Goal: Task Accomplishment & Management: Use online tool/utility

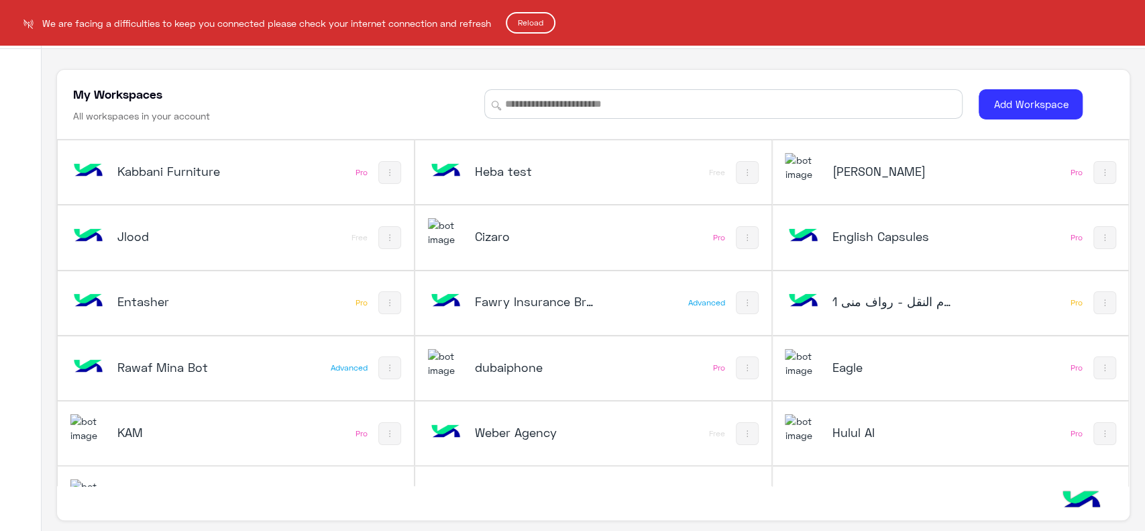
scroll to position [629, 0]
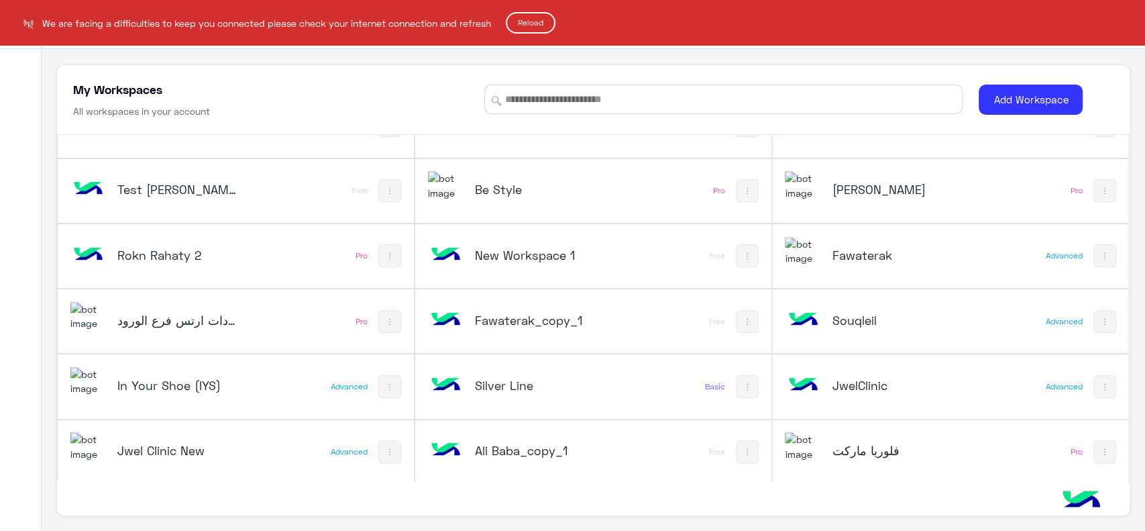
click at [535, 21] on button "Reload" at bounding box center [531, 22] width 50 height 21
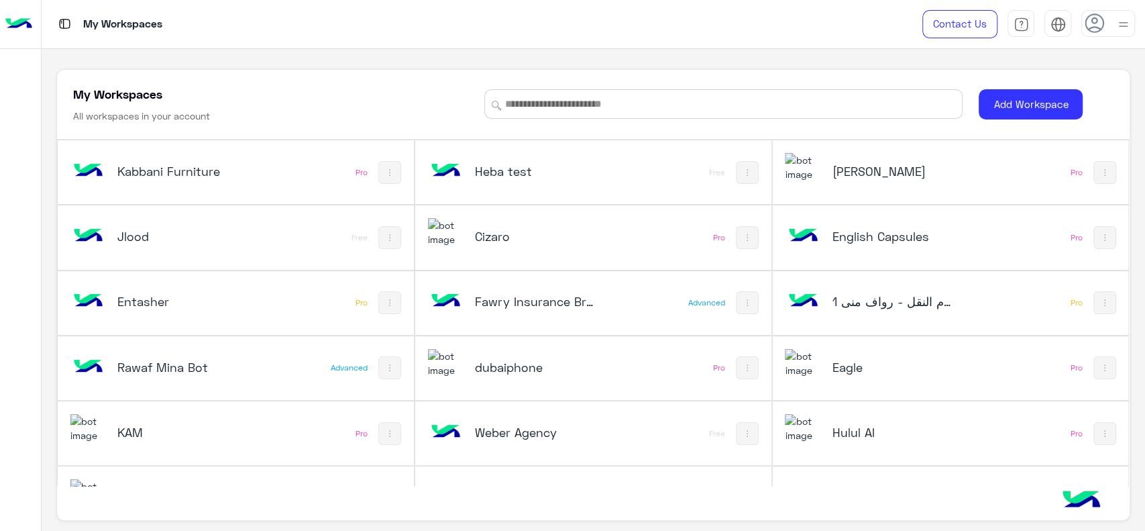
click at [487, 248] on div "Cizaro" at bounding box center [527, 237] width 199 height 39
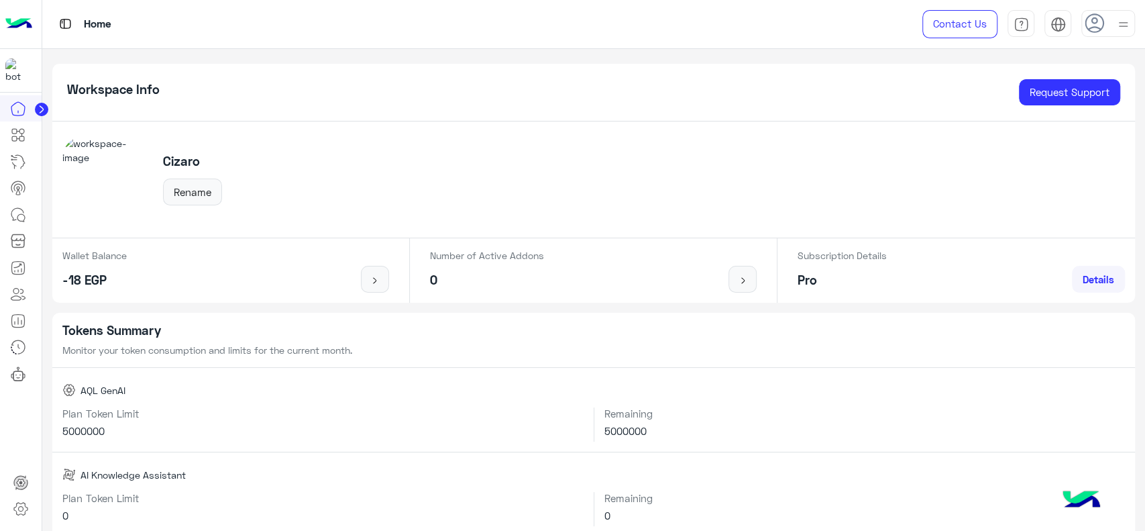
click at [38, 107] on circle at bounding box center [41, 109] width 13 height 13
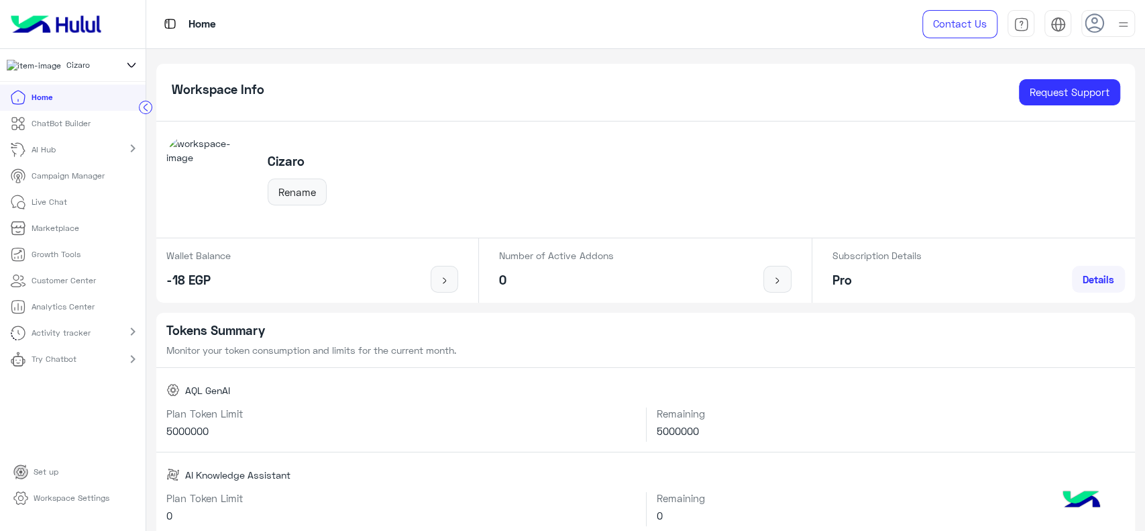
click at [135, 68] on icon at bounding box center [131, 65] width 15 height 16
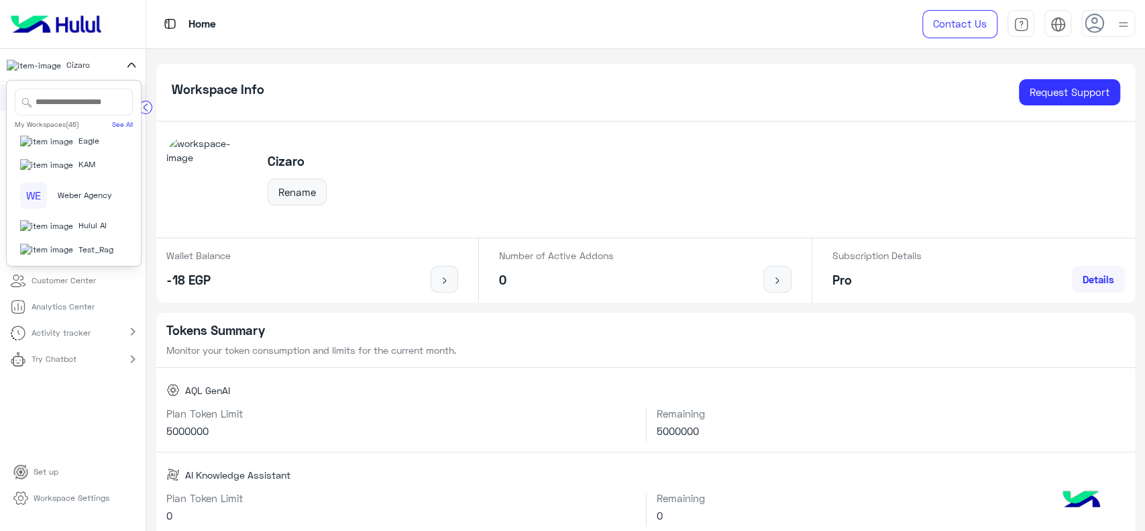
scroll to position [358, 0]
click at [79, 154] on span "Eagle" at bounding box center [89, 148] width 21 height 12
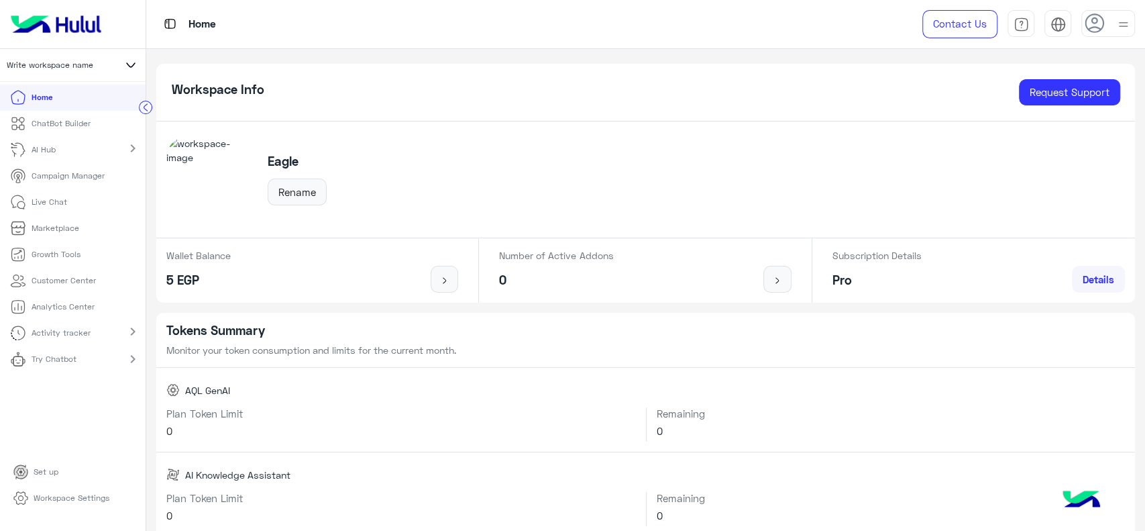
click at [70, 123] on p "ChatBot Builder" at bounding box center [61, 123] width 59 height 12
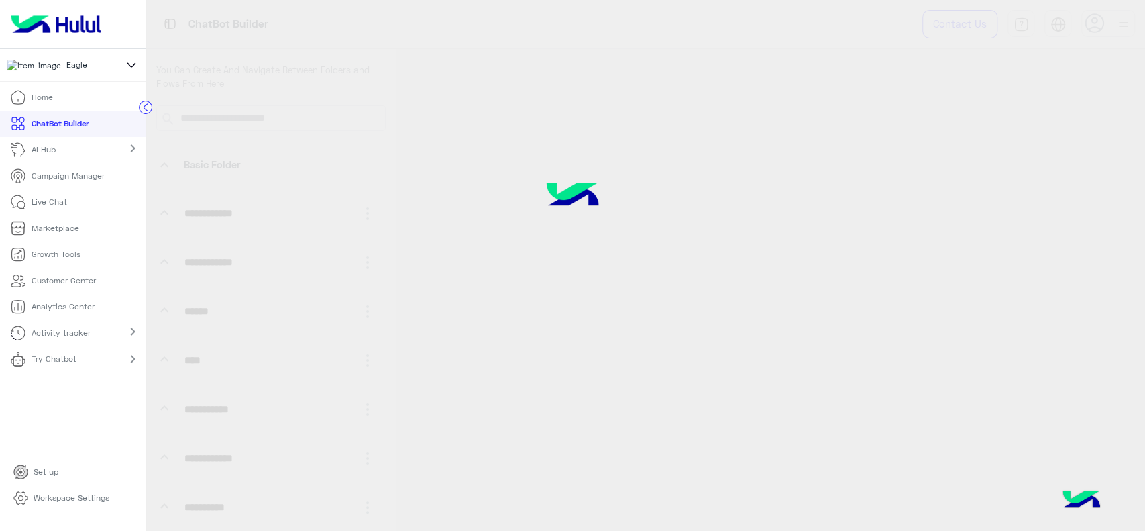
click at [70, 123] on p "ChatBot Builder" at bounding box center [60, 123] width 57 height 12
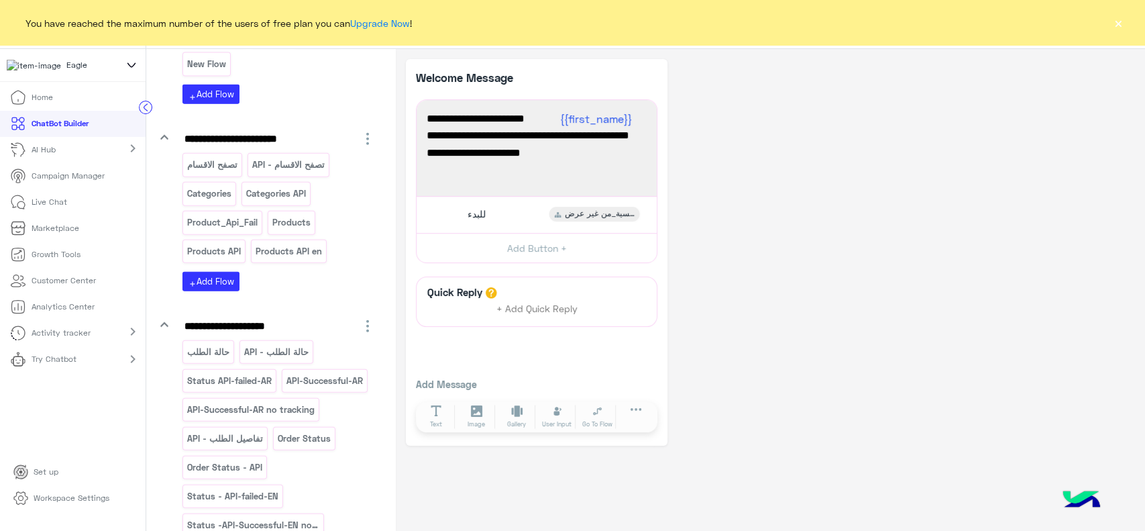
scroll to position [2201, 0]
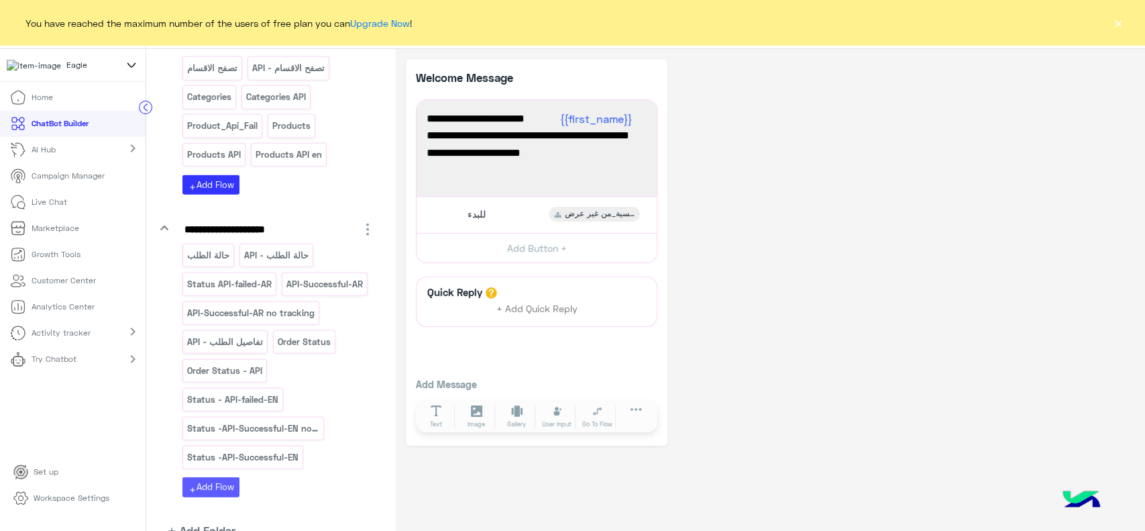
click at [229, 477] on button "add Add Flow" at bounding box center [211, 486] width 57 height 19
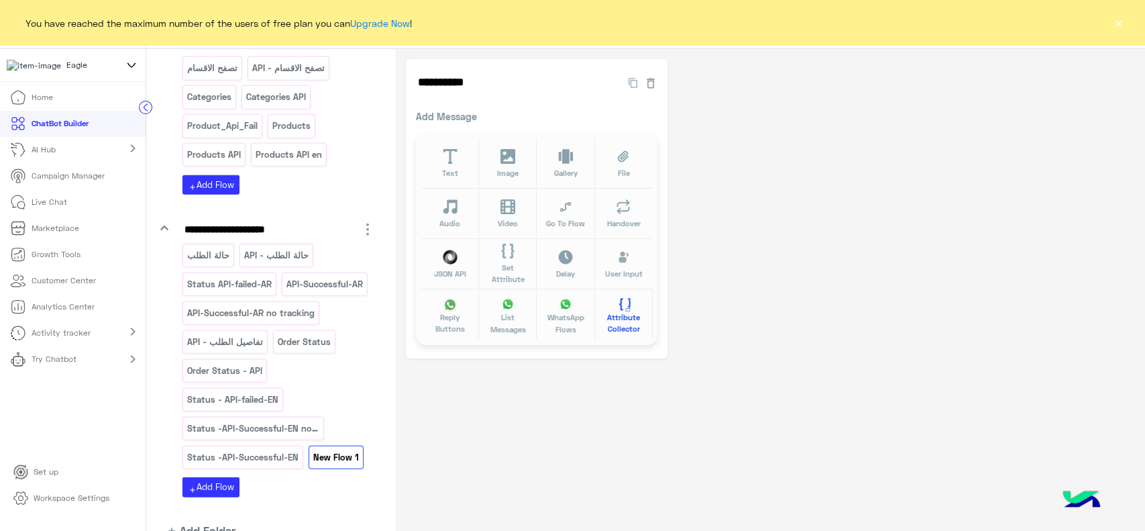
click at [627, 321] on span "Attribute Collector" at bounding box center [624, 322] width 42 height 23
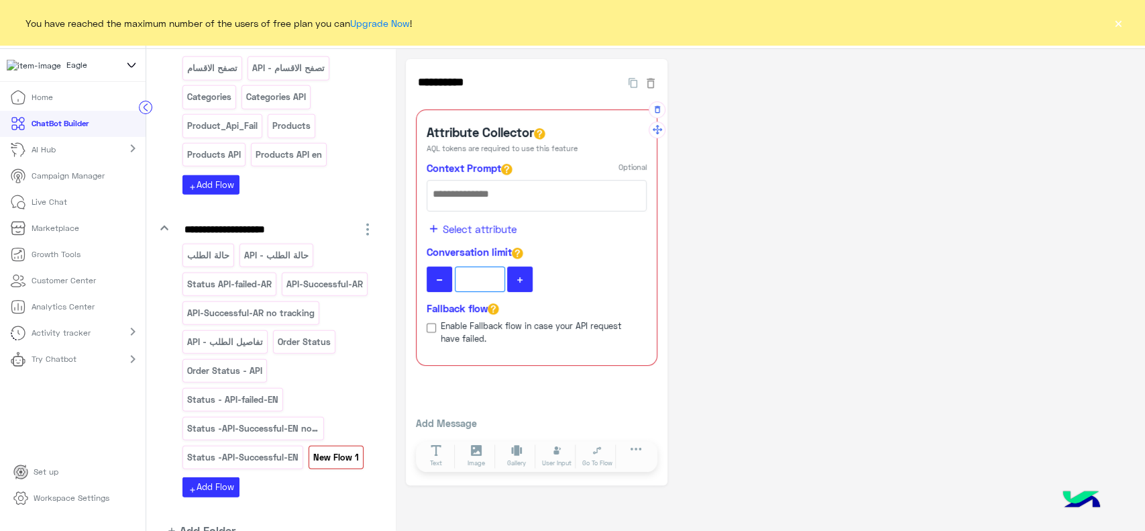
click at [478, 229] on span "Select attribute" at bounding box center [480, 228] width 74 height 15
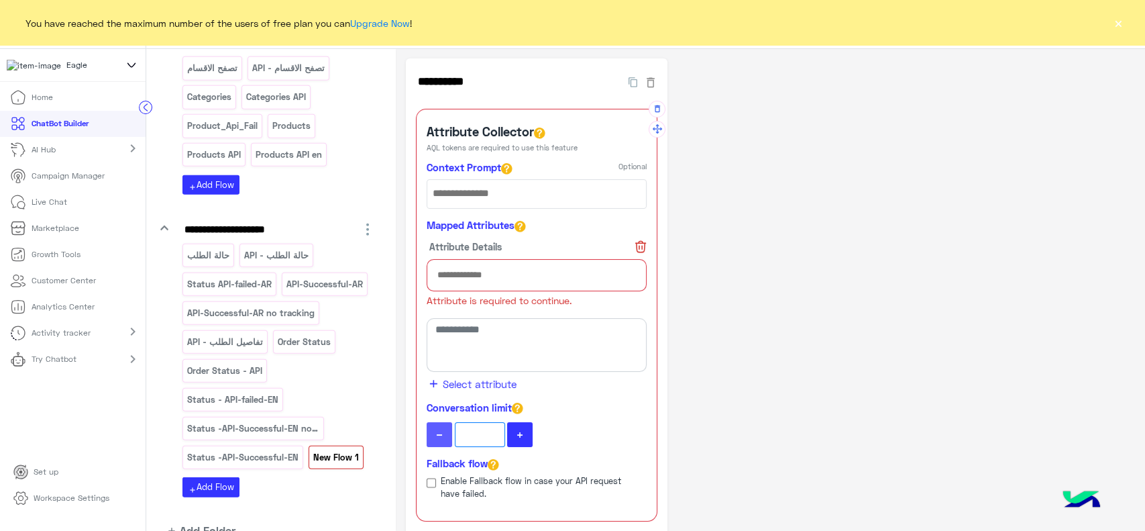
scroll to position [0, 0]
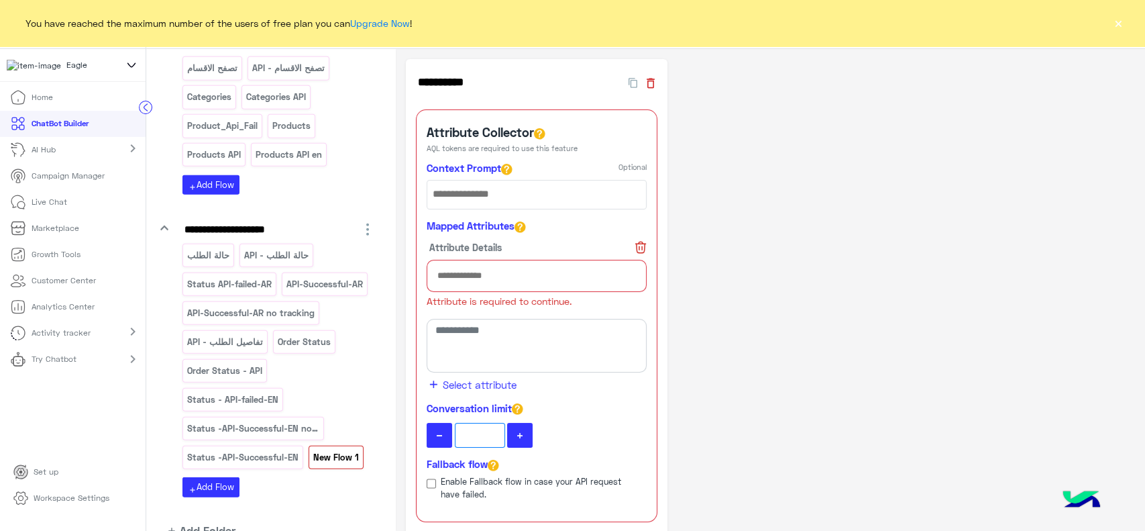
click at [653, 87] on icon "button" at bounding box center [651, 83] width 8 height 10
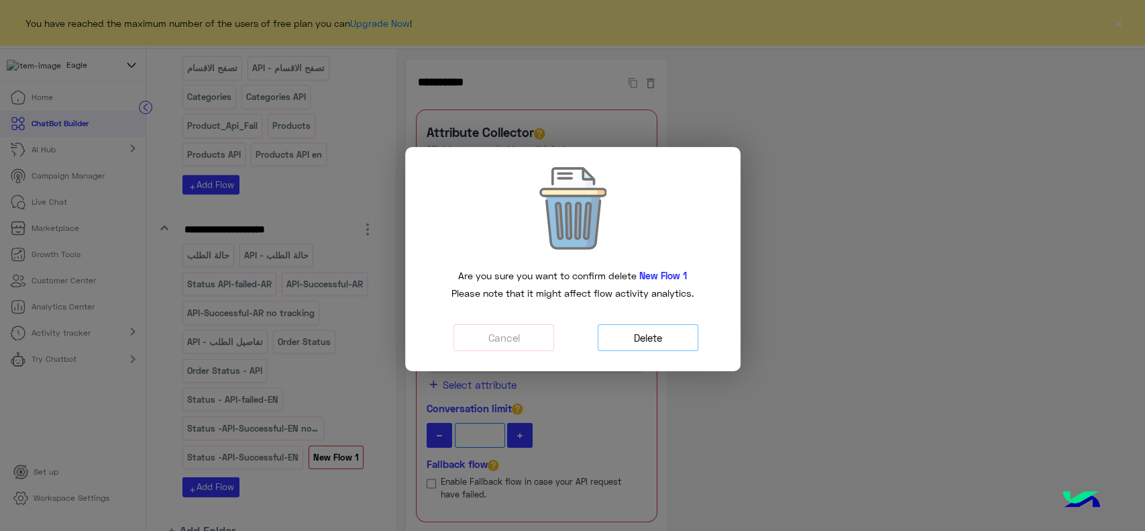
click at [664, 340] on button "Delete" at bounding box center [648, 338] width 101 height 28
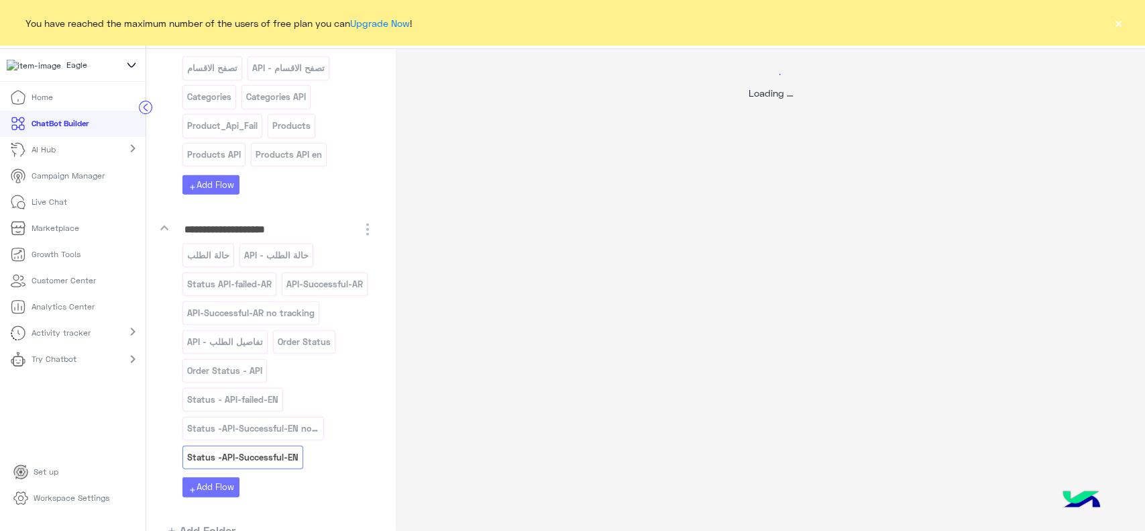
select select "*"
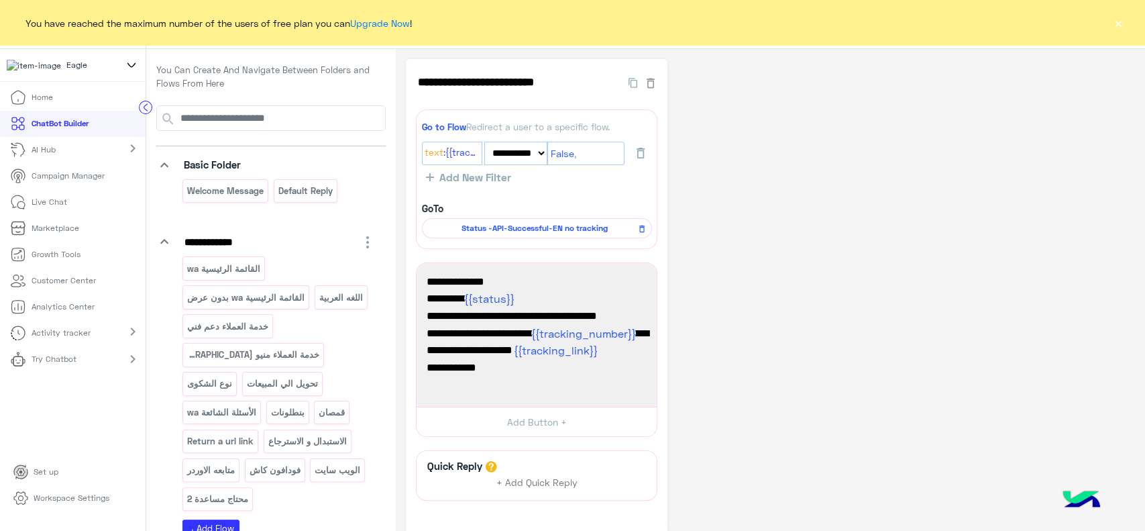
click at [1113, 24] on button "×" at bounding box center [1118, 22] width 13 height 13
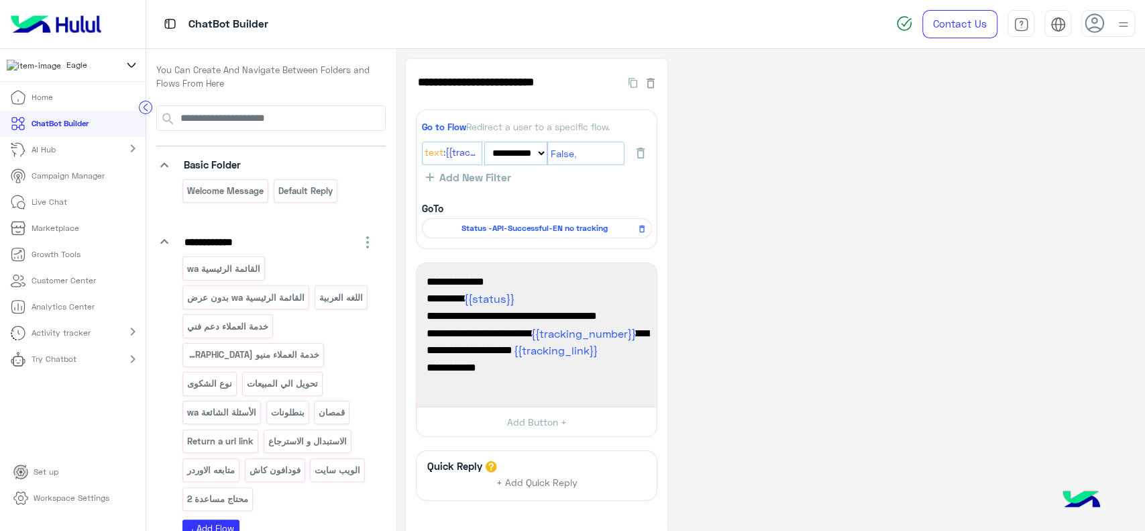
click at [132, 72] on icon at bounding box center [131, 65] width 15 height 16
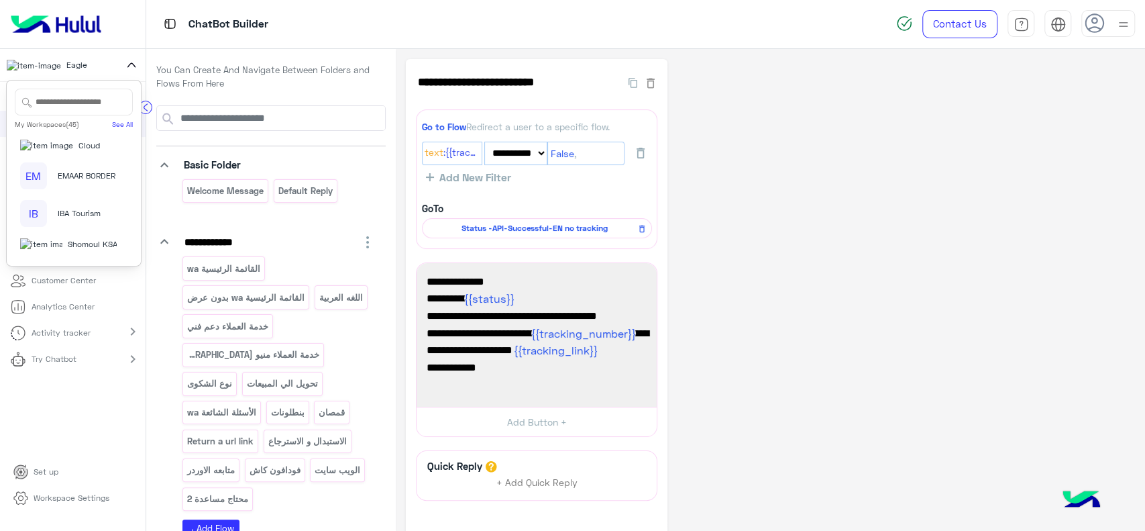
click at [75, 152] on div "Cloud" at bounding box center [68, 145] width 97 height 13
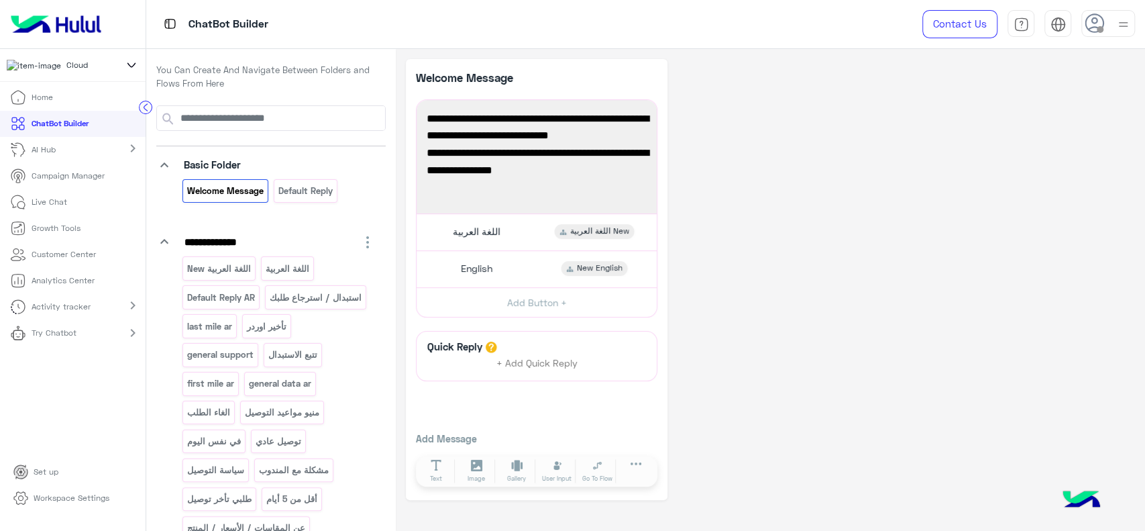
click at [58, 499] on p "Workspace Settings" at bounding box center [72, 498] width 76 height 12
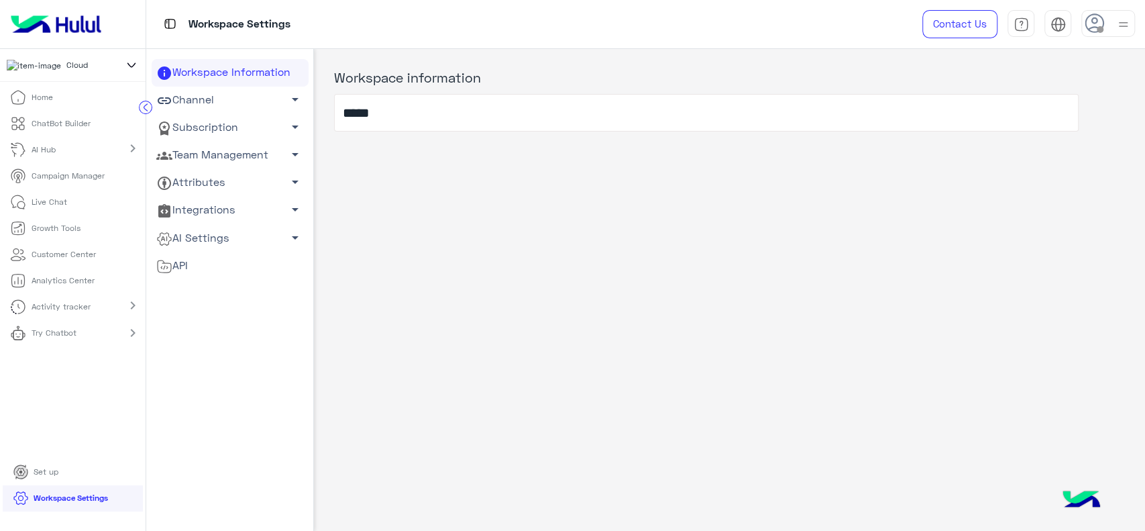
click at [266, 157] on link "Team Management arrow_drop_down" at bounding box center [230, 156] width 157 height 28
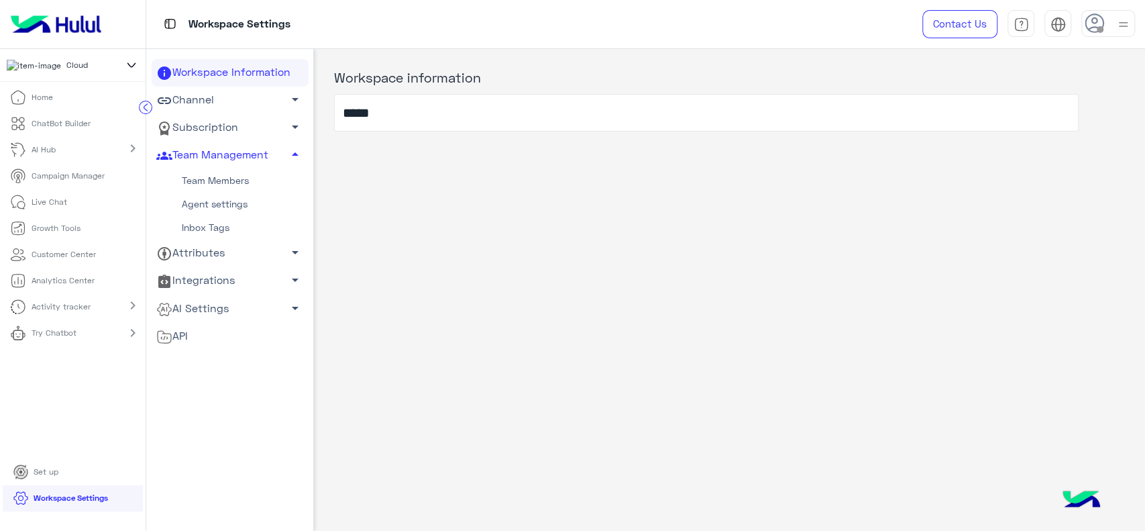
click at [239, 178] on link "Team Members" at bounding box center [230, 180] width 157 height 23
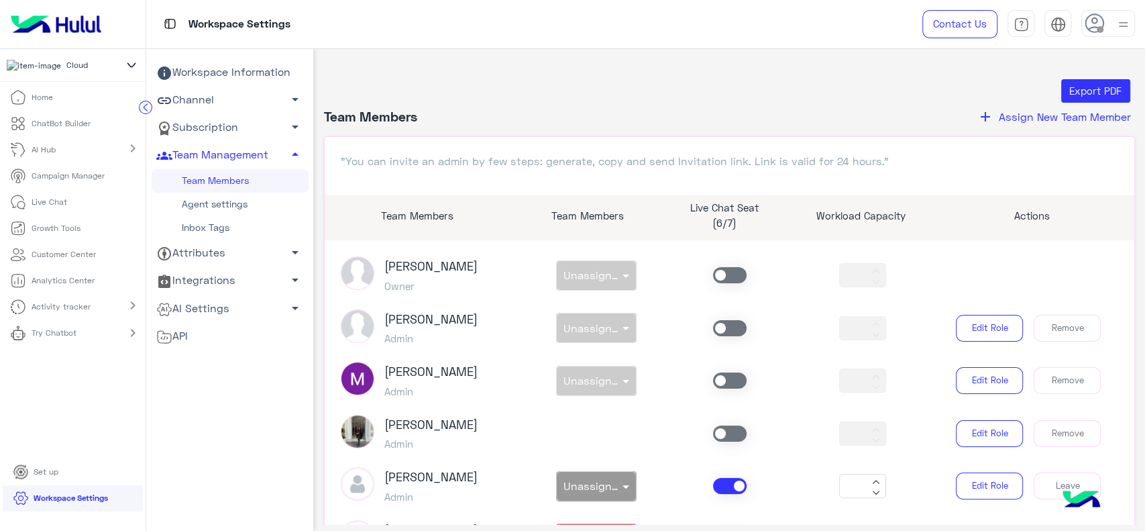
click at [1003, 115] on span "Assign New Team Member" at bounding box center [1065, 116] width 132 height 13
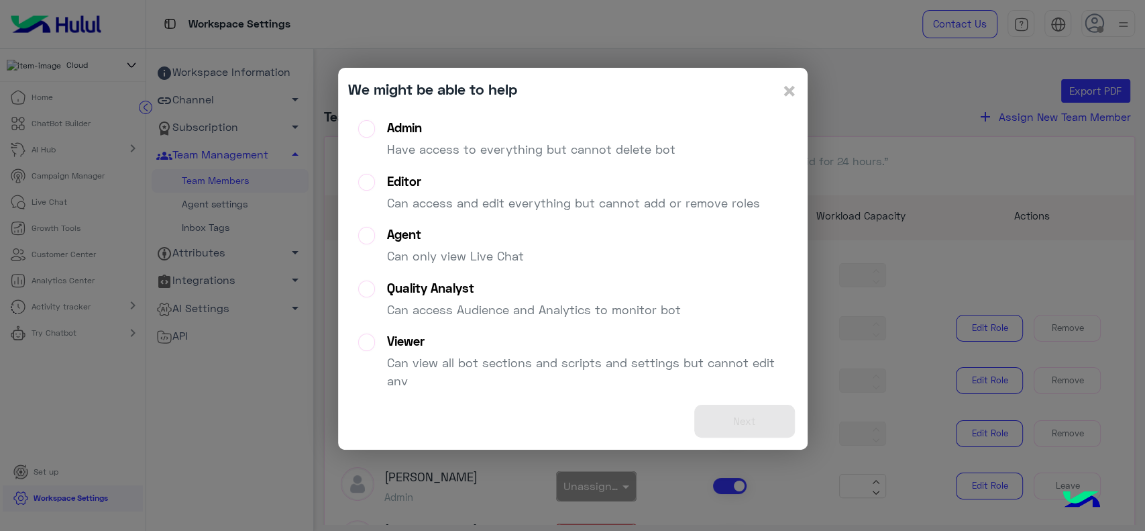
click at [440, 244] on div "Agent Can only view Live Chat" at bounding box center [455, 251] width 137 height 48
click at [774, 425] on button "Next" at bounding box center [745, 421] width 101 height 33
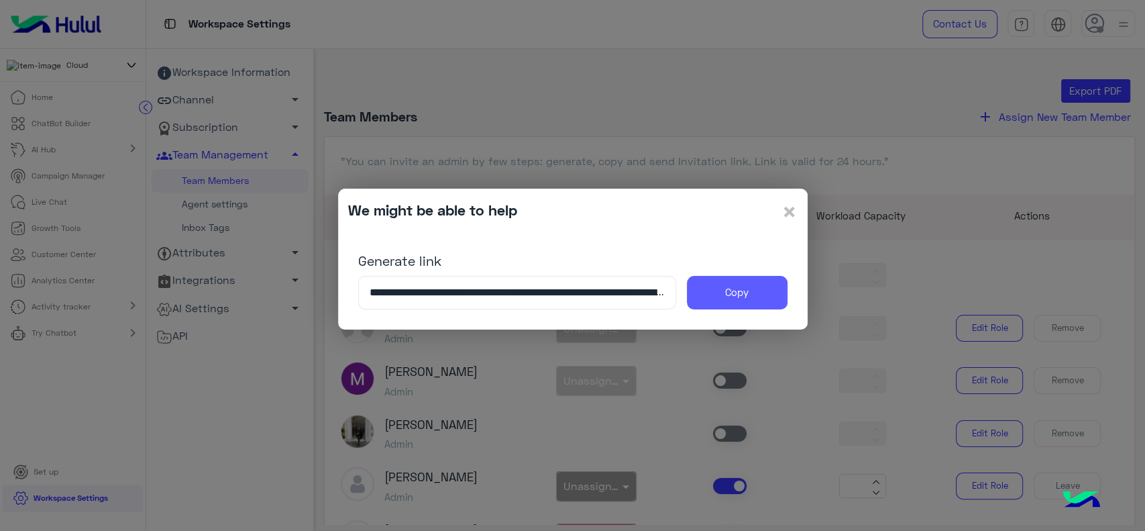
click at [707, 295] on button "Copy" at bounding box center [737, 293] width 101 height 34
click at [795, 206] on span "×" at bounding box center [790, 211] width 16 height 30
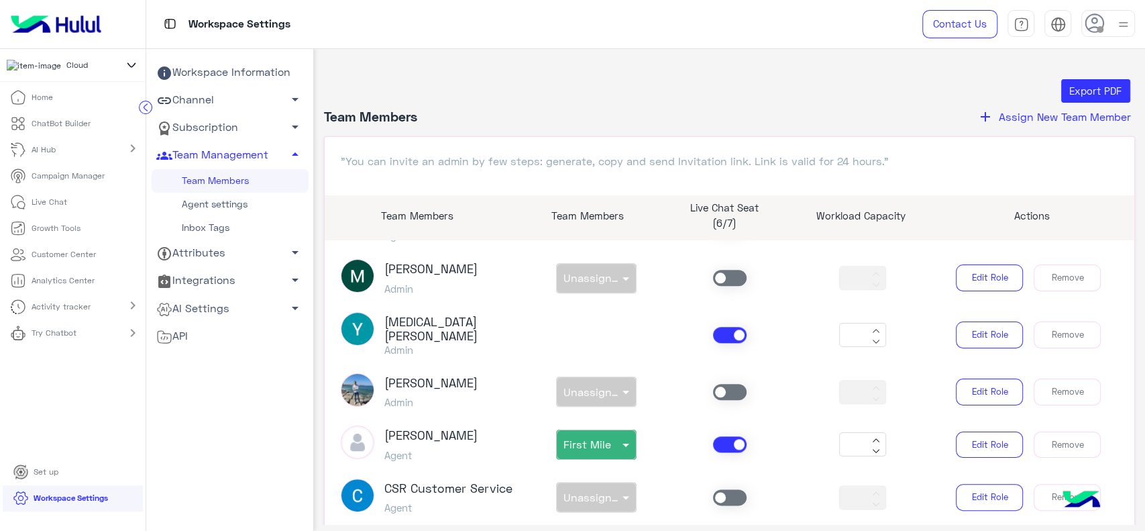
scroll to position [128, 0]
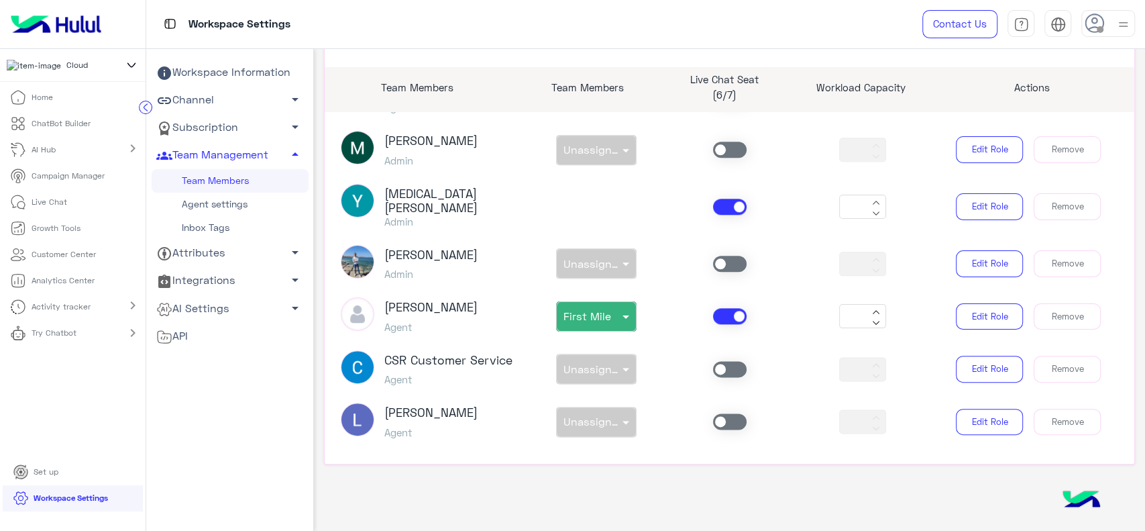
click at [719, 308] on span at bounding box center [730, 316] width 34 height 16
click at [721, 413] on span at bounding box center [730, 421] width 34 height 16
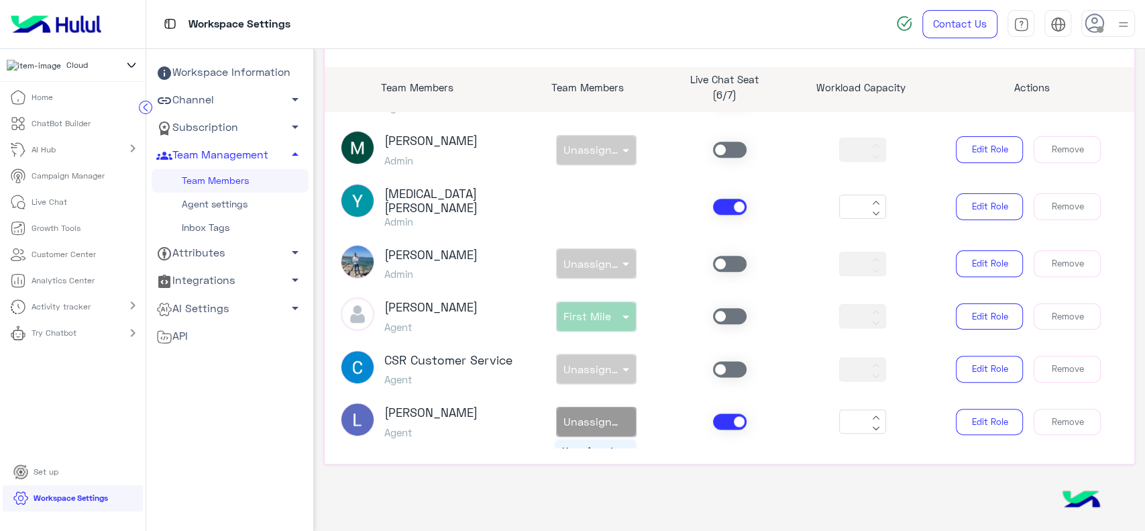
click at [607, 422] on div "non × Unassigned team" at bounding box center [596, 422] width 81 height 30
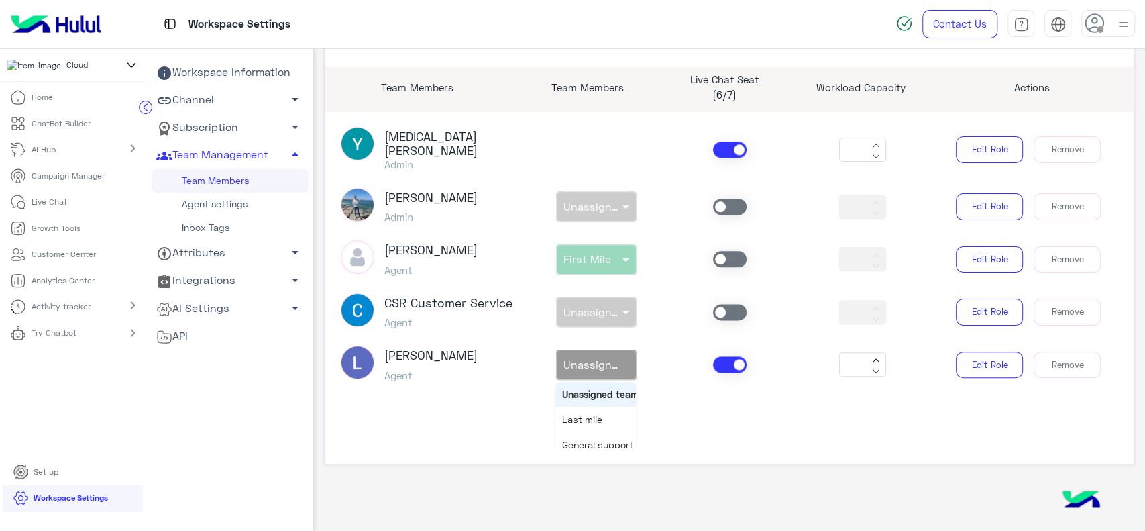
scroll to position [1133, 0]
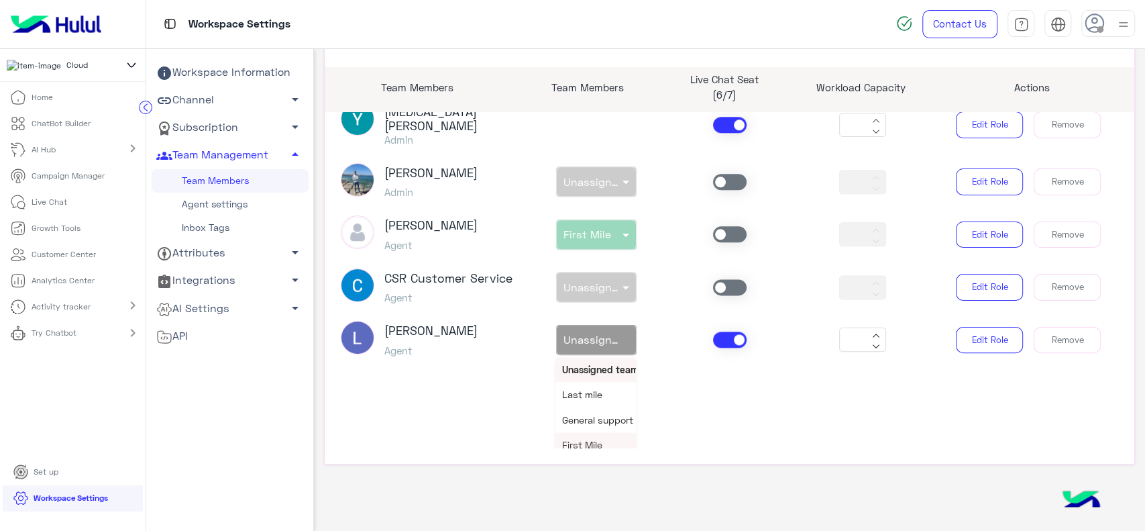
click at [589, 439] on span "First Mile" at bounding box center [582, 444] width 40 height 11
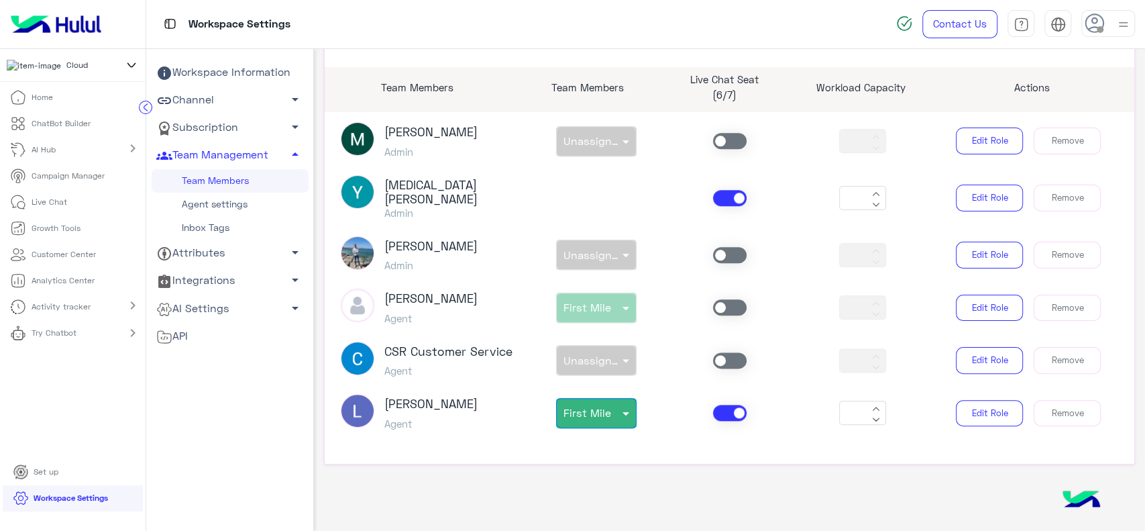
scroll to position [1051, 0]
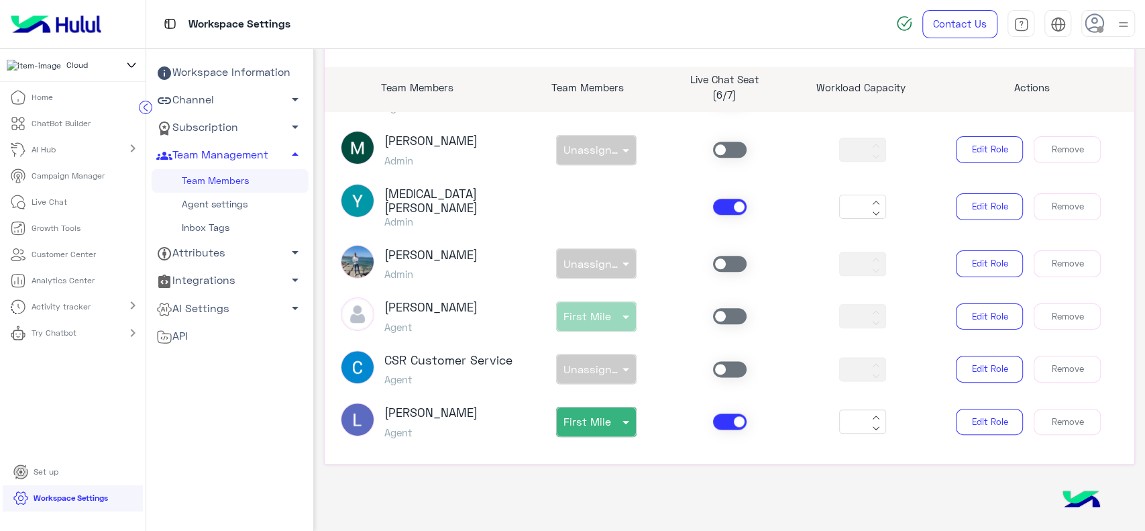
click at [63, 130] on p "ChatBot Builder" at bounding box center [61, 123] width 59 height 12
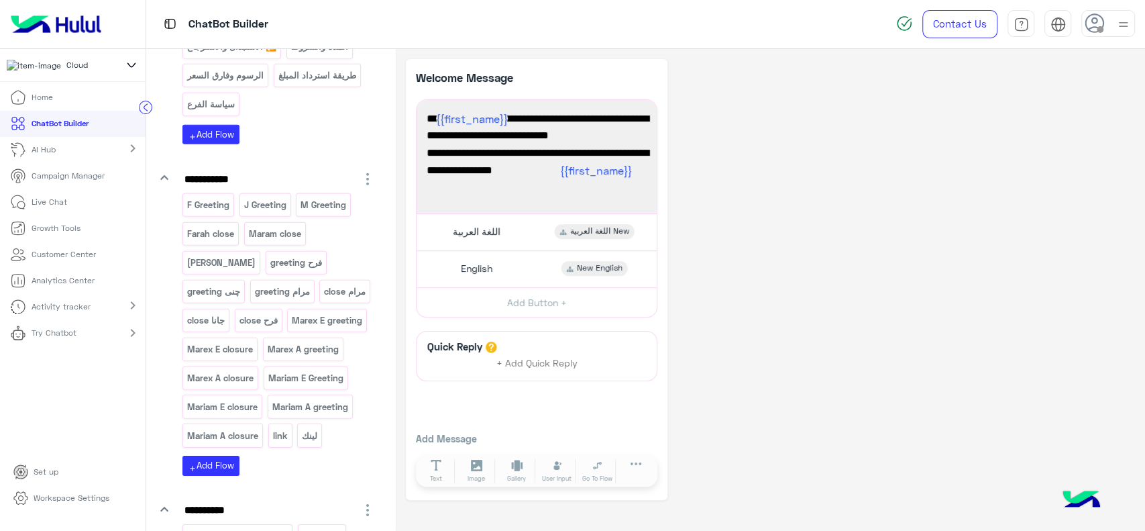
scroll to position [2818, 0]
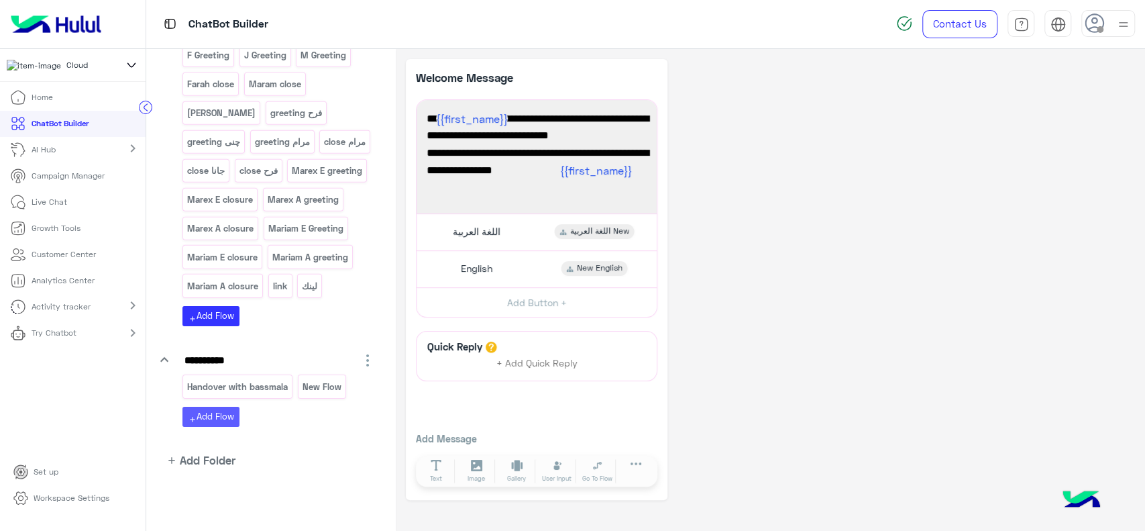
click at [220, 421] on button "add Add Flow" at bounding box center [211, 416] width 57 height 19
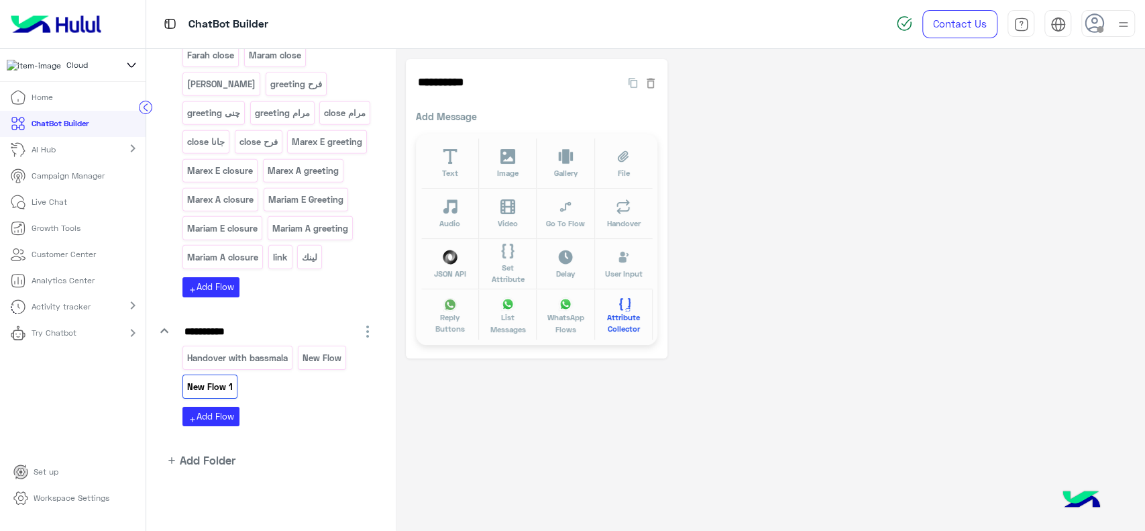
click at [633, 314] on span "Attribute Collector" at bounding box center [624, 322] width 42 height 23
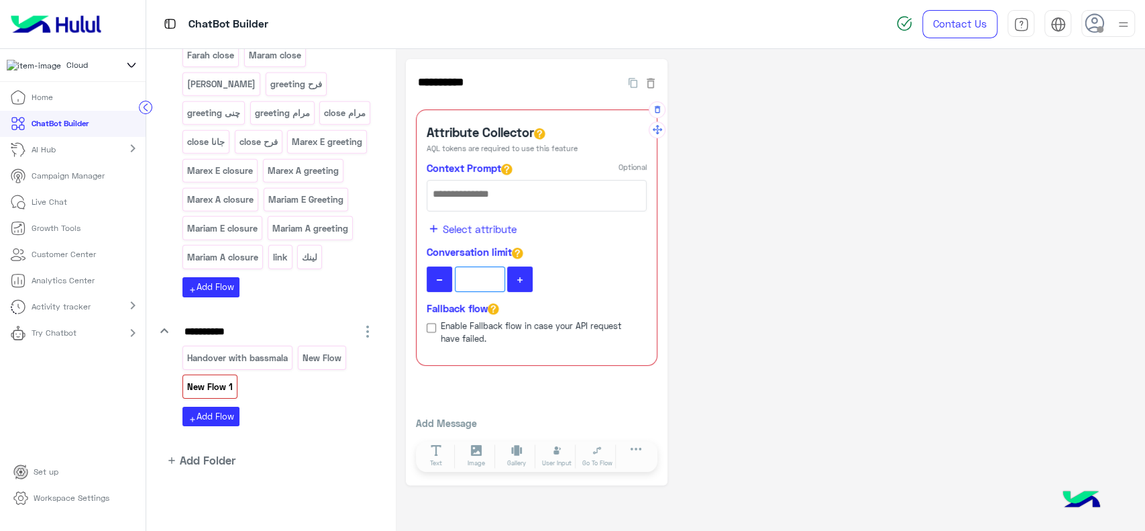
click at [491, 203] on div at bounding box center [536, 196] width 219 height 30
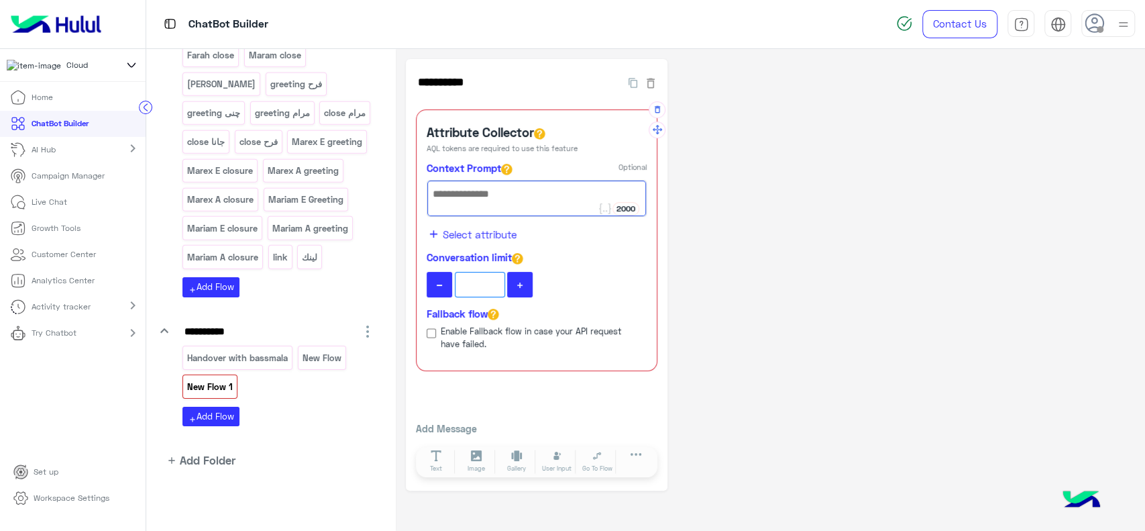
click at [483, 236] on span "Select attribute" at bounding box center [480, 234] width 74 height 15
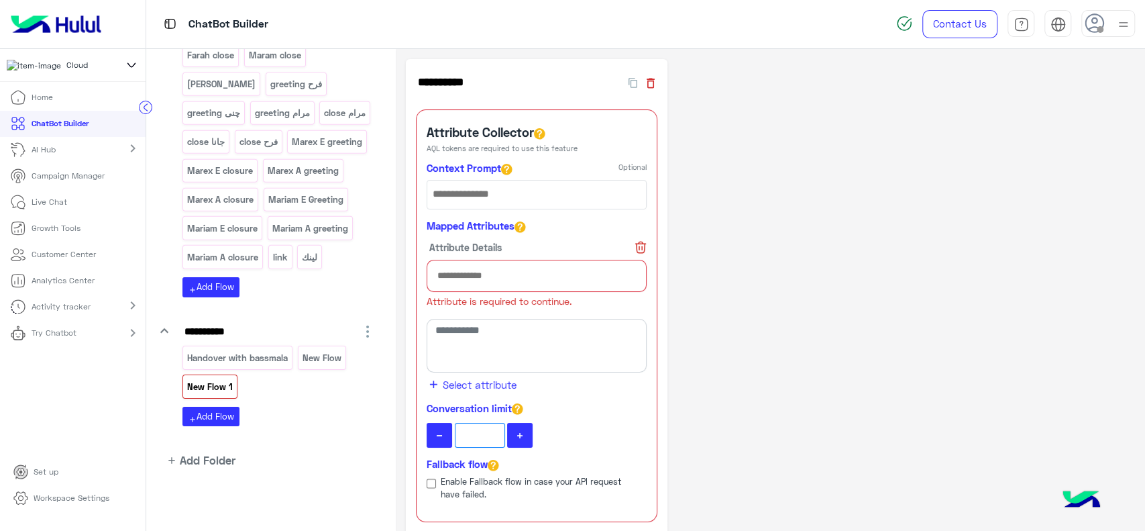
click at [653, 77] on icon "button" at bounding box center [650, 82] width 13 height 13
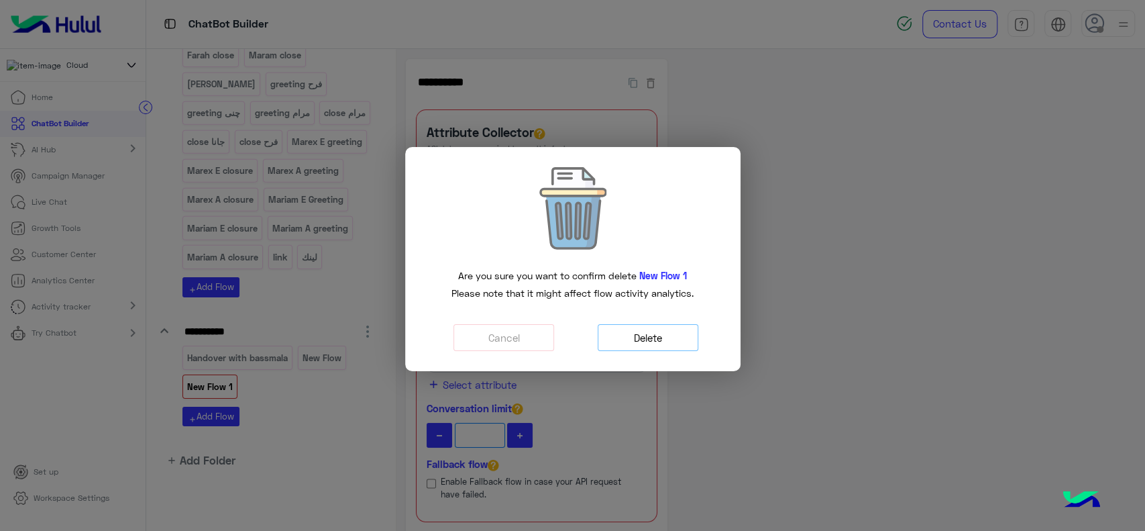
click at [648, 334] on button "Delete" at bounding box center [648, 338] width 101 height 28
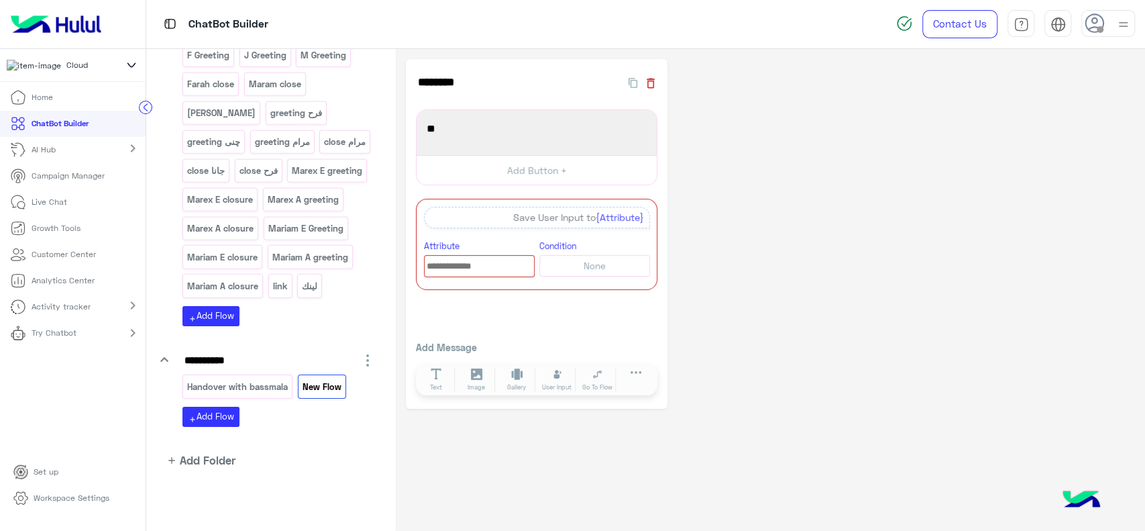
click at [655, 77] on icon "button" at bounding box center [650, 82] width 13 height 13
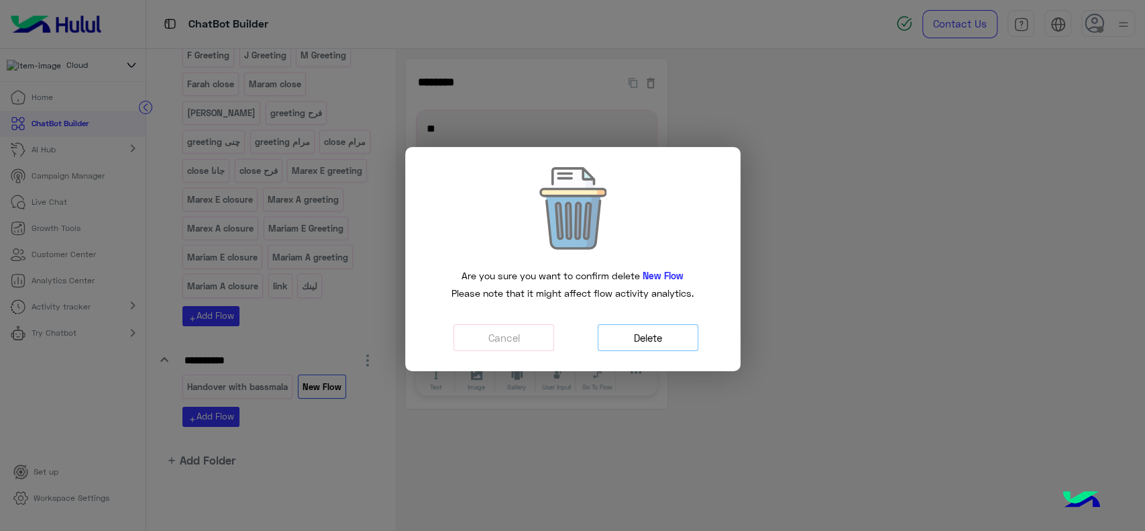
click at [666, 336] on button "Delete" at bounding box center [648, 338] width 101 height 28
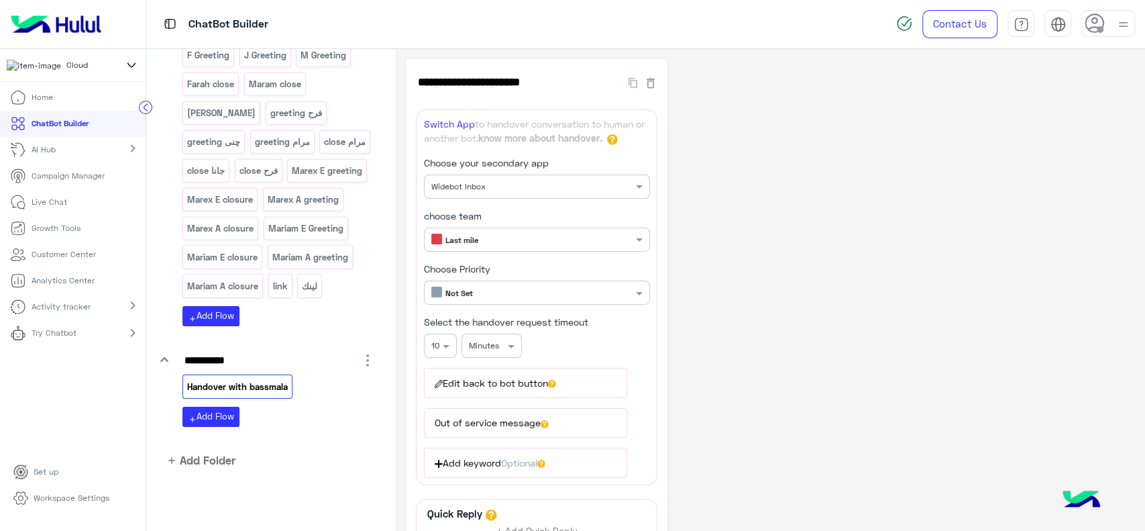
click at [117, 156] on div "AI Hub chevron_right" at bounding box center [73, 150] width 146 height 26
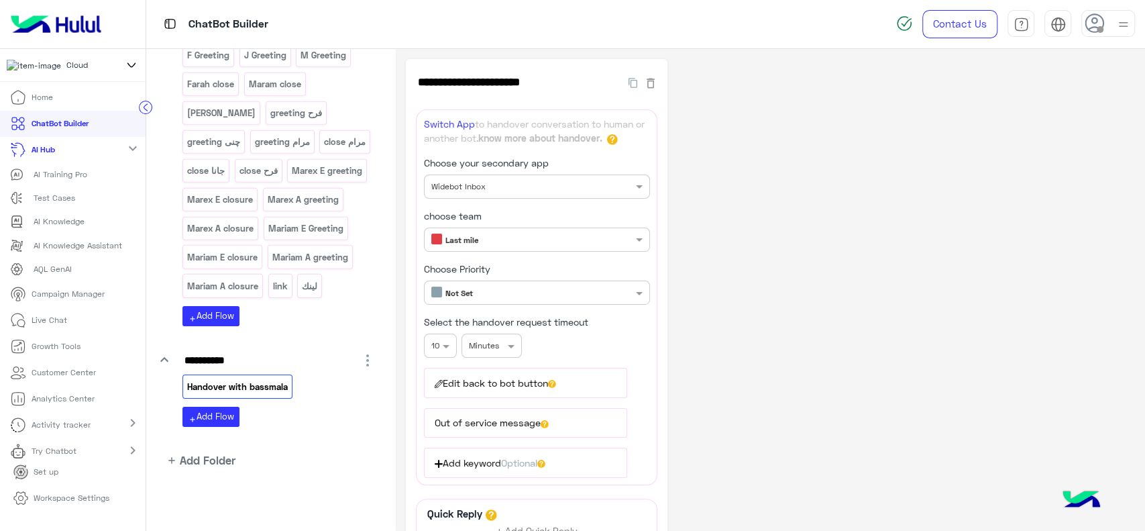
click at [148, 114] on icon at bounding box center [145, 107] width 13 height 13
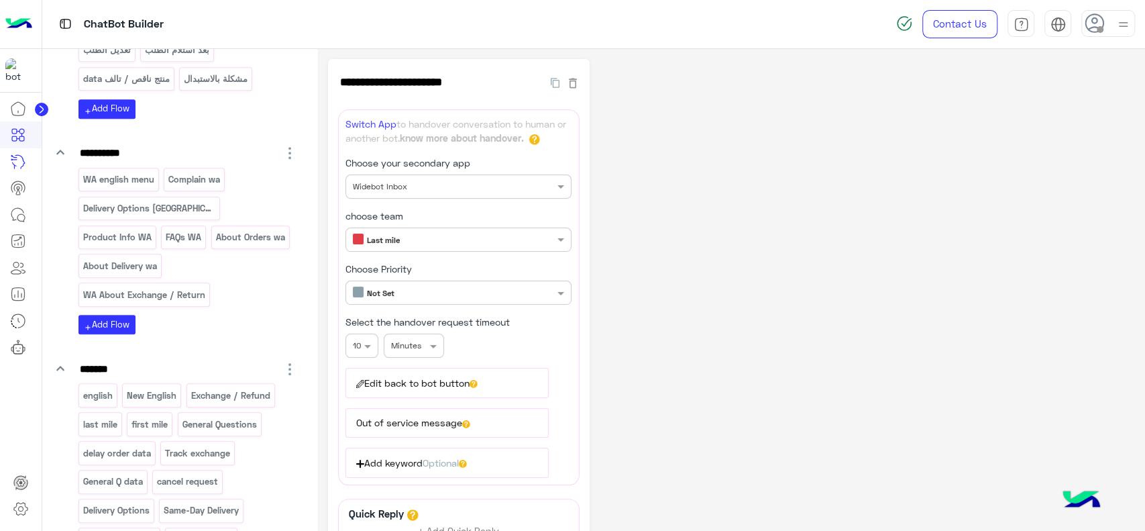
scroll to position [0, 0]
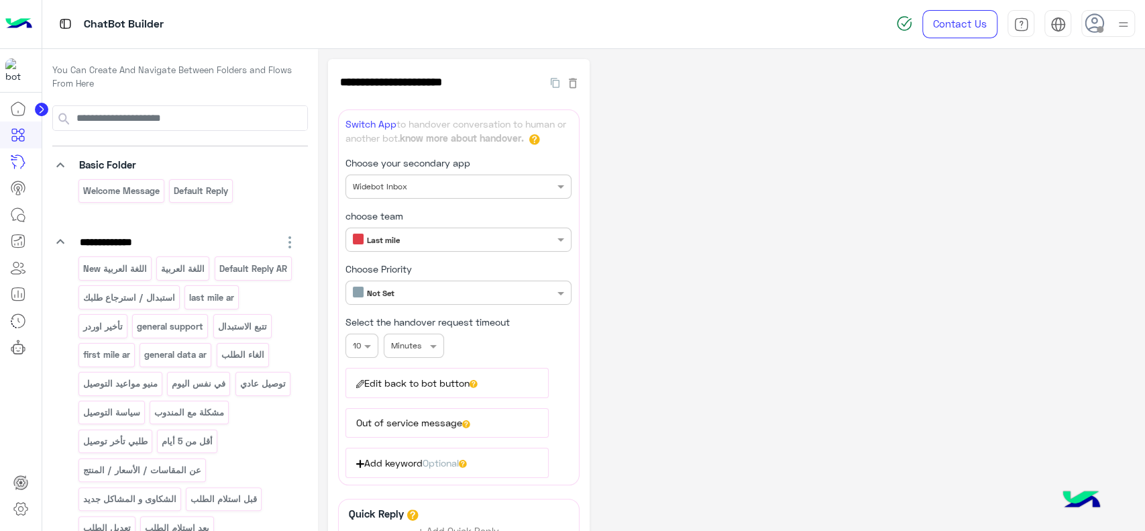
click at [23, 25] on img at bounding box center [18, 24] width 27 height 28
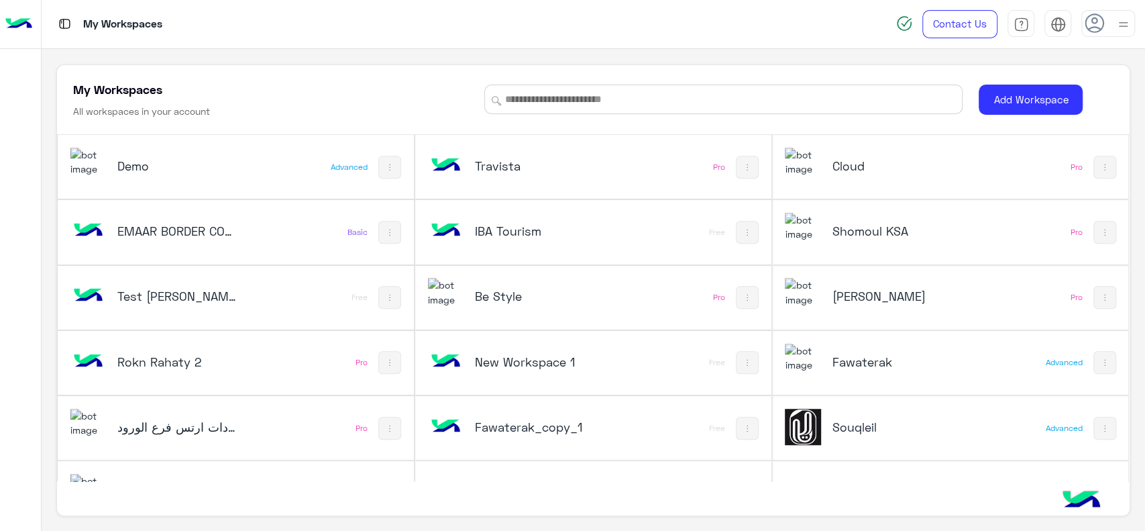
scroll to position [629, 0]
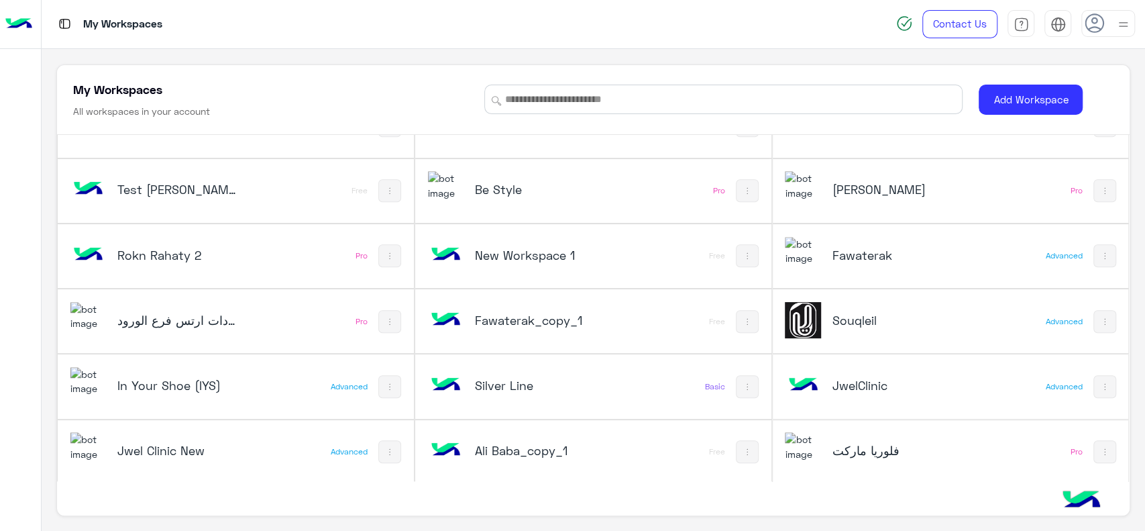
click at [859, 325] on h5 "Souqleil" at bounding box center [891, 320] width 119 height 16
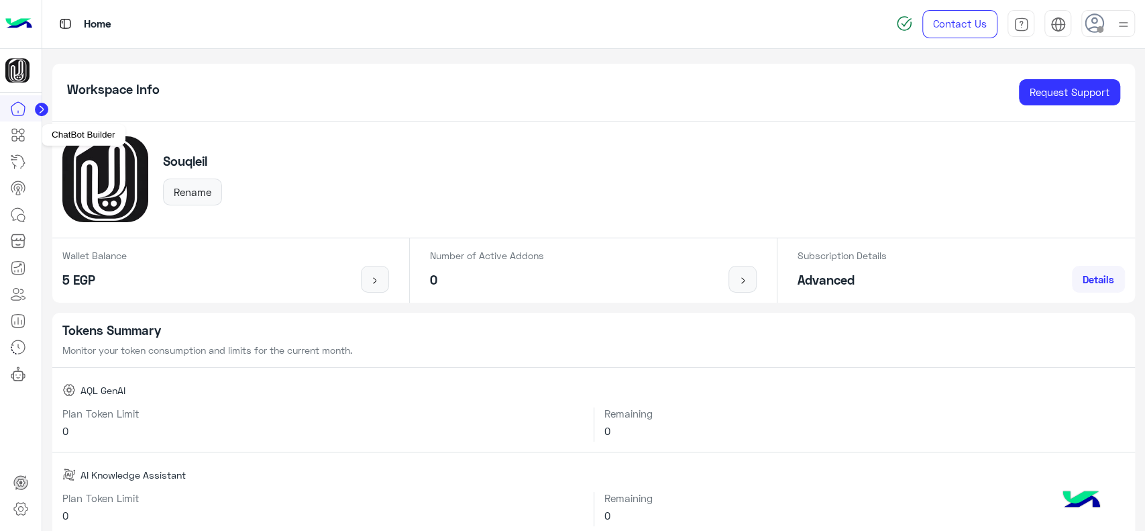
click at [28, 136] on link at bounding box center [18, 134] width 36 height 27
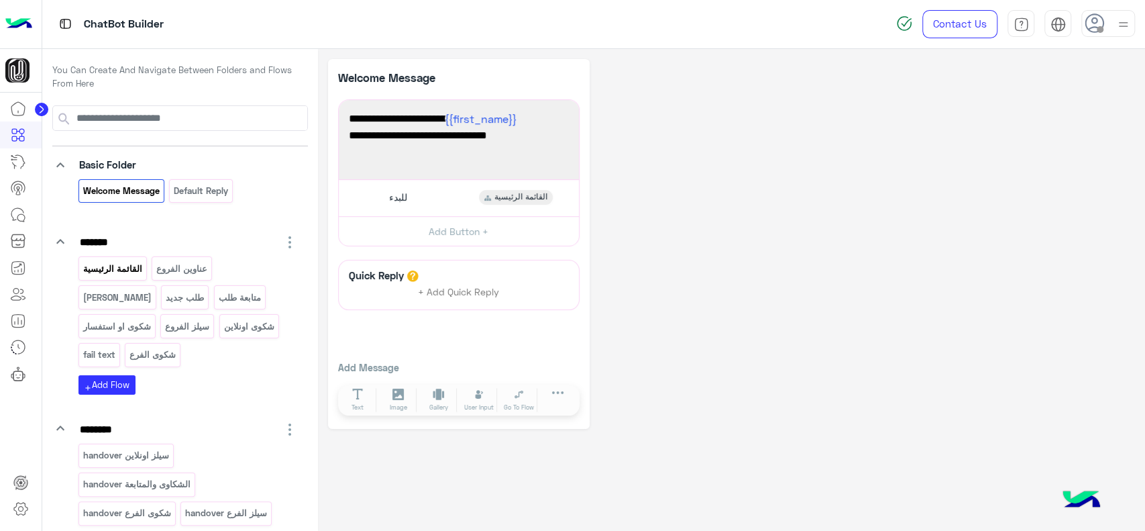
click at [111, 264] on p "القائمة الرئيسية" at bounding box center [112, 268] width 61 height 15
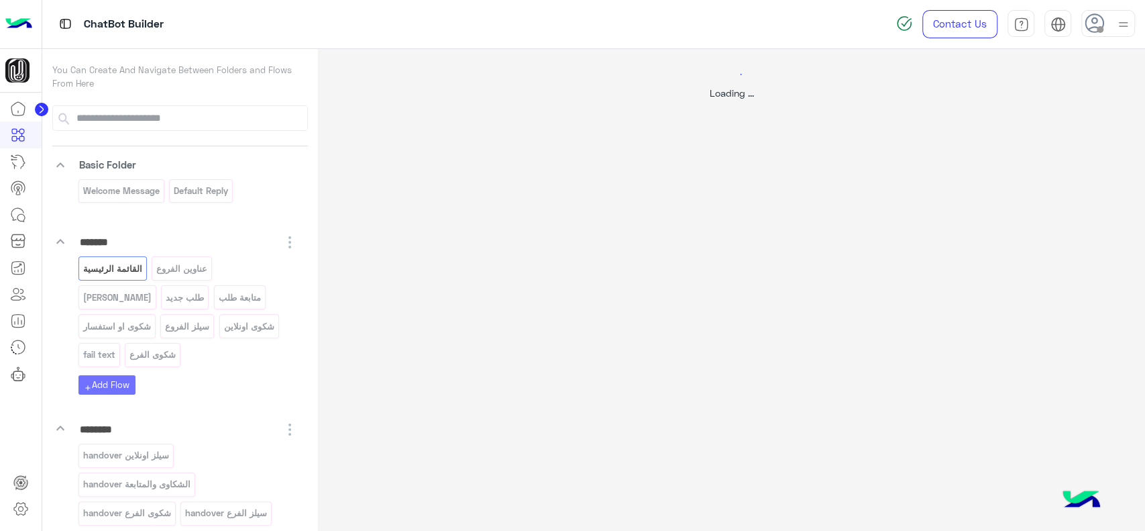
select select "*"
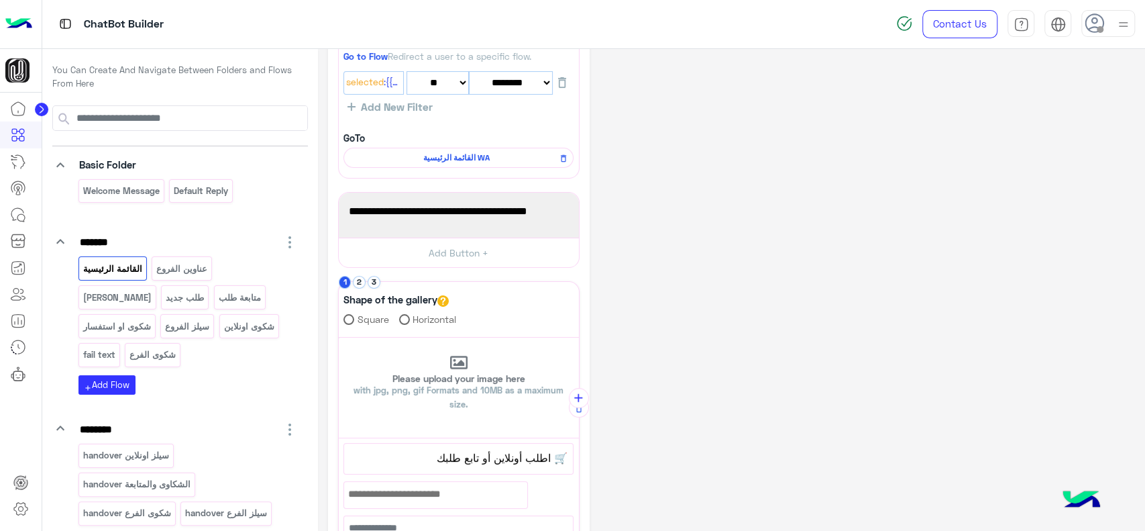
scroll to position [176, 0]
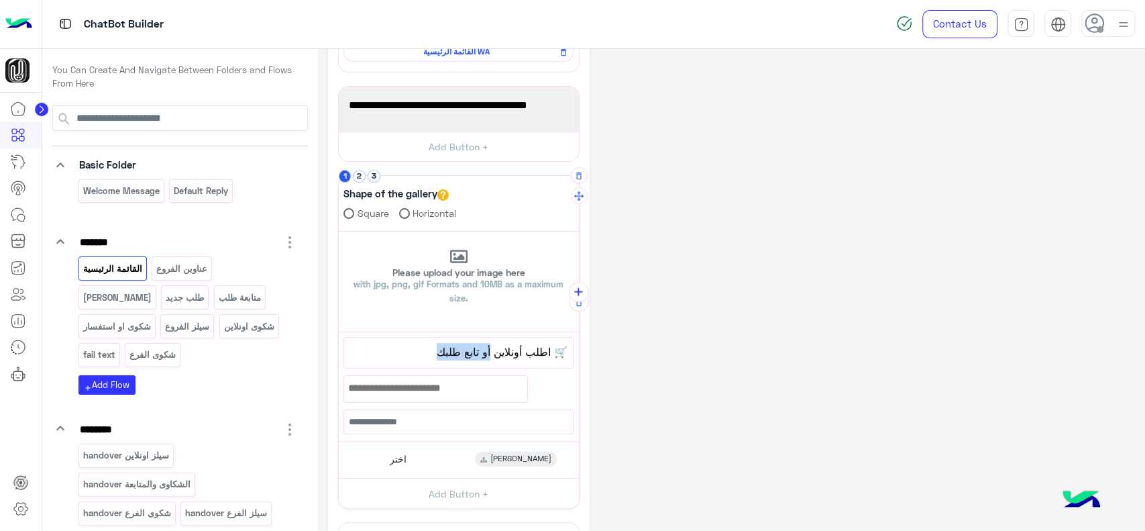
drag, startPoint x: 419, startPoint y: 346, endPoint x: 491, endPoint y: 350, distance: 71.2
click at [491, 350] on span "🛒 اطلب أونلاين أو تابع طلبك" at bounding box center [459, 351] width 218 height 17
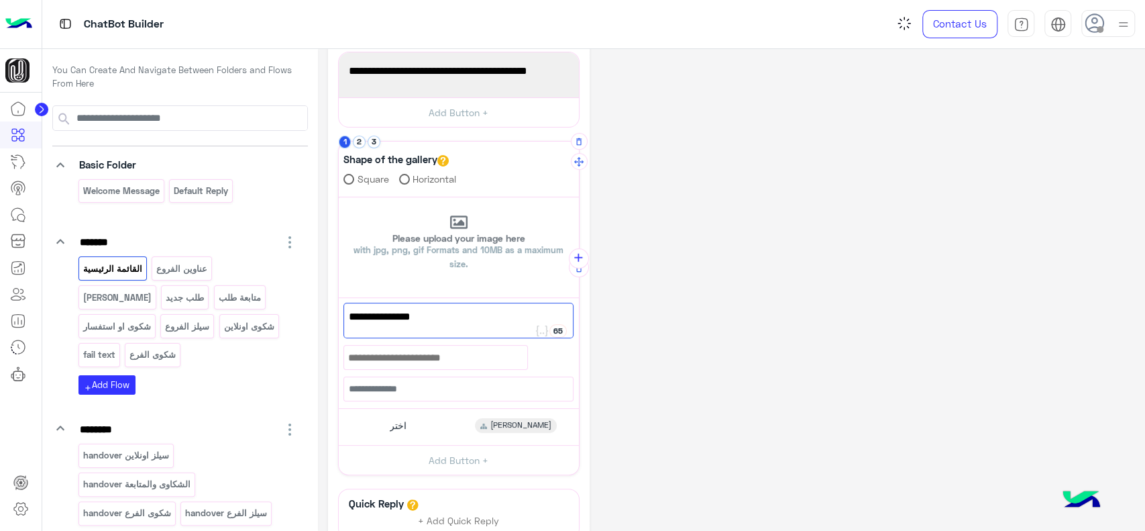
scroll to position [215, 0]
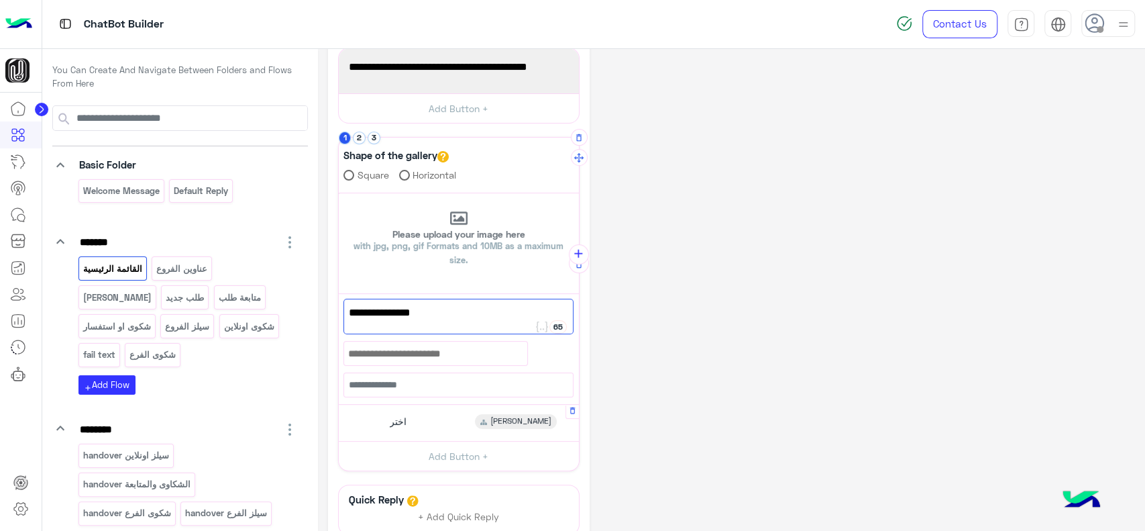
type textarea "**********"
click at [500, 421] on div "[PERSON_NAME]" at bounding box center [516, 421] width 82 height 15
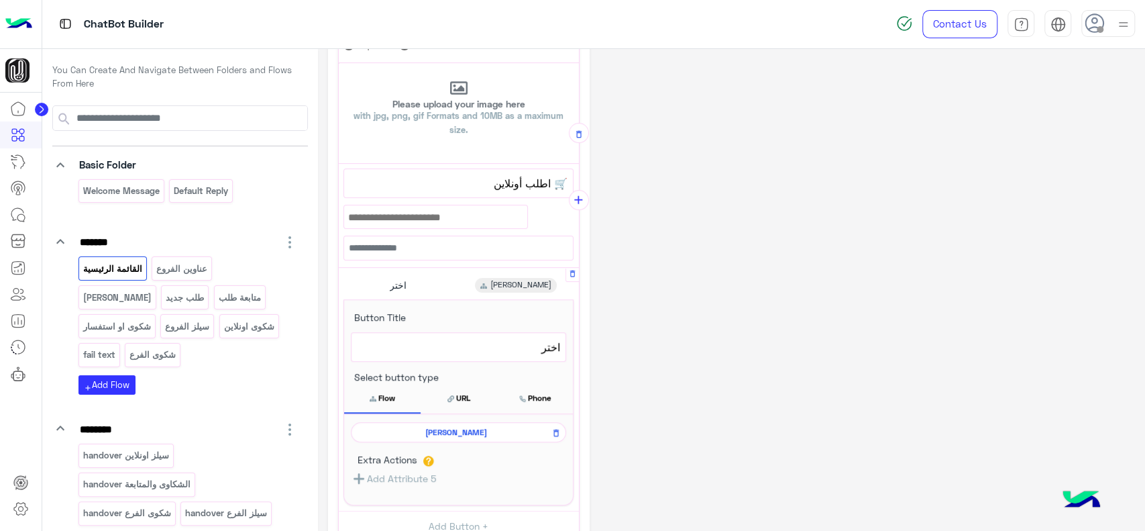
scroll to position [347, 0]
click at [494, 425] on span "[PERSON_NAME]" at bounding box center [456, 430] width 196 height 12
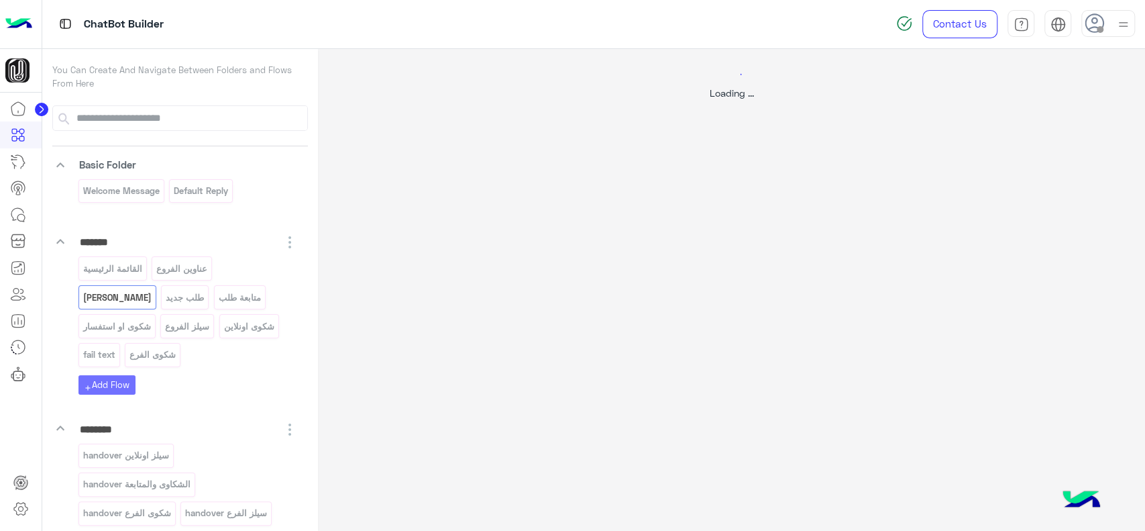
scroll to position [0, 0]
select select "*"
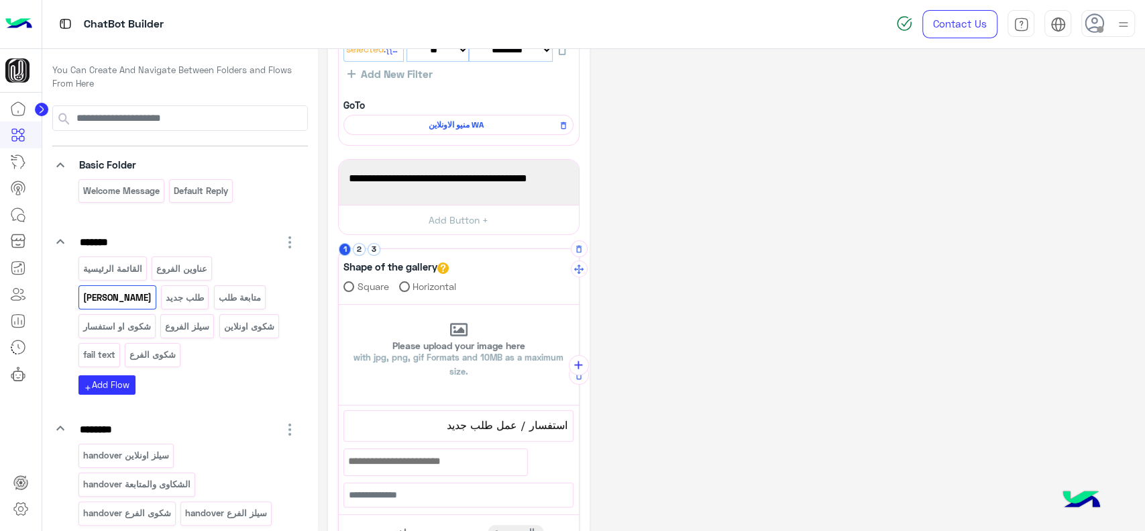
scroll to position [111, 0]
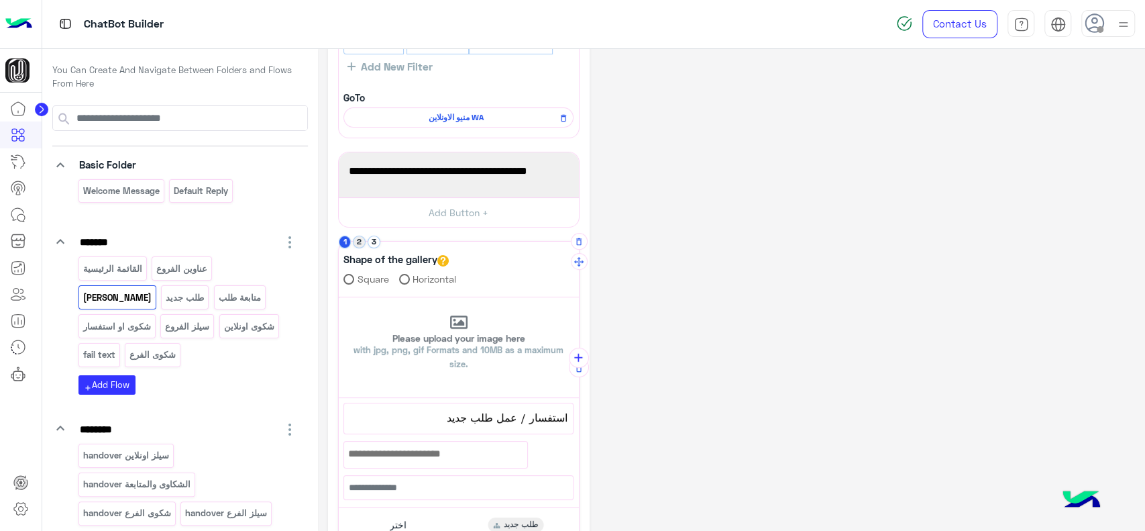
click at [364, 243] on button "2" at bounding box center [359, 242] width 13 height 13
click at [380, 240] on button "3" at bounding box center [374, 242] width 13 height 13
click at [348, 242] on button "1" at bounding box center [345, 242] width 13 height 13
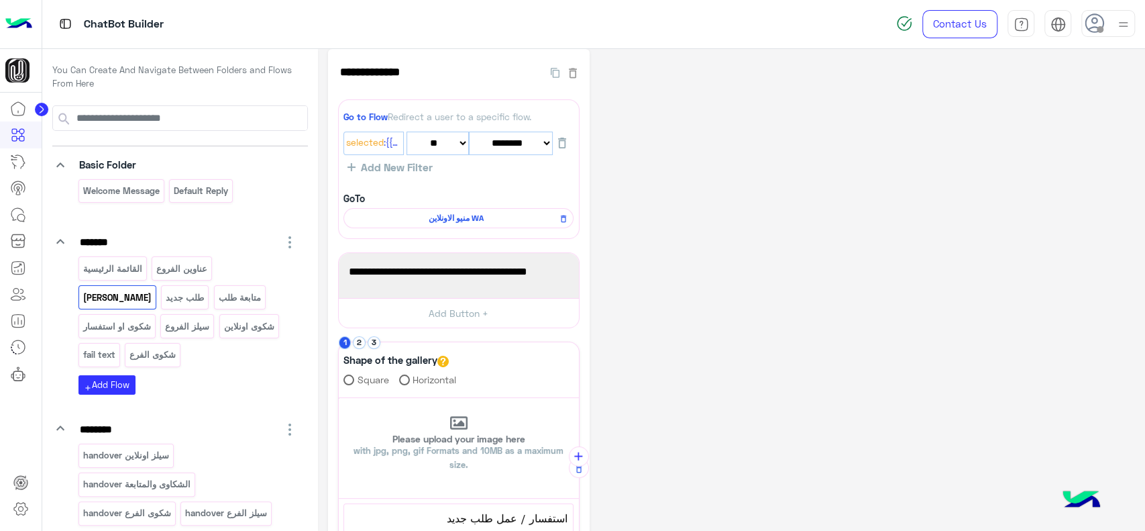
scroll to position [7, 0]
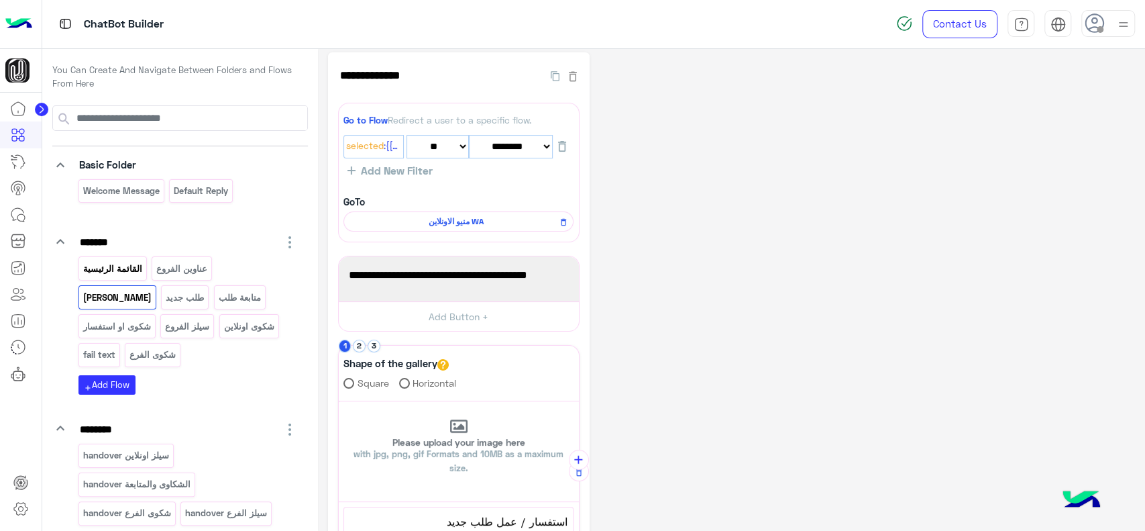
click at [131, 263] on p "القائمة الرئيسية" at bounding box center [112, 268] width 61 height 15
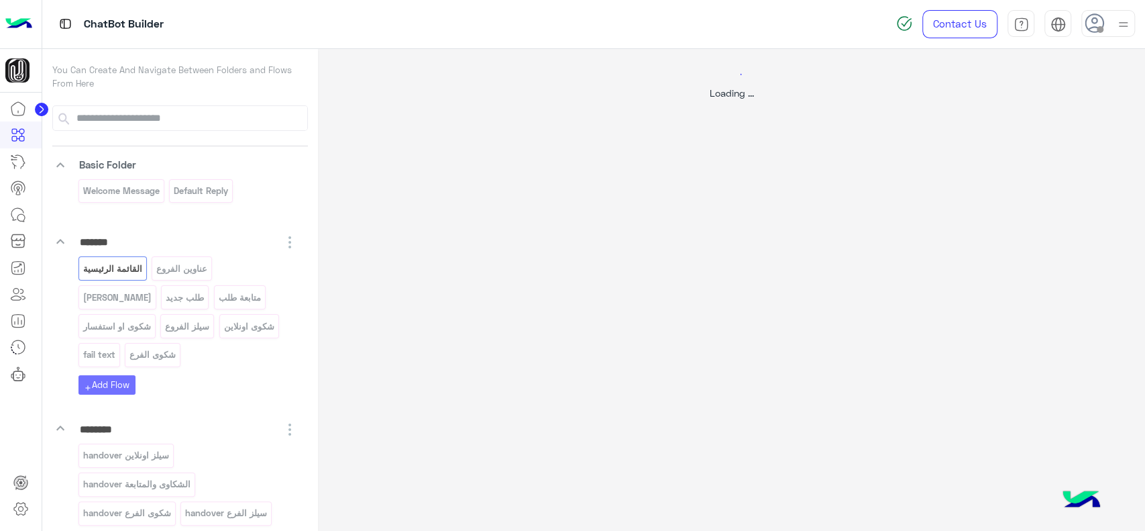
scroll to position [0, 0]
select select "*"
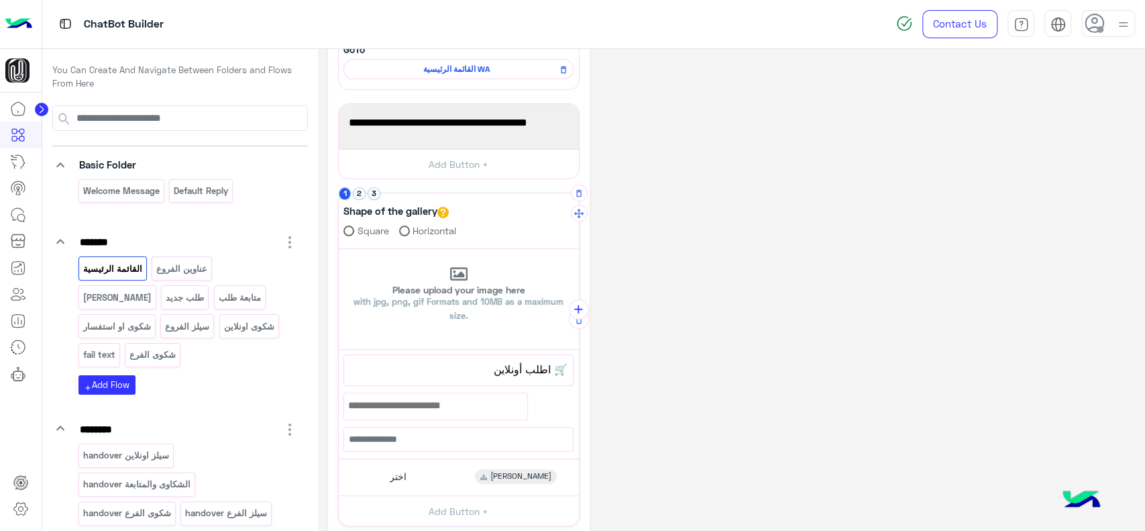
scroll to position [148, 0]
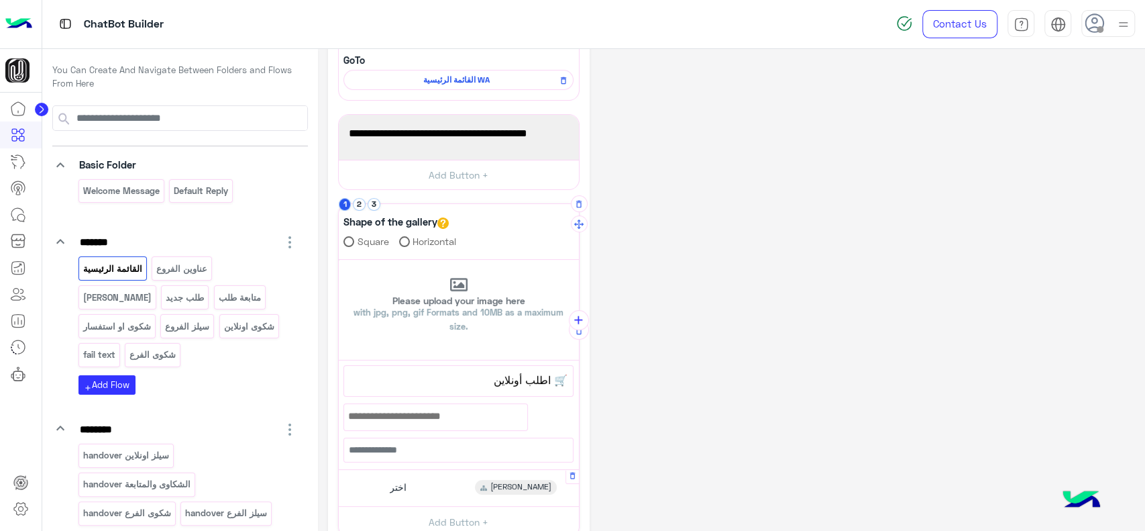
click at [387, 485] on div "اختر" at bounding box center [396, 487] width 31 height 15
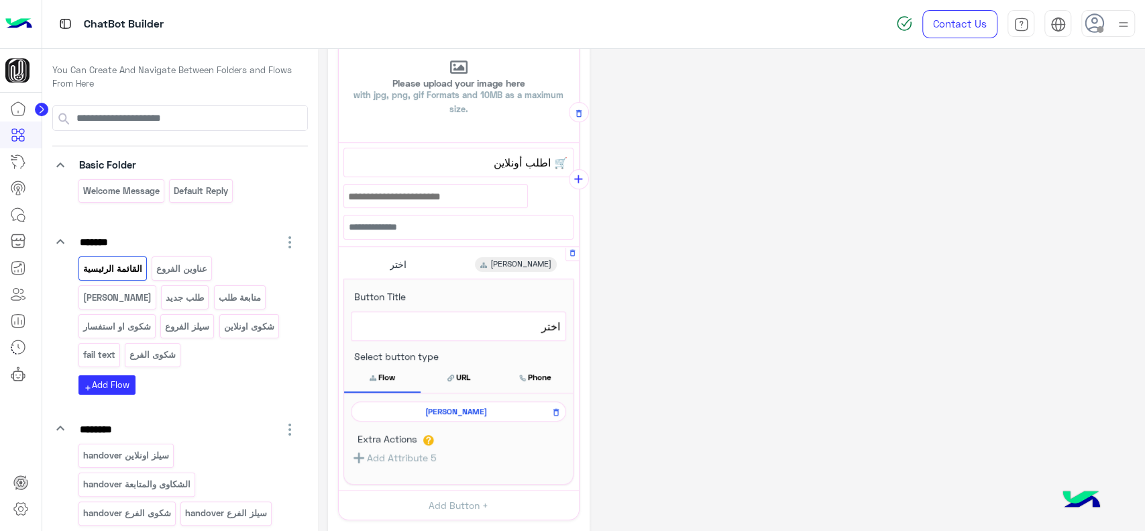
scroll to position [366, 0]
click at [560, 409] on icon at bounding box center [556, 411] width 9 height 16
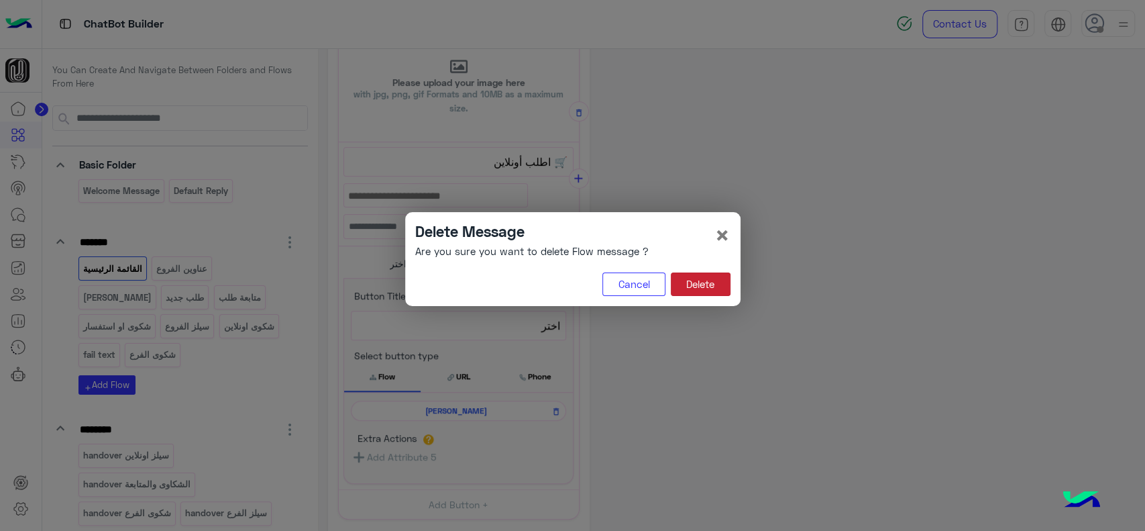
click at [701, 291] on button "Delete" at bounding box center [701, 284] width 60 height 24
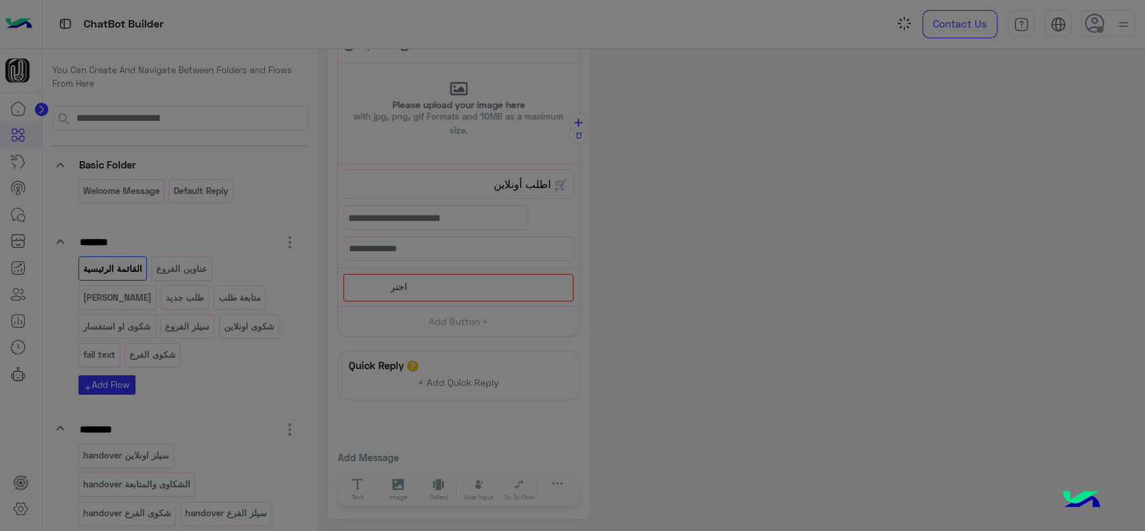
scroll to position [289, 0]
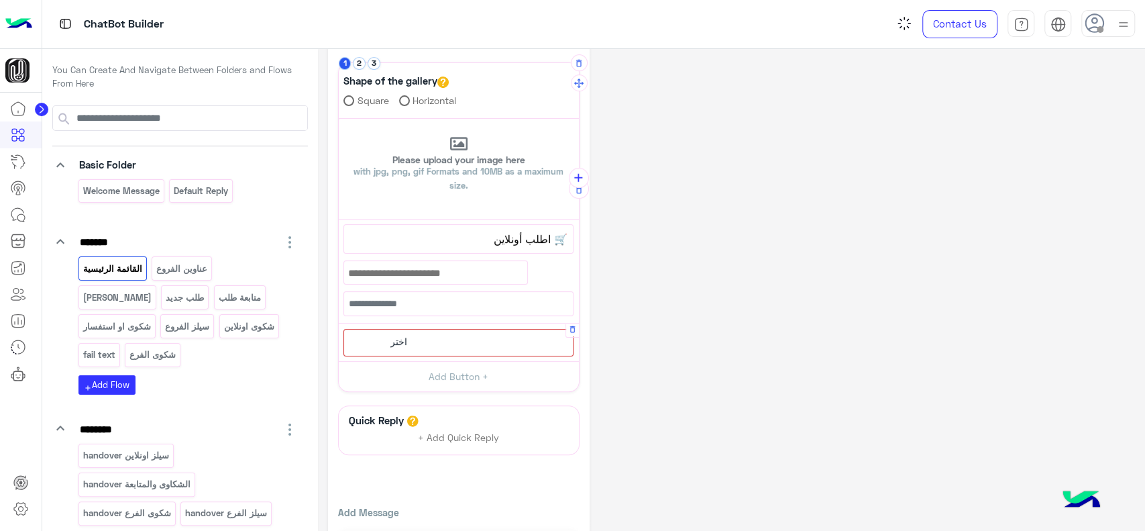
click at [497, 341] on div "اختر" at bounding box center [459, 343] width 230 height 28
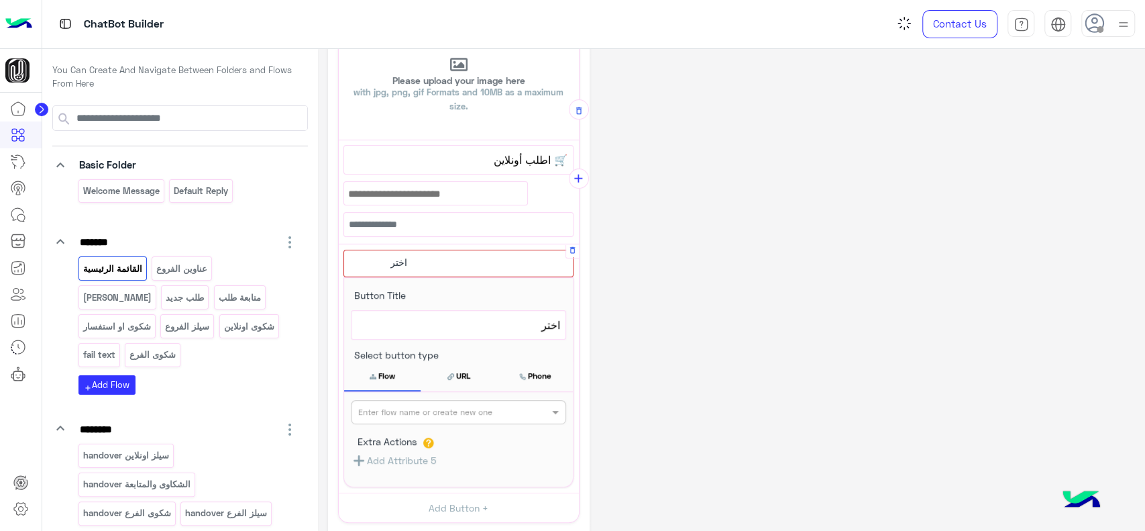
scroll to position [369, 0]
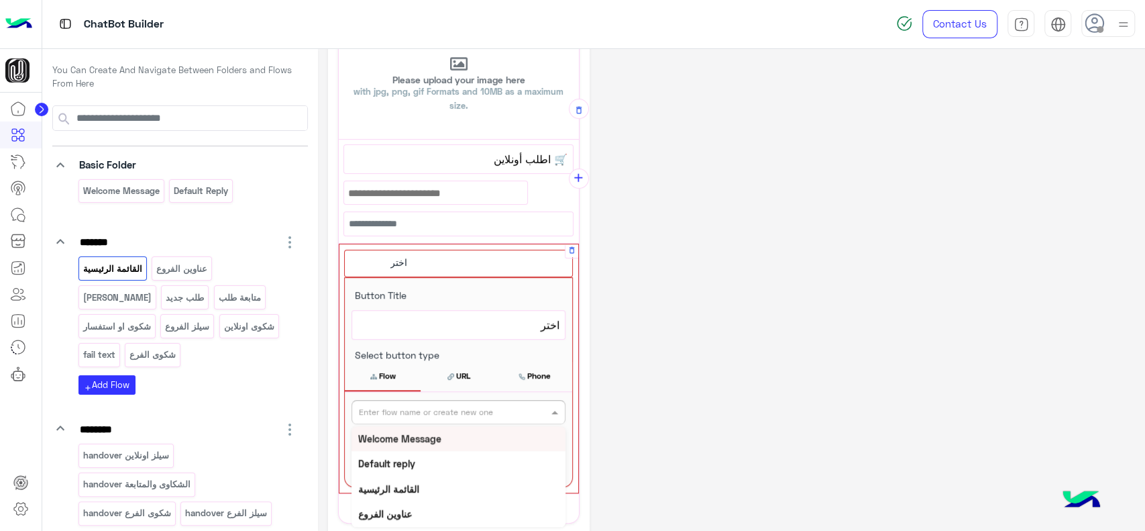
click at [466, 405] on input "text" at bounding box center [436, 411] width 155 height 12
type input "***"
click at [446, 430] on div "طلب جديد" at bounding box center [459, 438] width 214 height 25
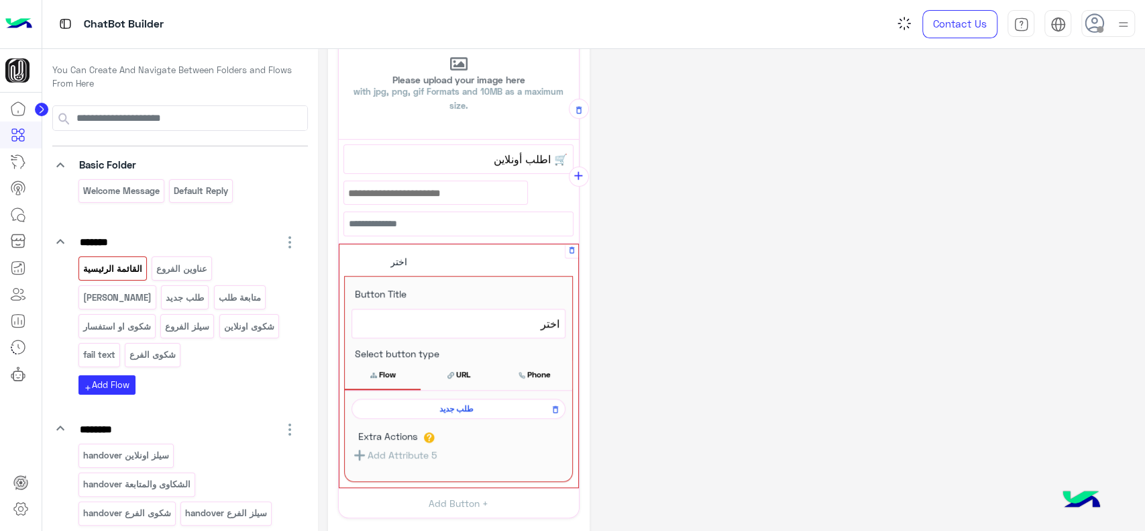
scroll to position [367, 0]
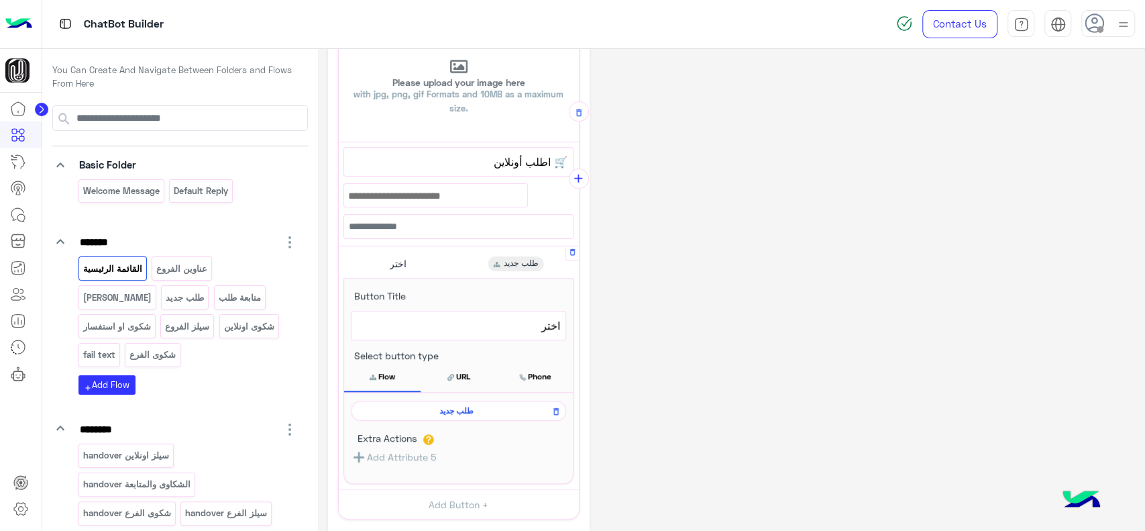
click at [668, 293] on div "**********" at bounding box center [731, 197] width 807 height 1009
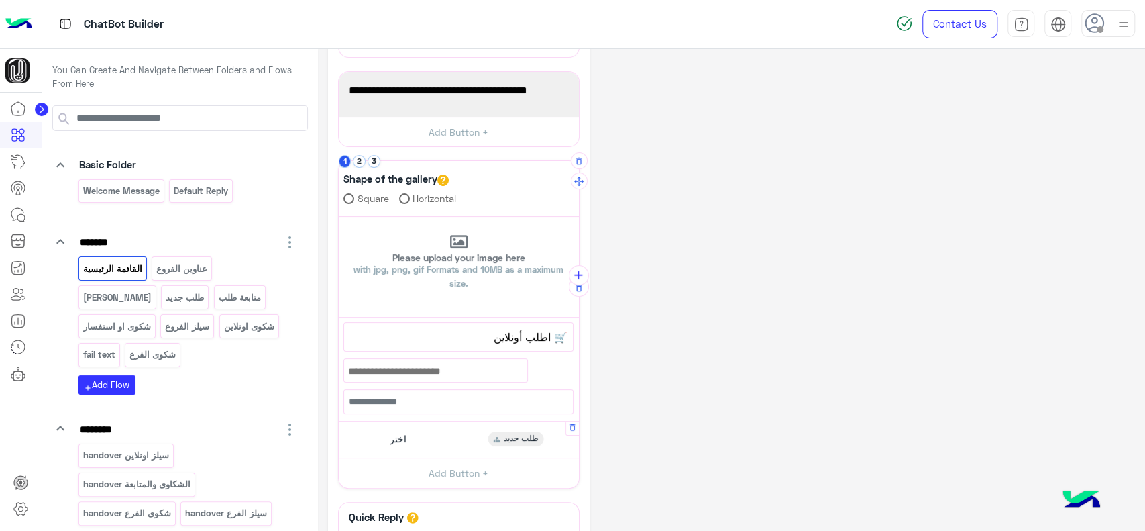
scroll to position [190, 0]
click at [357, 164] on button "2" at bounding box center [359, 162] width 13 height 13
drag, startPoint x: 470, startPoint y: 338, endPoint x: 558, endPoint y: 335, distance: 88.6
click at [558, 335] on span "📍أحدث العروض بالفرع" at bounding box center [459, 337] width 218 height 17
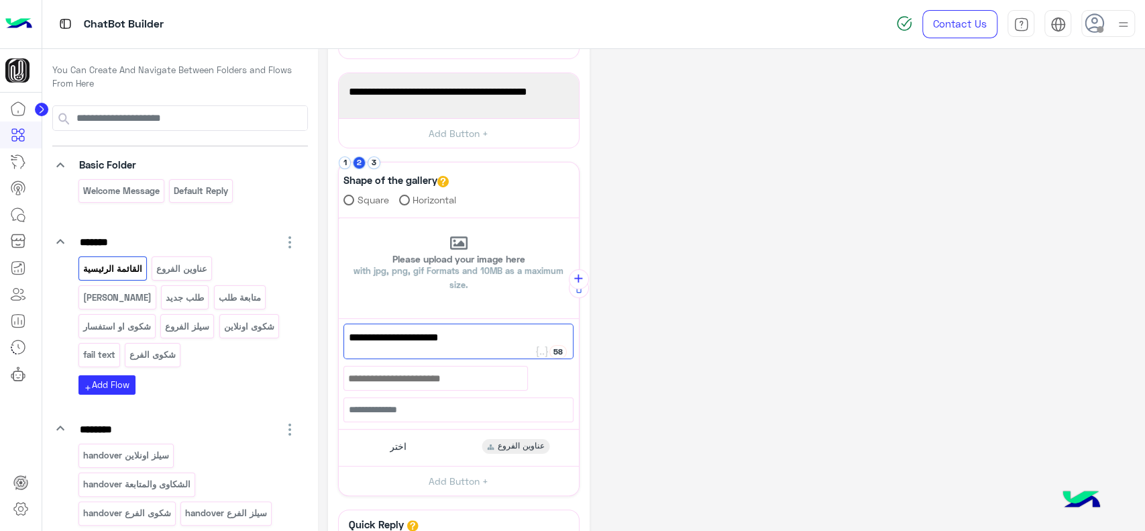
type textarea "**********"
click at [655, 298] on div "**********" at bounding box center [731, 273] width 807 height 809
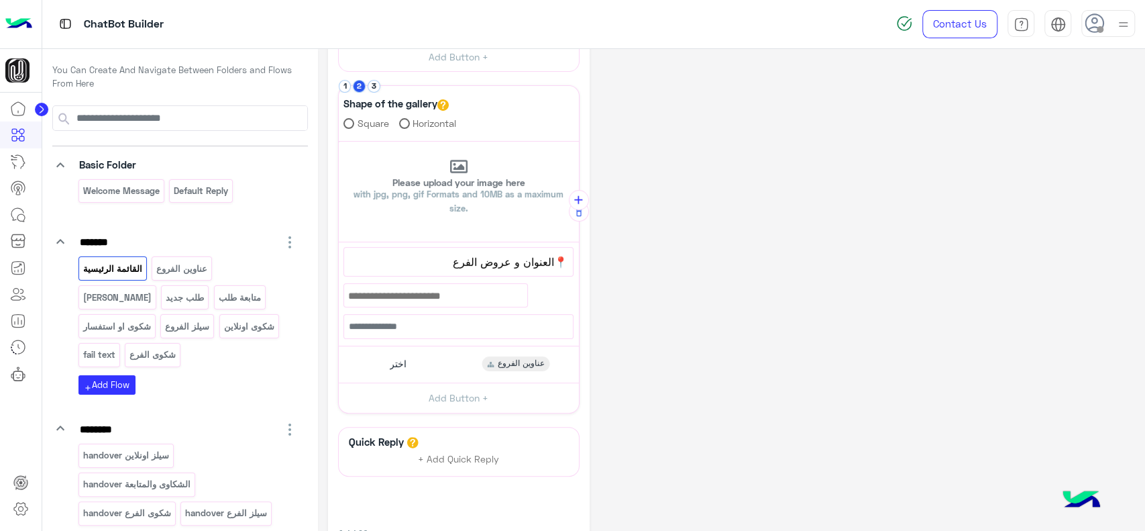
scroll to position [276, 0]
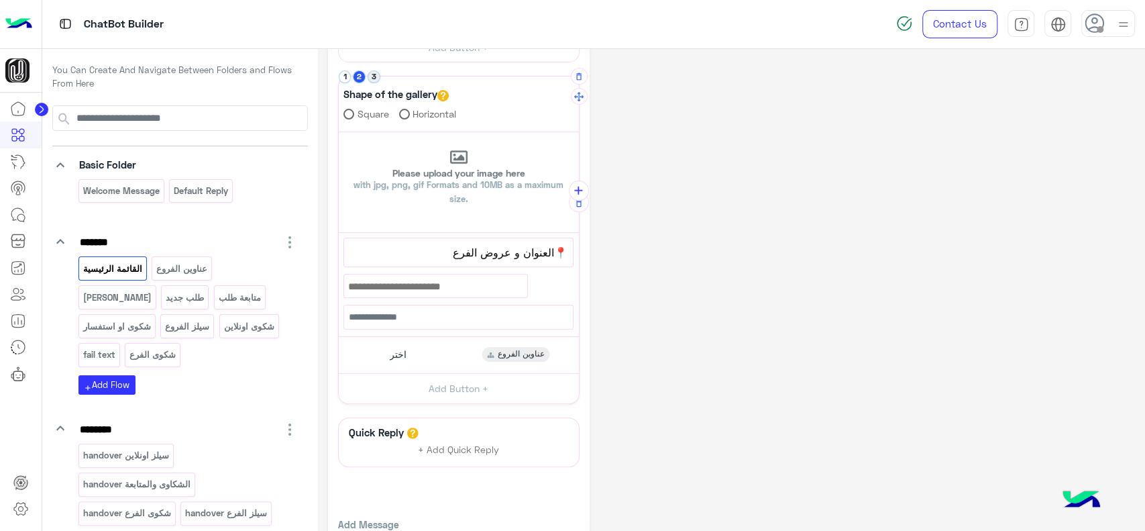
click at [371, 77] on button "3" at bounding box center [374, 76] width 13 height 13
drag, startPoint x: 392, startPoint y: 248, endPoint x: 553, endPoint y: 255, distance: 161.2
click at [553, 255] on span "💡 محتاج مساعدة أو عندك استفسار؟" at bounding box center [459, 252] width 218 height 17
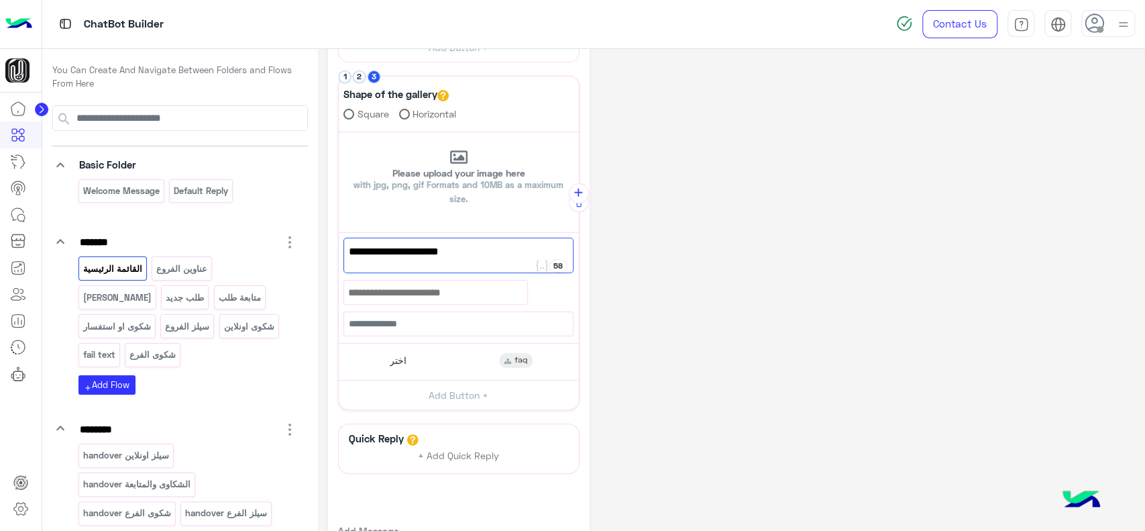
type textarea "**********"
click at [644, 260] on div "**********" at bounding box center [731, 187] width 807 height 809
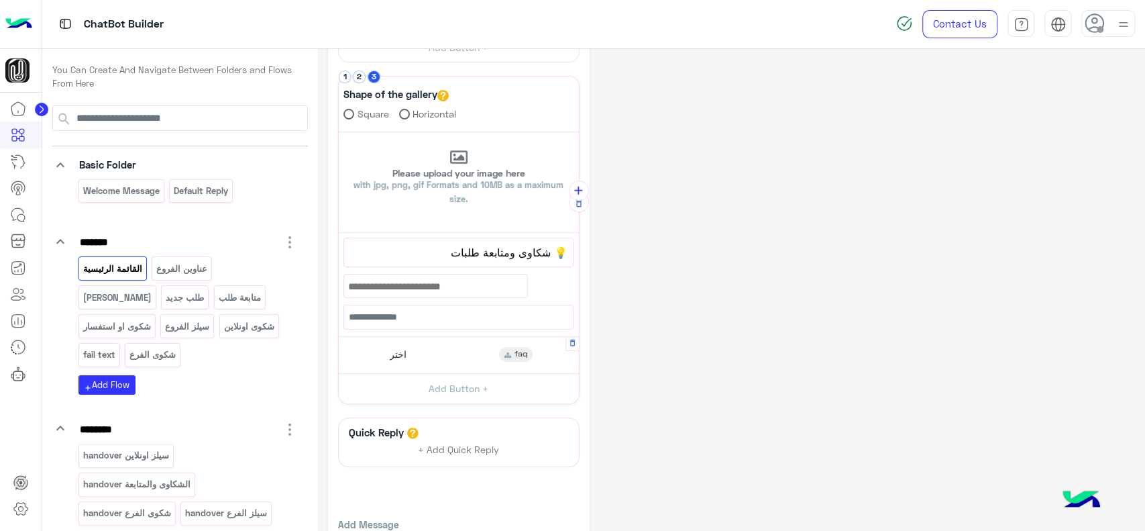
click at [509, 364] on div "اختر faq" at bounding box center [459, 355] width 230 height 26
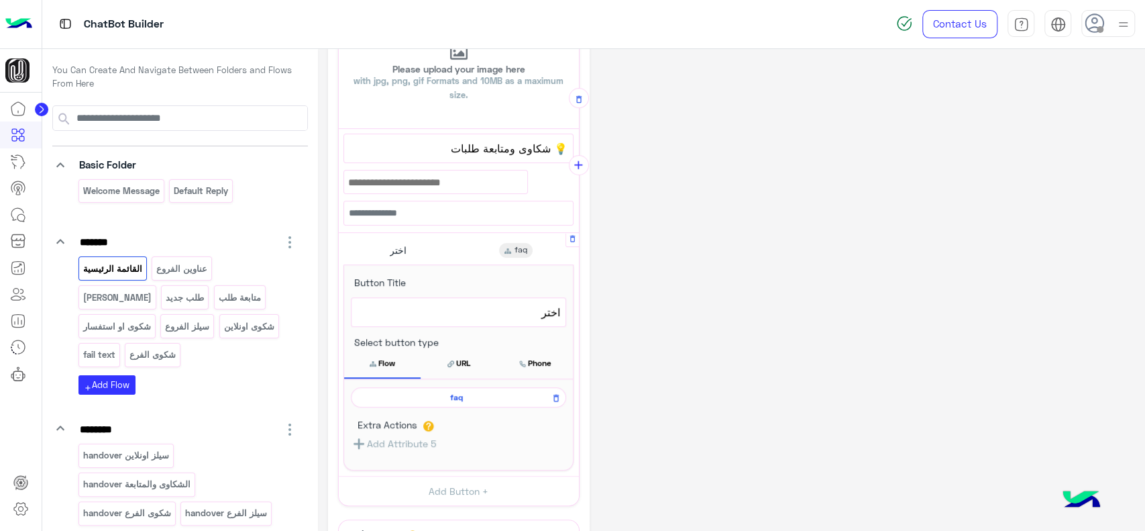
scroll to position [383, 0]
click at [554, 391] on icon at bounding box center [556, 394] width 5 height 7
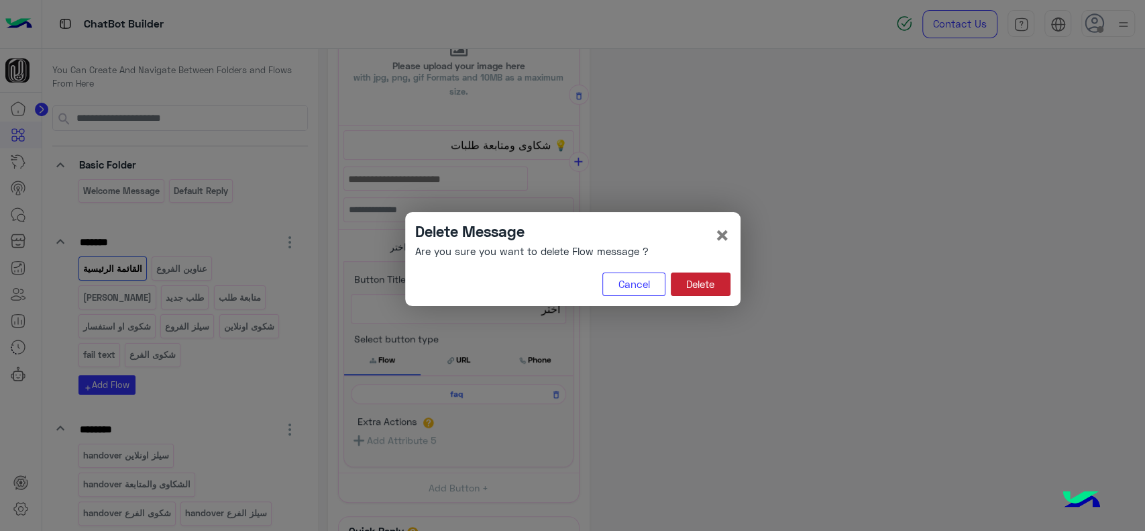
click at [698, 289] on button "Delete" at bounding box center [701, 284] width 60 height 24
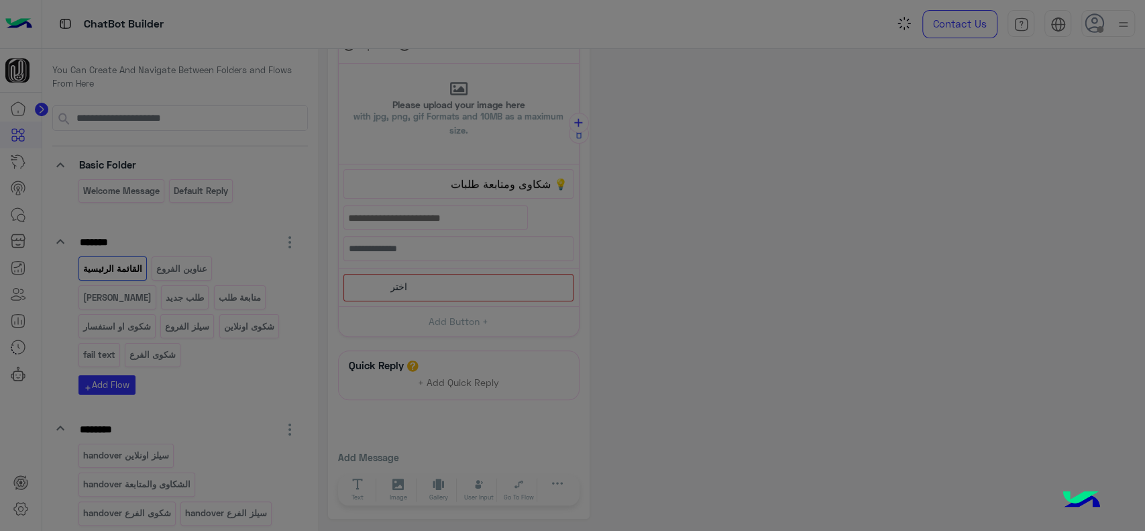
scroll to position [306, 0]
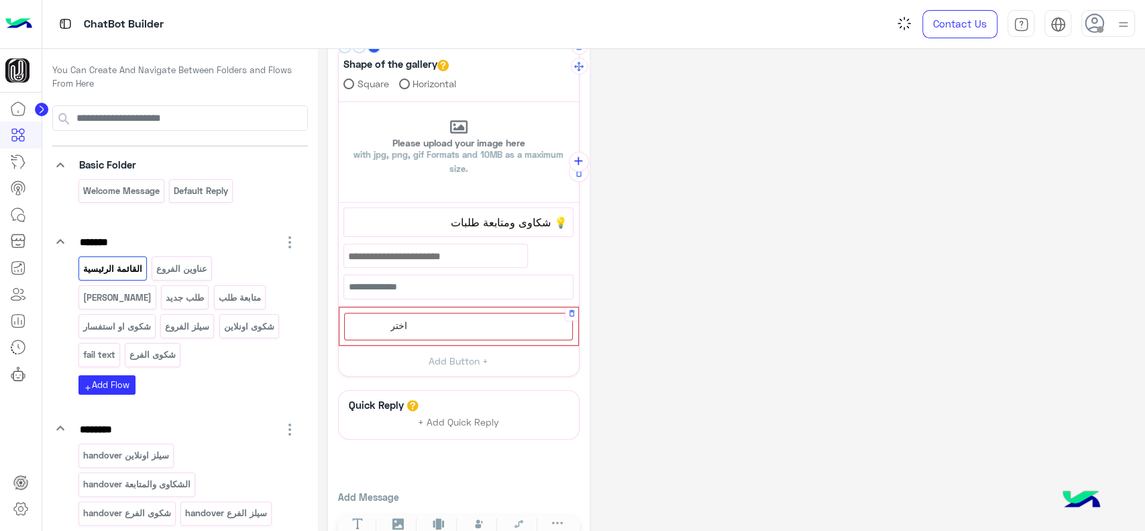
click at [472, 331] on div "اختر" at bounding box center [458, 327] width 229 height 28
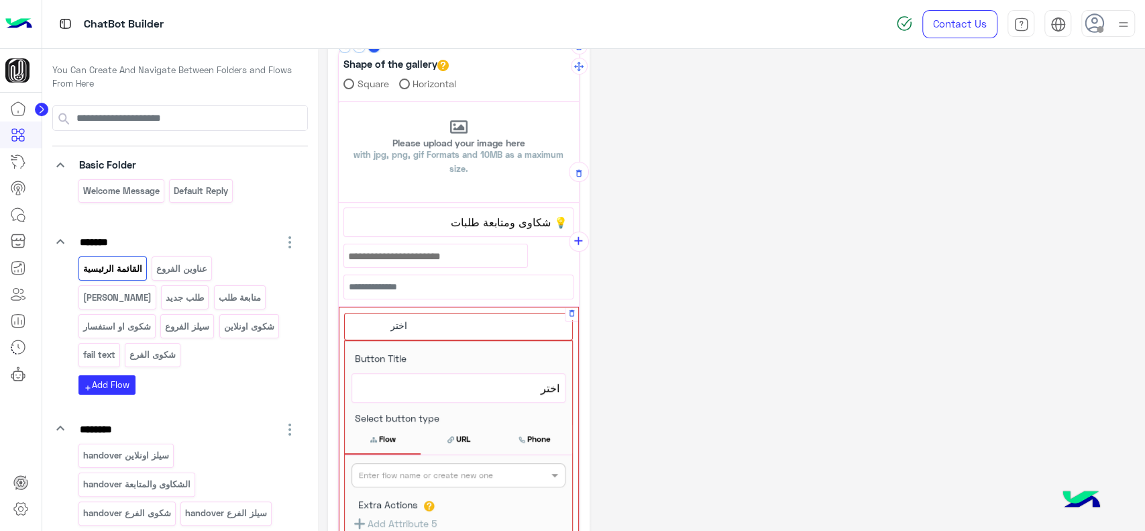
scroll to position [386, 0]
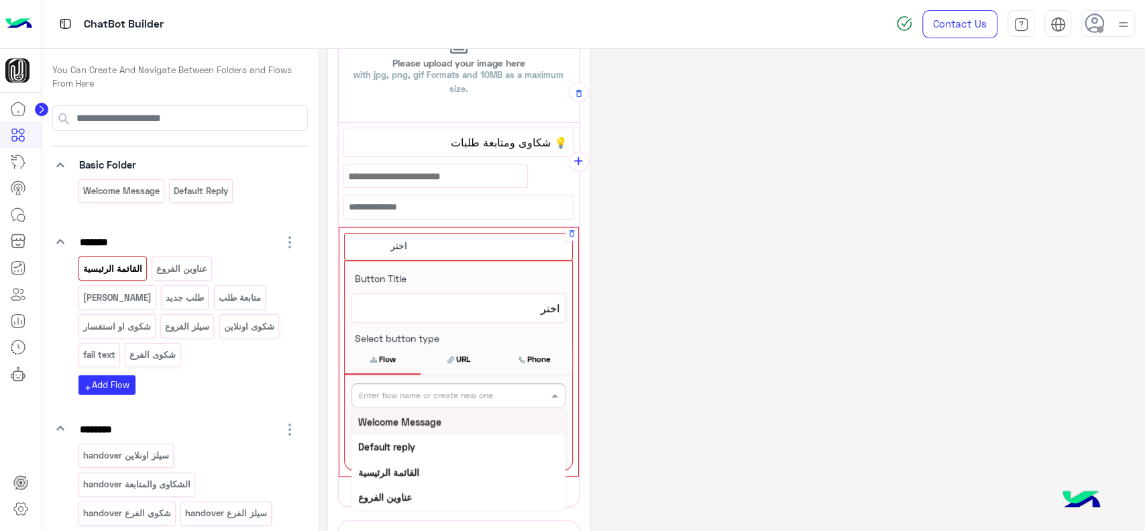
click at [468, 401] on div "Enter flow name or create new one" at bounding box center [459, 395] width 214 height 24
type input "****"
click at [452, 426] on div "[PERSON_NAME]" at bounding box center [459, 421] width 214 height 25
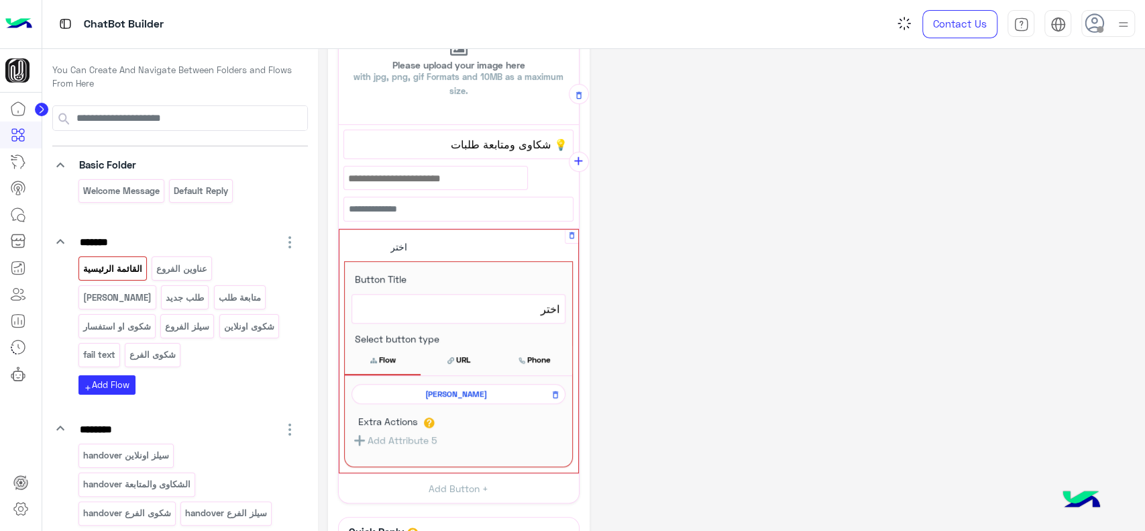
scroll to position [383, 0]
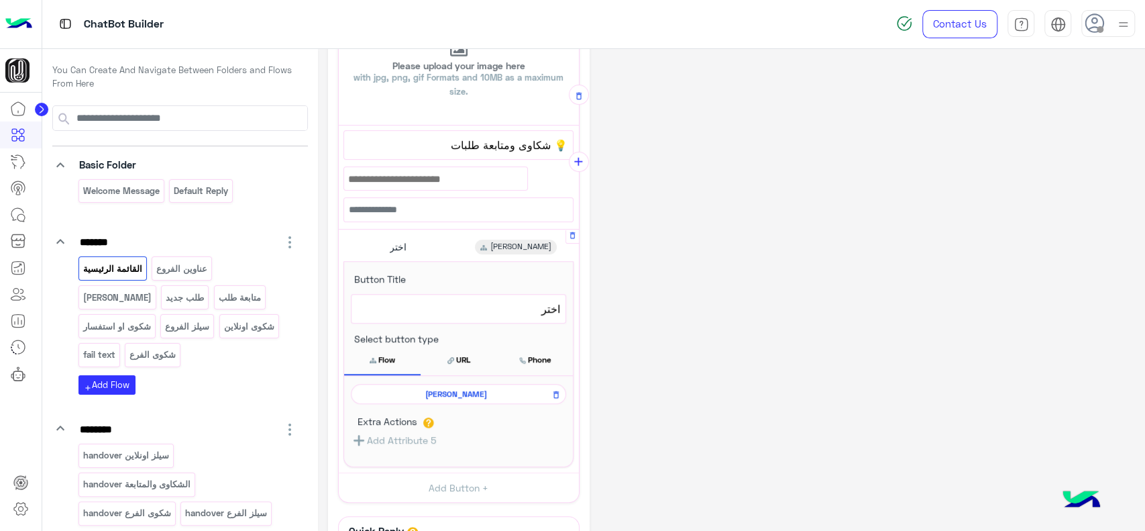
click at [477, 393] on span "[PERSON_NAME]" at bounding box center [456, 394] width 196 height 12
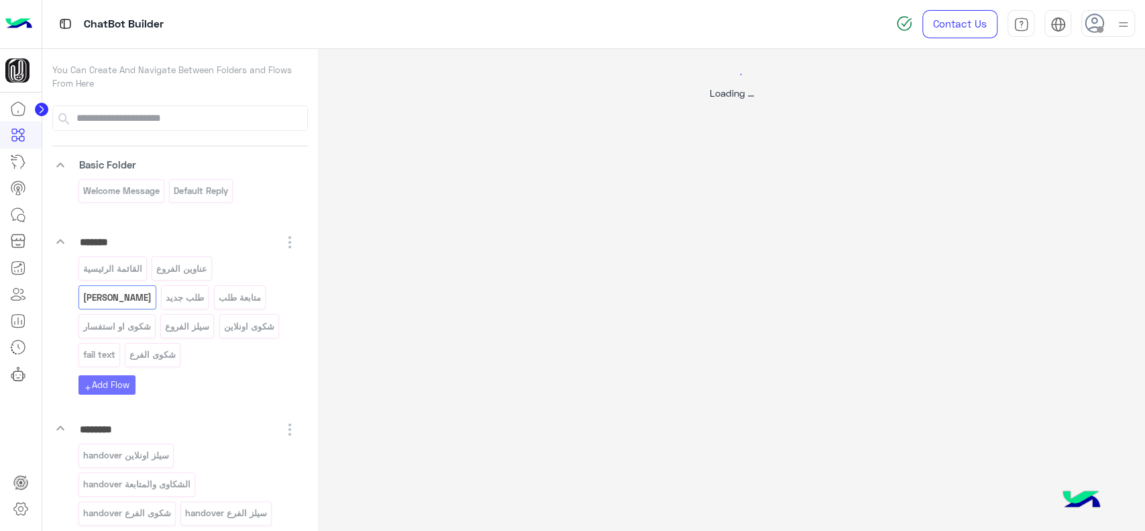
scroll to position [0, 0]
select select "*"
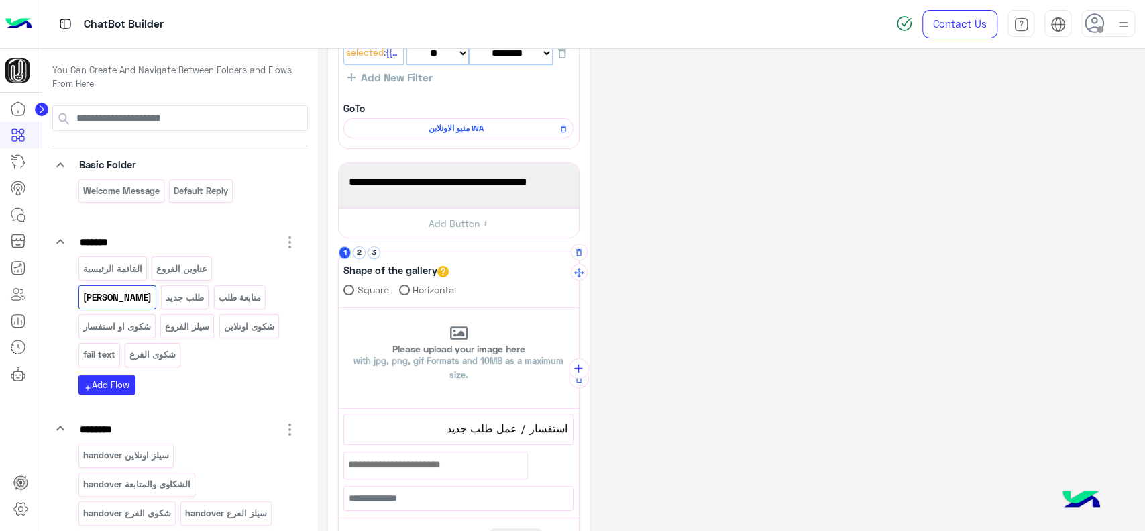
scroll to position [101, 0]
click at [580, 380] on icon "button" at bounding box center [578, 377] width 5 height 7
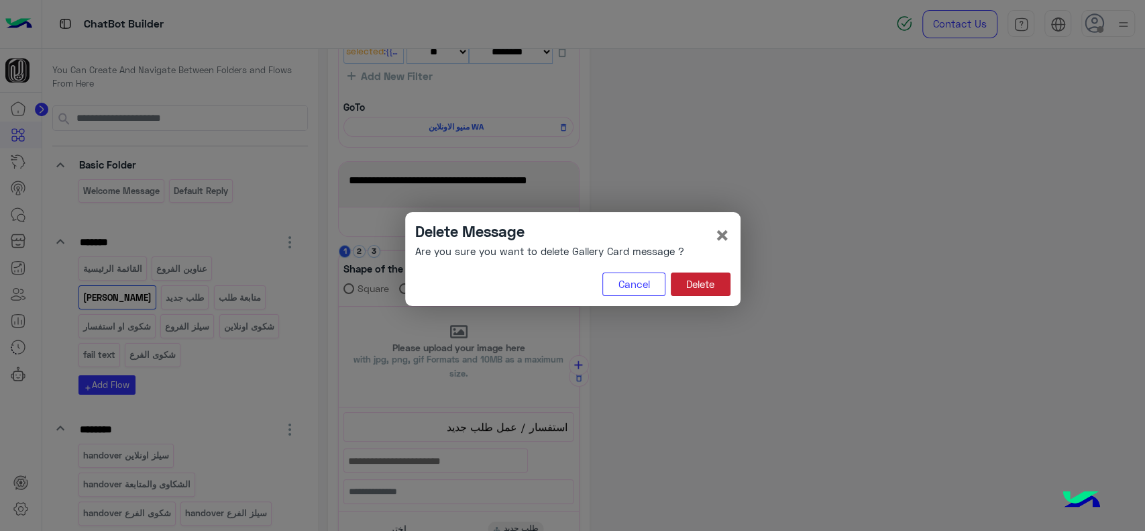
click at [698, 287] on button "Delete" at bounding box center [701, 284] width 60 height 24
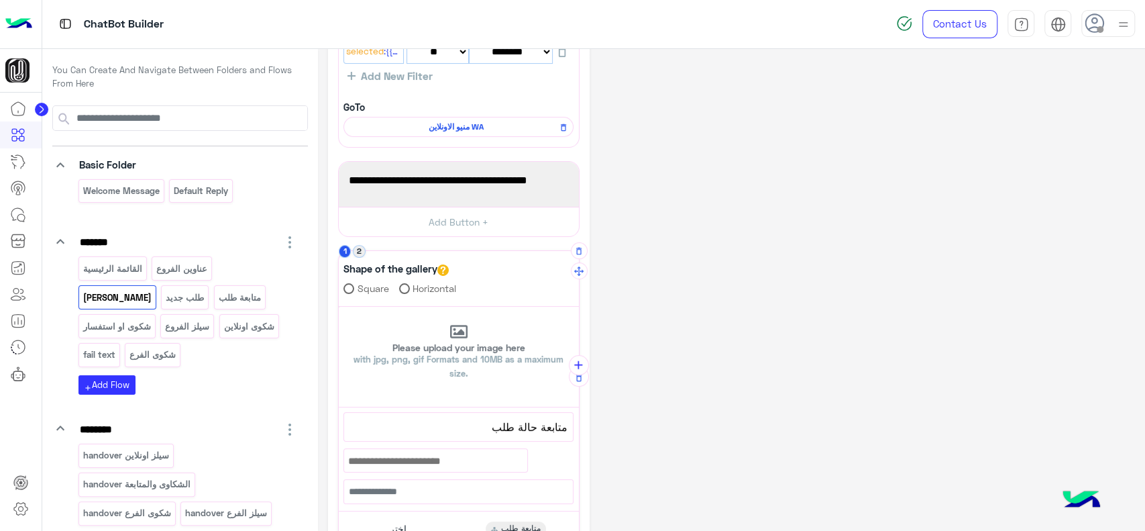
click at [363, 254] on button "2" at bounding box center [359, 251] width 13 height 13
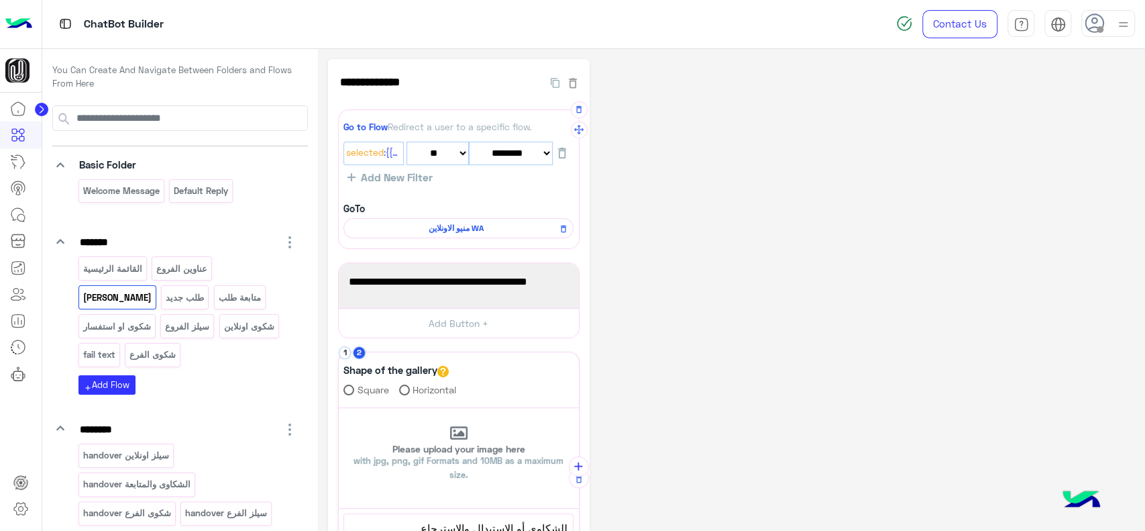
click at [431, 226] on span "منيو الاونلاين WA" at bounding box center [456, 228] width 211 height 12
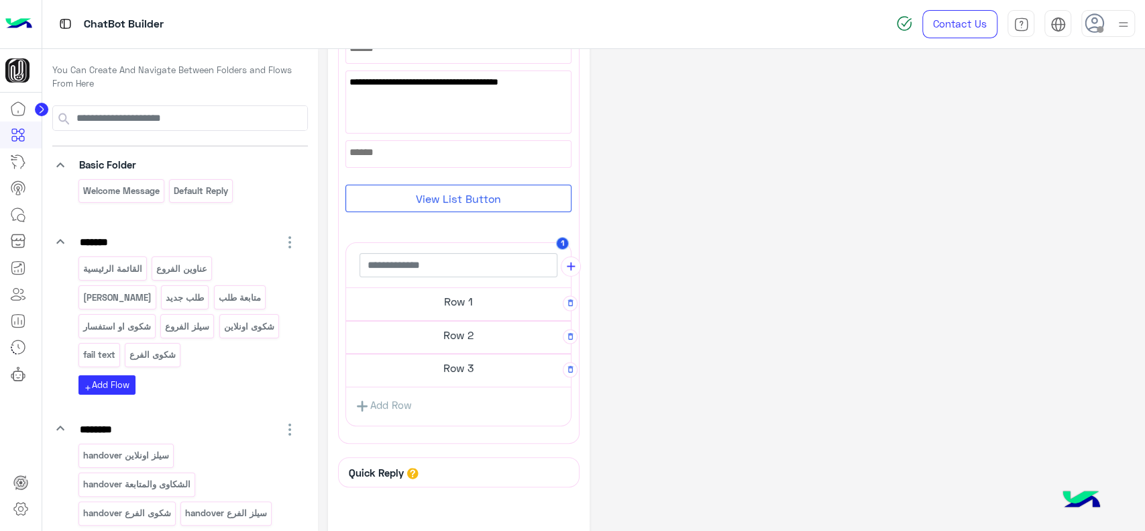
scroll to position [130, 0]
click at [463, 300] on h5 "Row 1" at bounding box center [458, 299] width 225 height 27
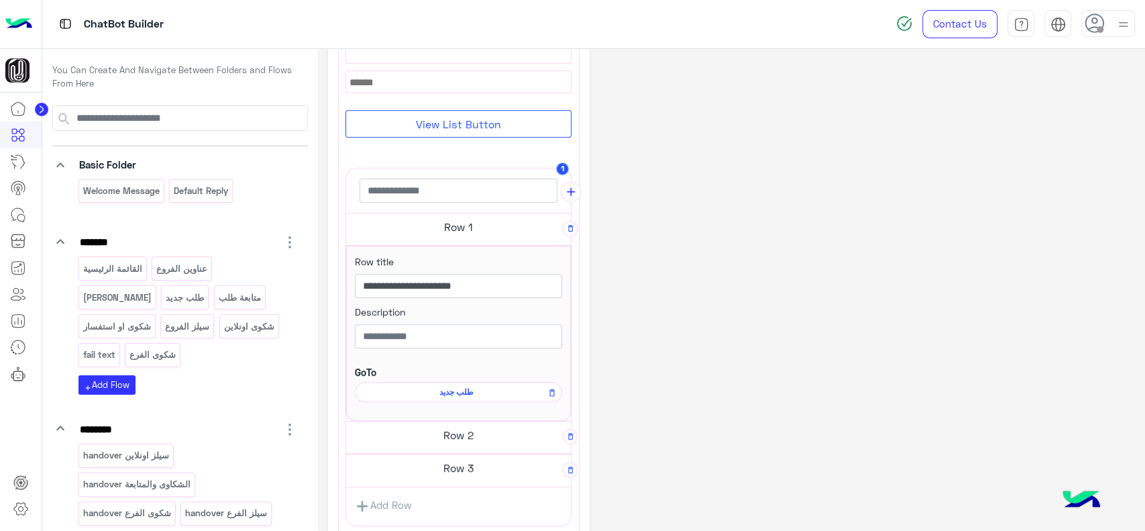
scroll to position [195, 0]
click at [136, 263] on p "القائمة الرئيسية" at bounding box center [112, 268] width 61 height 15
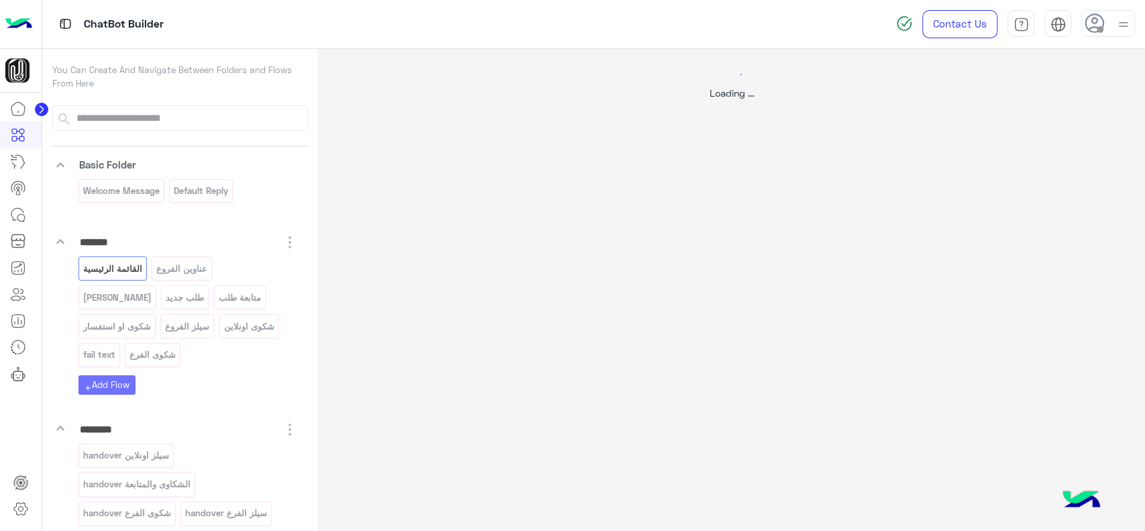
scroll to position [0, 0]
select select "*"
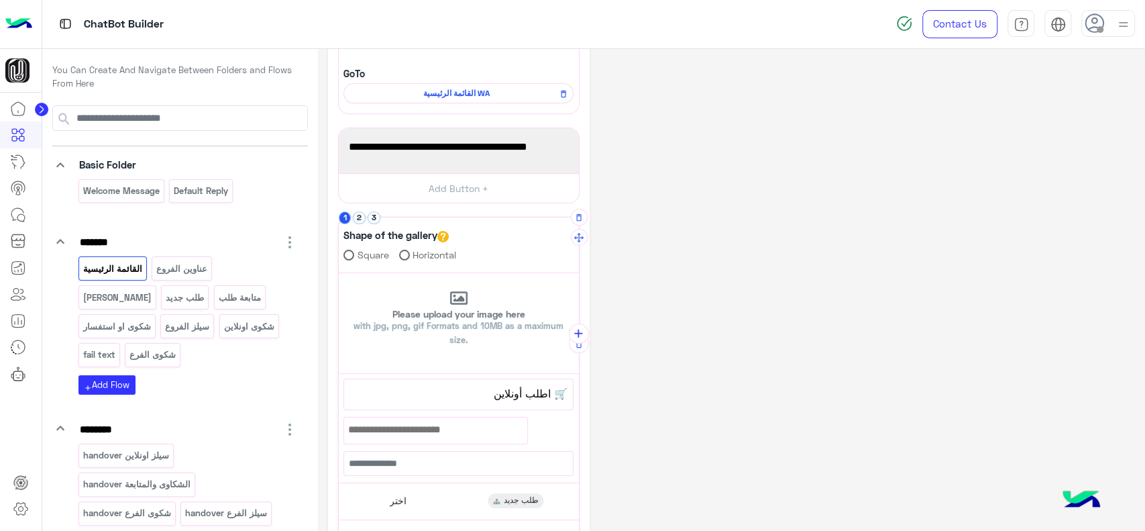
scroll to position [136, 0]
click at [440, 387] on span "🛒 اطلب أونلاين" at bounding box center [459, 392] width 218 height 17
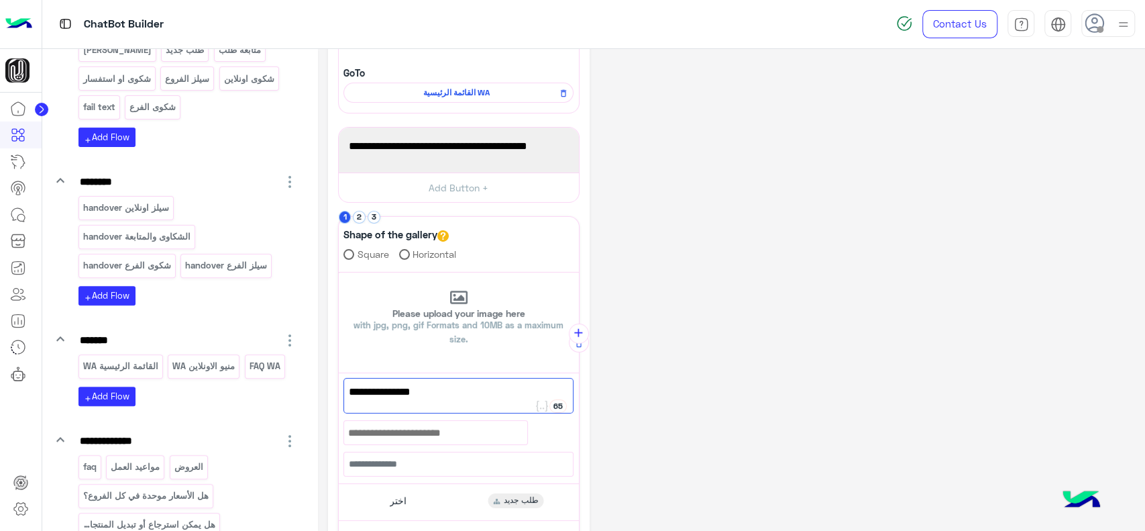
scroll to position [248, 0]
click at [146, 367] on p "القائمة الرئيسية WA" at bounding box center [120, 365] width 77 height 15
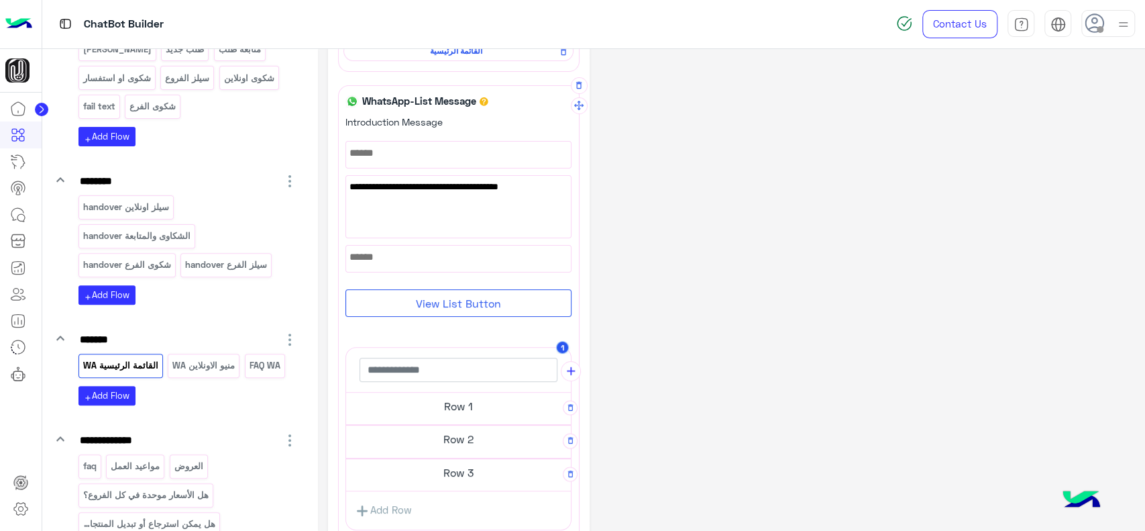
scroll to position [173, 0]
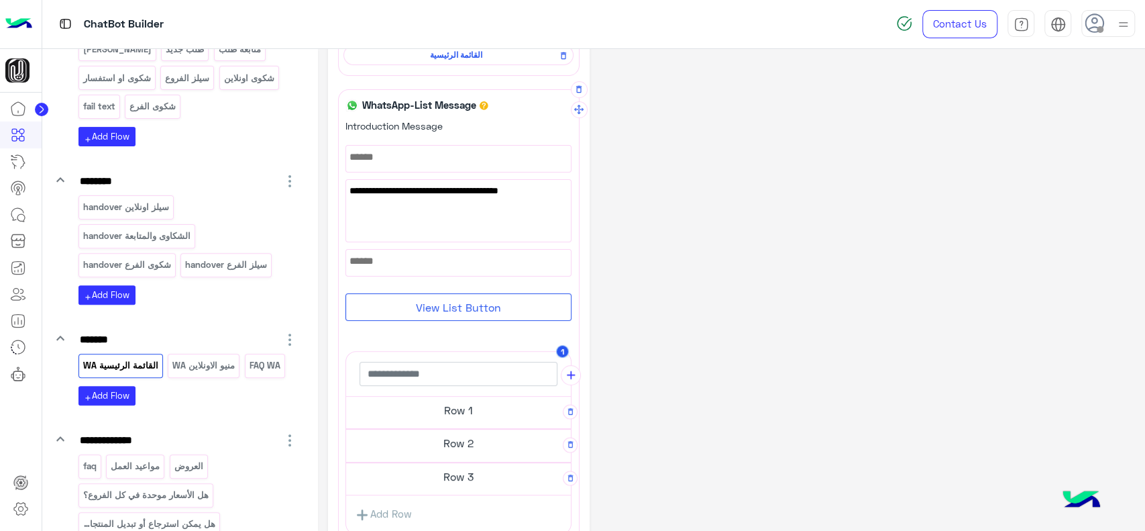
click at [408, 414] on h5 "Row 1" at bounding box center [458, 410] width 225 height 27
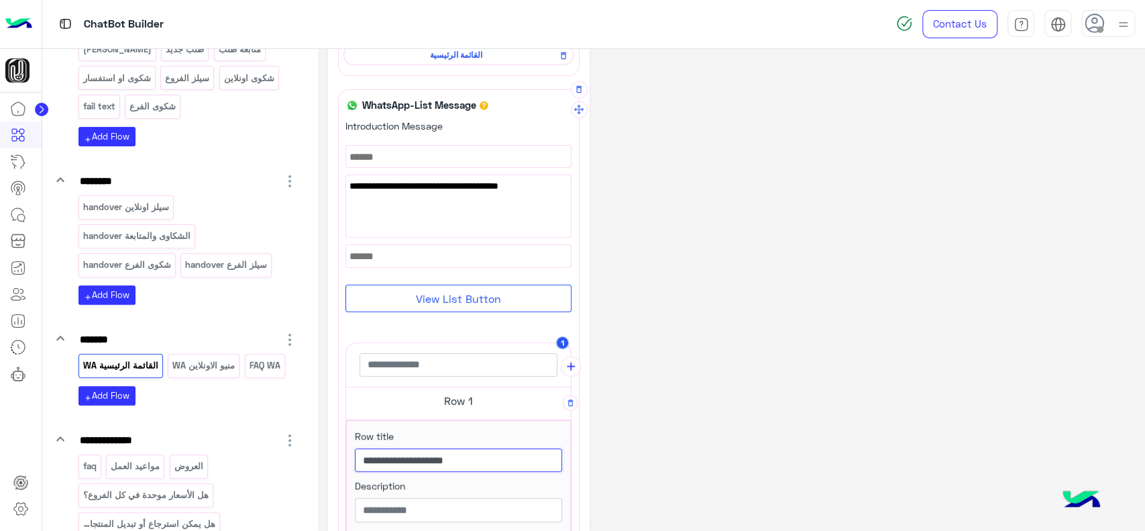
click at [456, 457] on input "**********" at bounding box center [458, 460] width 207 height 24
paste input "text"
type input "**********"
click at [709, 389] on div "**********" at bounding box center [731, 383] width 807 height 994
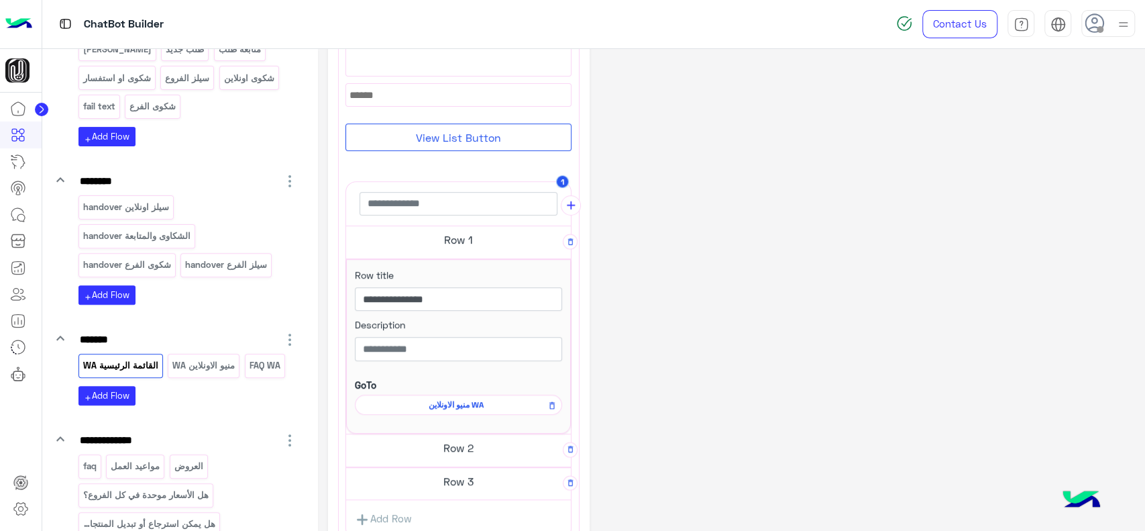
scroll to position [336, 0]
click at [549, 401] on icon at bounding box center [552, 404] width 9 height 16
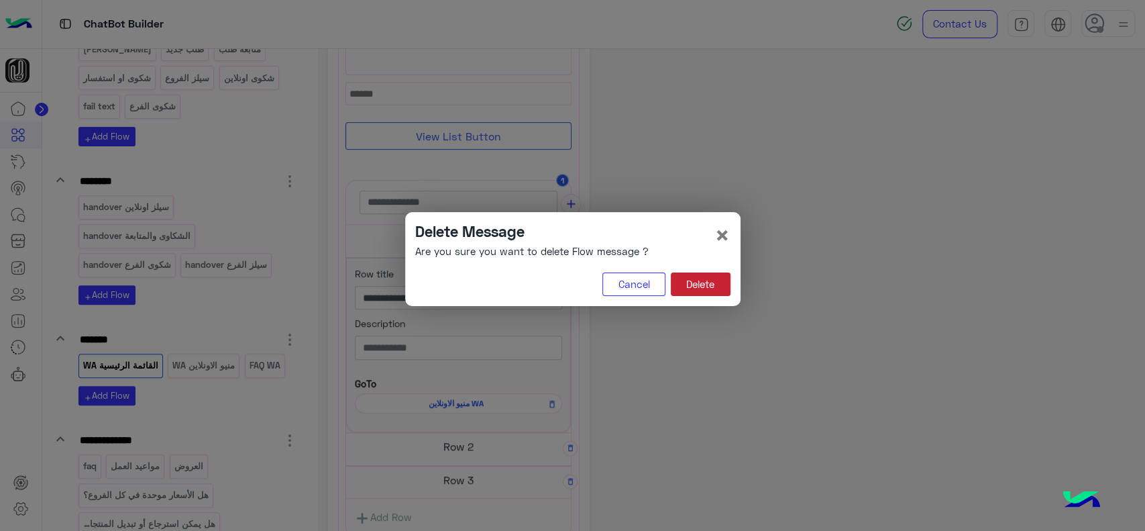
click at [693, 287] on button "Delete" at bounding box center [701, 284] width 60 height 24
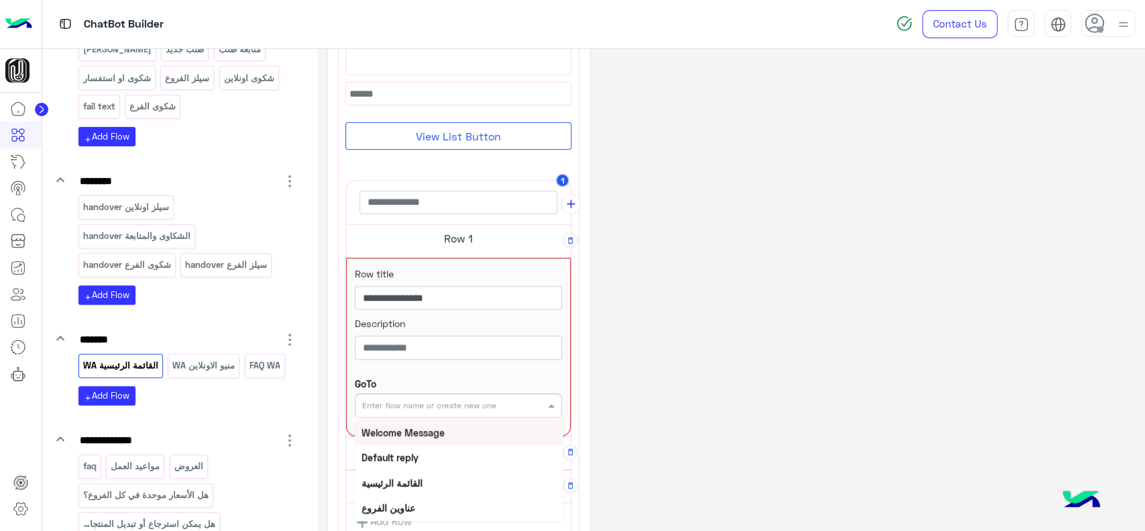
click at [501, 401] on input "text" at bounding box center [436, 404] width 149 height 12
type input "***"
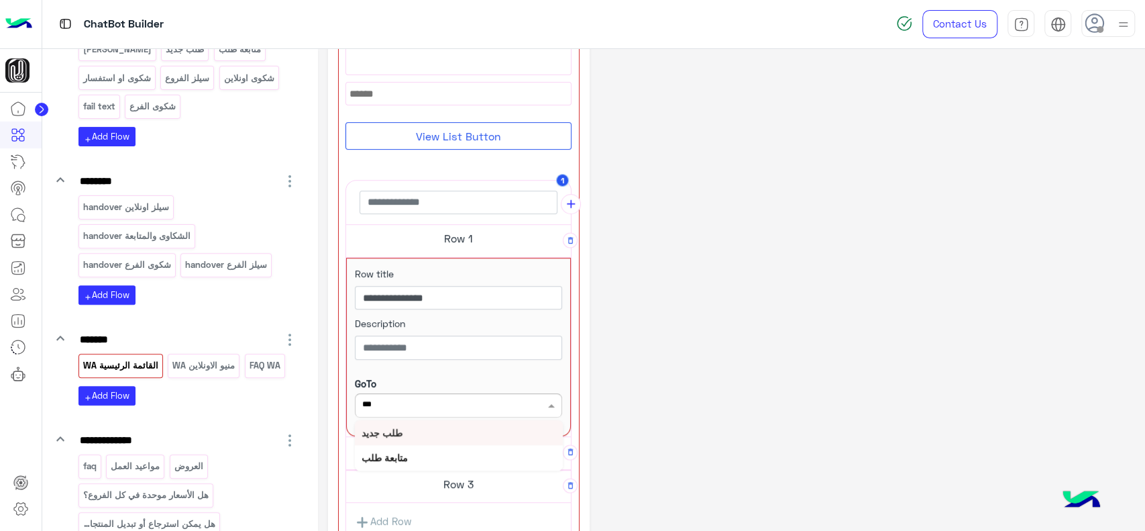
click at [481, 435] on div "طلب جديد" at bounding box center [459, 432] width 208 height 25
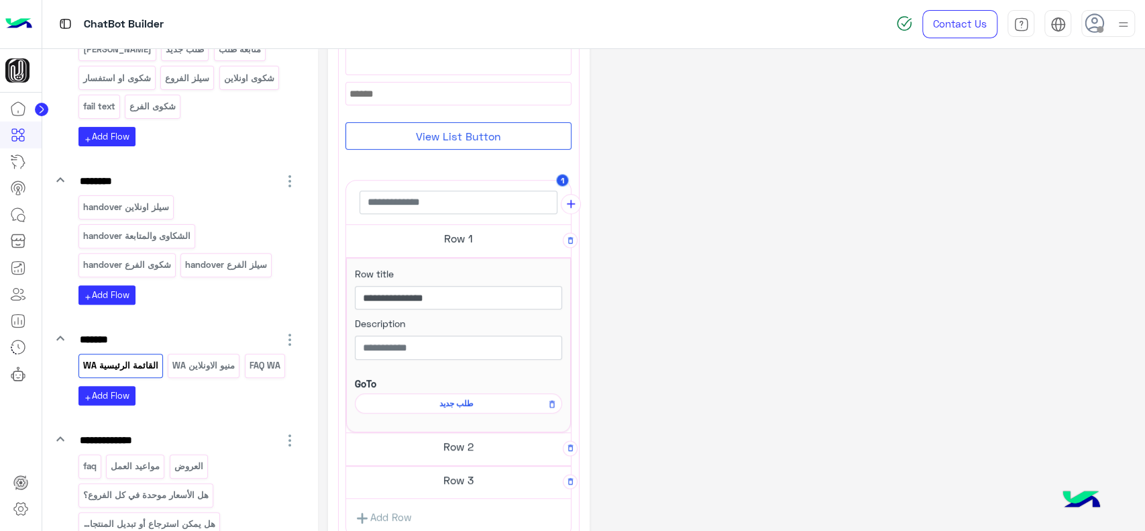
click at [680, 350] on div "**********" at bounding box center [731, 221] width 807 height 994
click at [464, 453] on h5 "Row 2" at bounding box center [458, 446] width 225 height 27
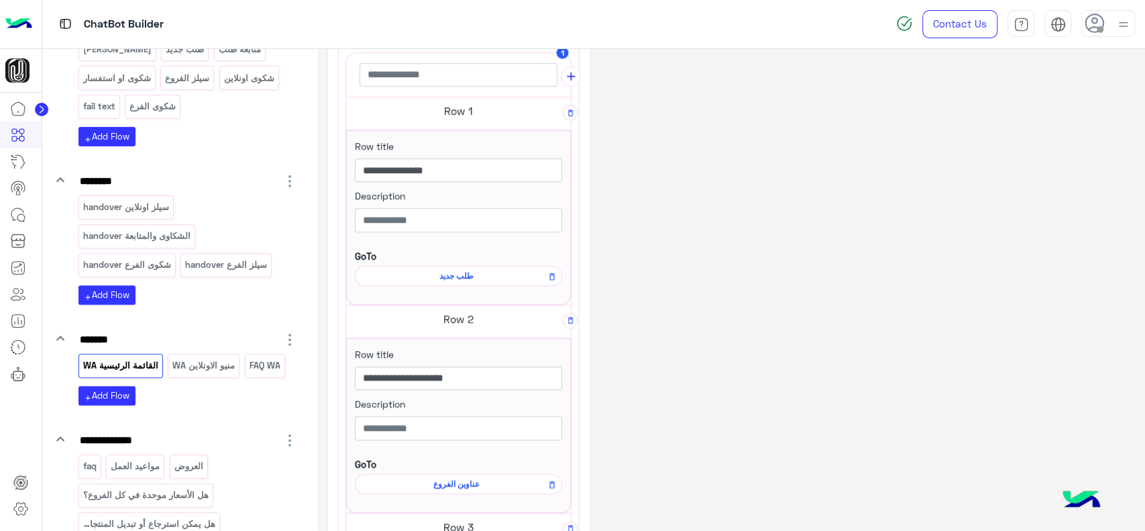
scroll to position [464, 0]
drag, startPoint x: 451, startPoint y: 377, endPoint x: 549, endPoint y: 384, distance: 98.2
click at [549, 384] on input "**********" at bounding box center [458, 377] width 207 height 24
type input "**********"
click at [626, 389] on div "**********" at bounding box center [731, 180] width 807 height 1170
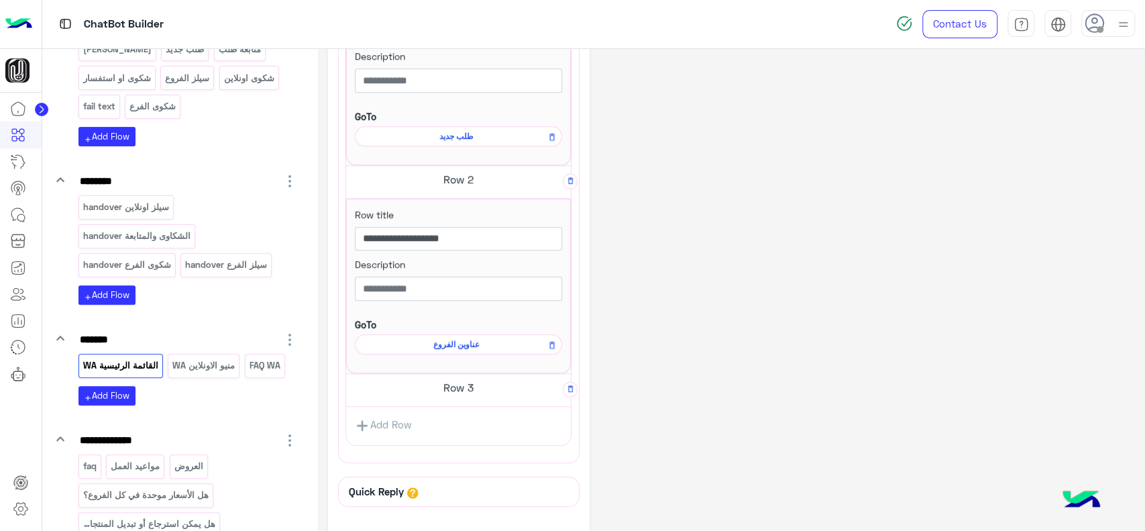
scroll to position [604, 0]
click at [483, 384] on h5 "Row 3" at bounding box center [458, 385] width 225 height 27
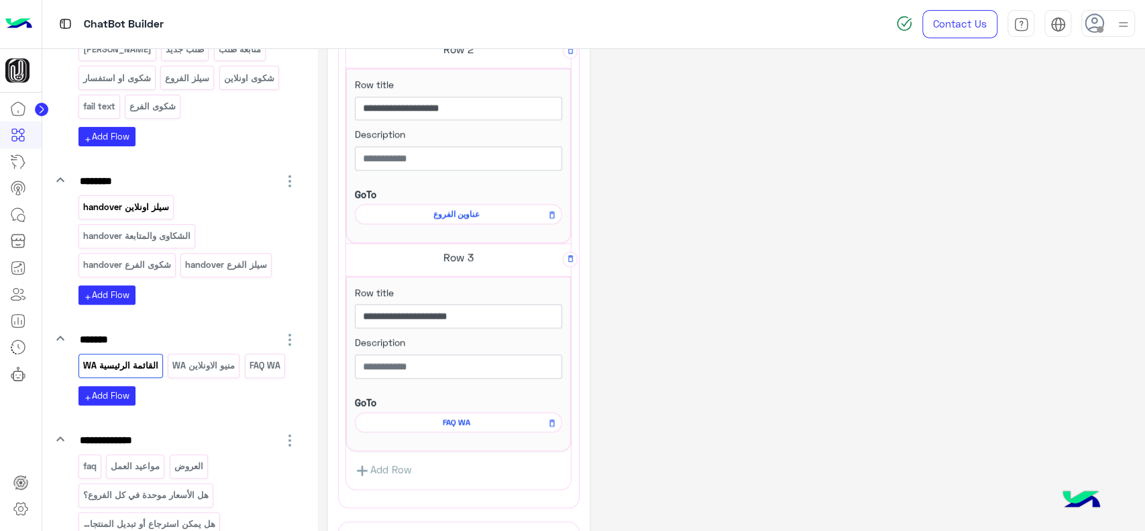
scroll to position [0, 0]
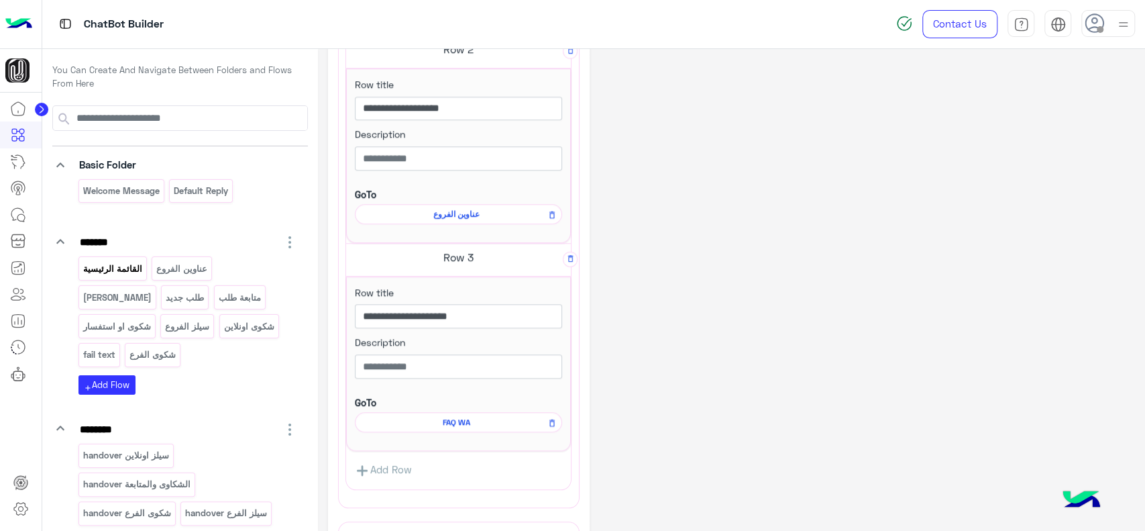
click at [133, 267] on p "القائمة الرئيسية" at bounding box center [112, 268] width 61 height 15
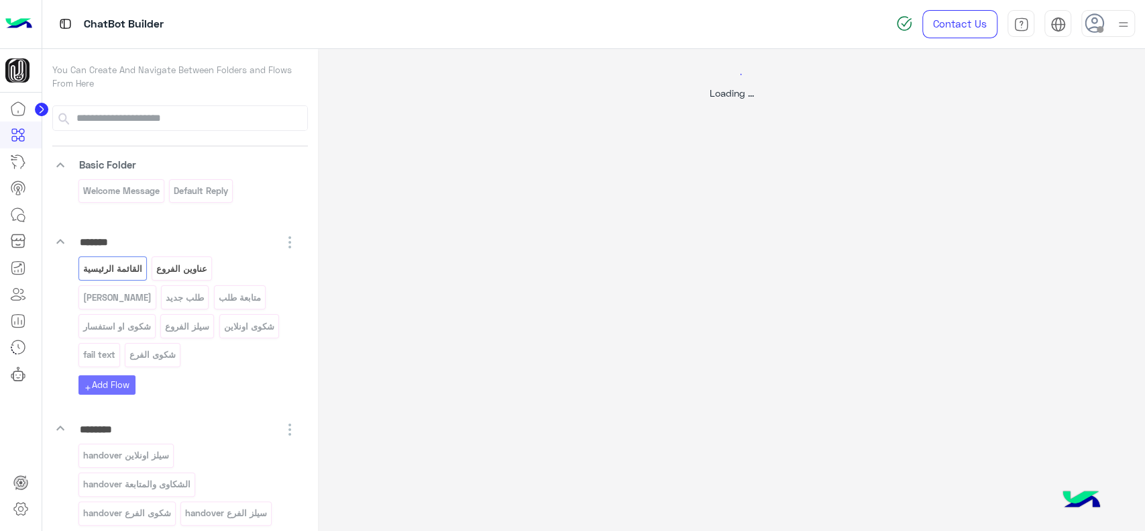
select select "*"
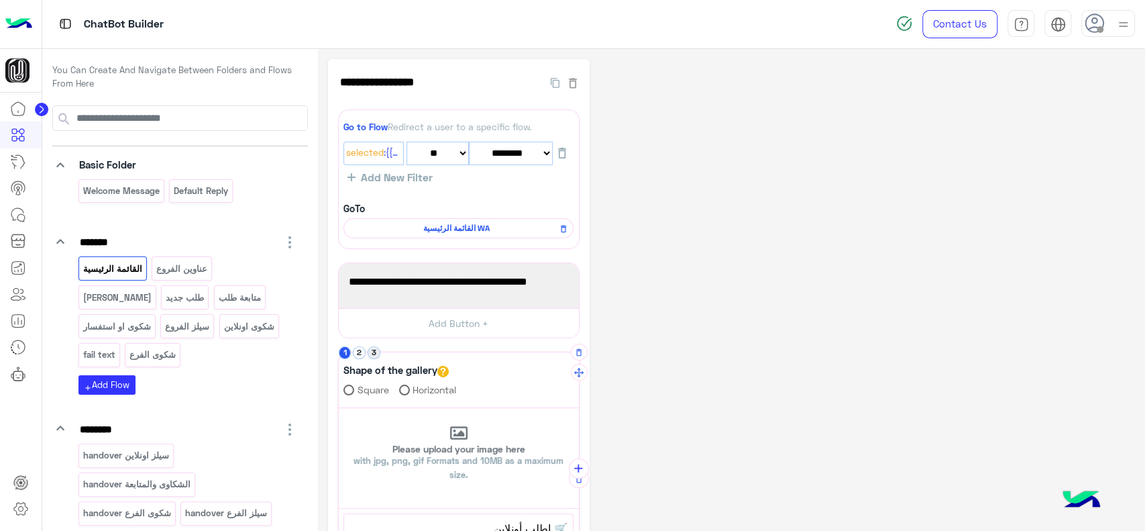
click at [376, 352] on button "3" at bounding box center [374, 352] width 13 height 13
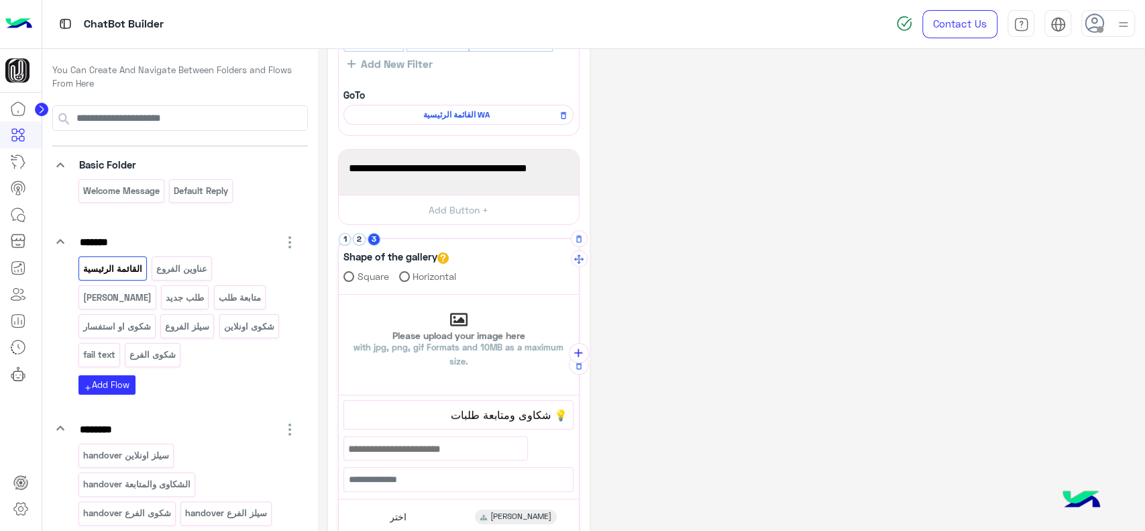
scroll to position [114, 0]
click at [456, 410] on span "💡 شكاوى ومتابعة طلبات" at bounding box center [459, 413] width 218 height 17
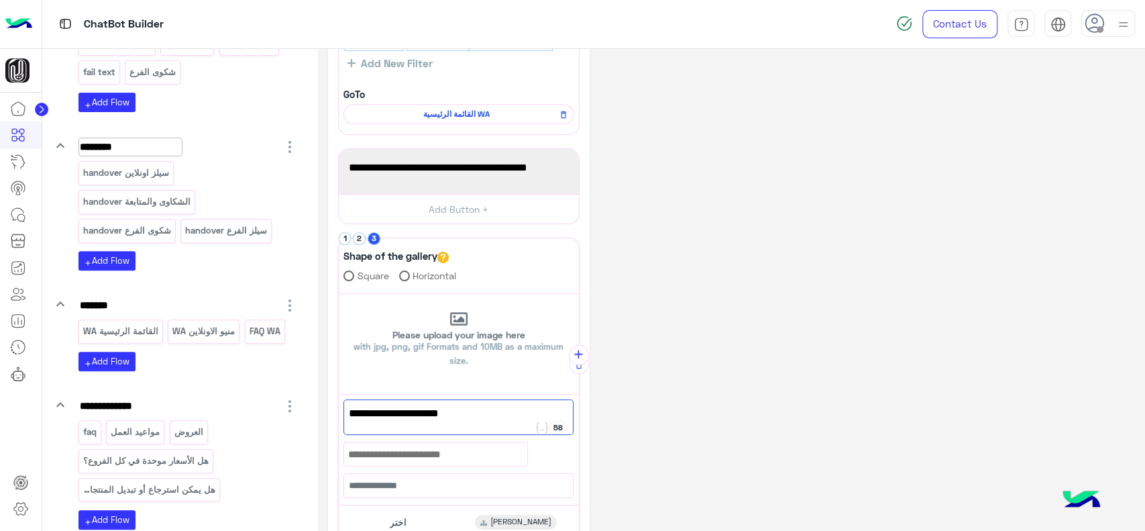
scroll to position [286, 0]
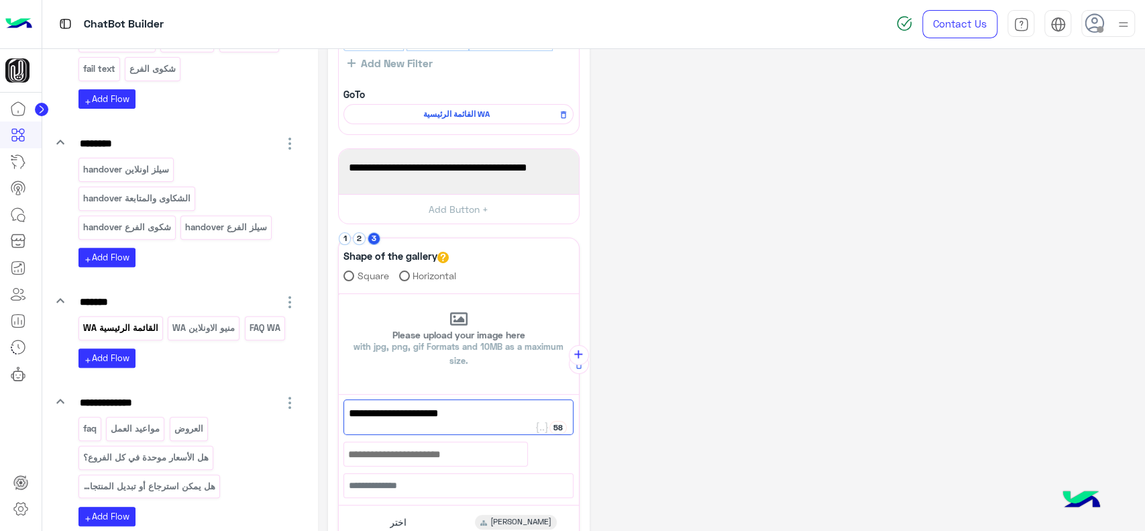
click at [133, 331] on p "القائمة الرئيسية WA" at bounding box center [120, 327] width 77 height 15
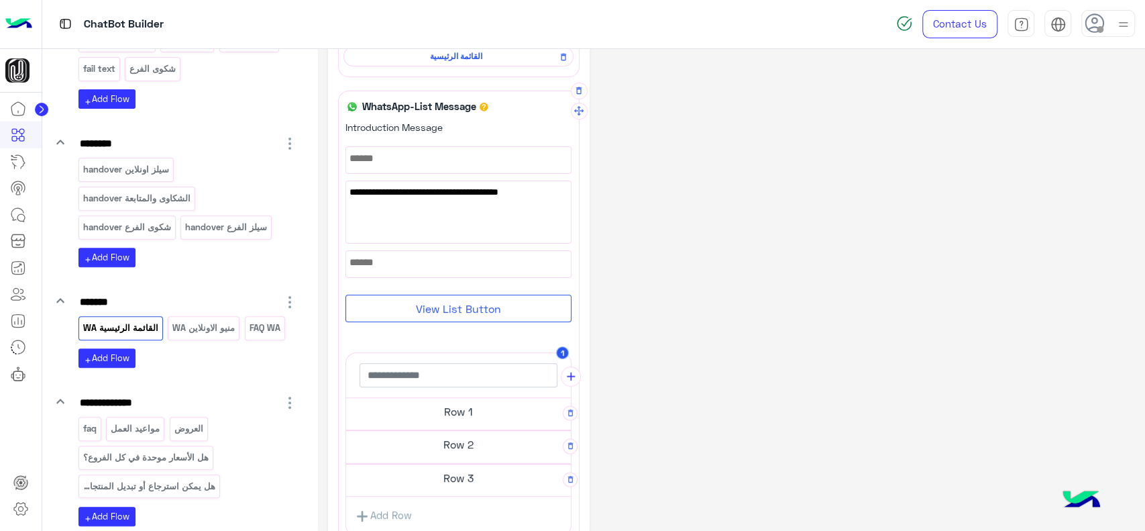
scroll to position [191, 0]
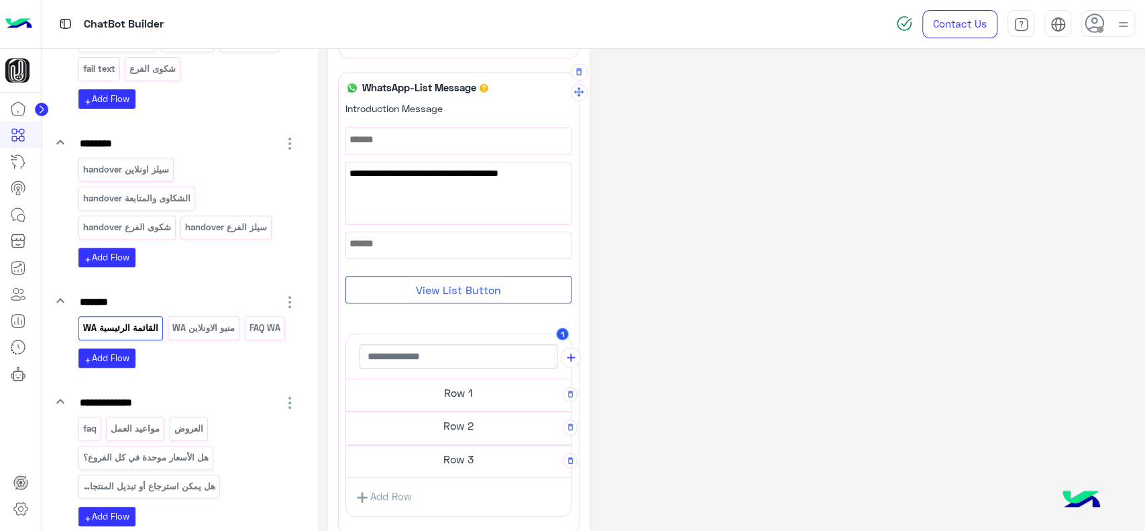
click at [449, 391] on h5 "Row 1" at bounding box center [458, 392] width 225 height 27
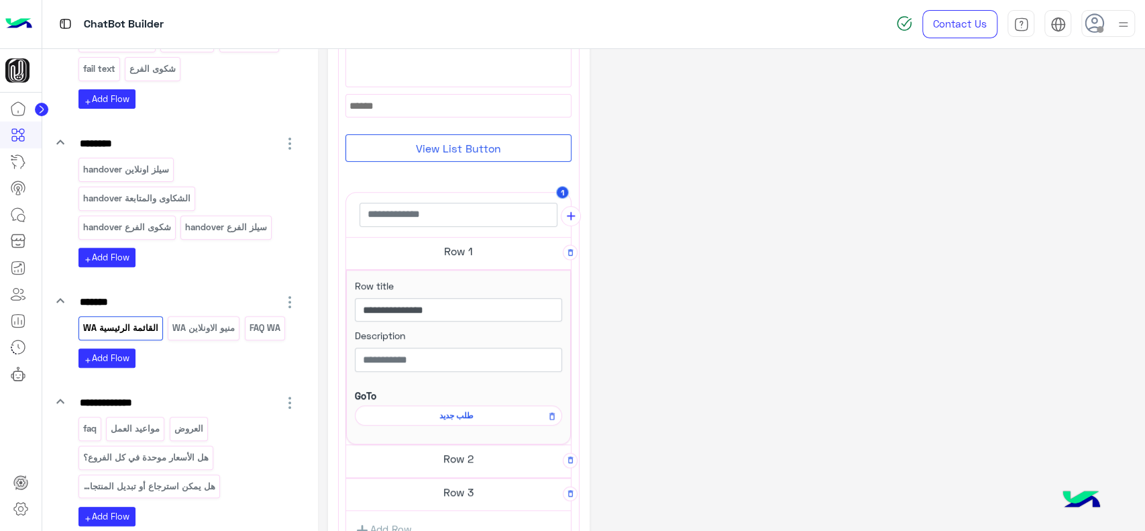
scroll to position [336, 0]
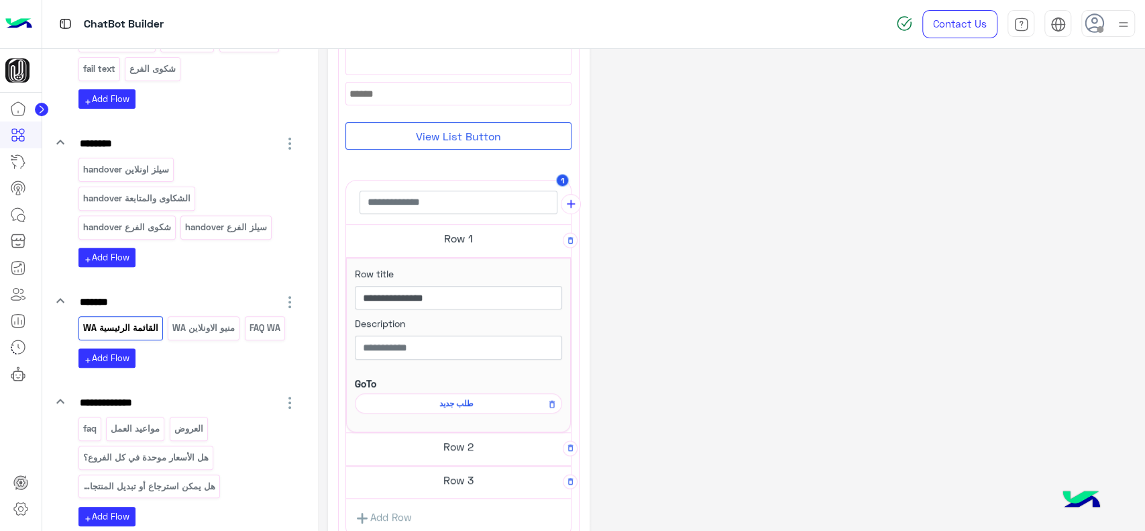
click at [466, 480] on h5 "Row 3" at bounding box center [458, 479] width 225 height 27
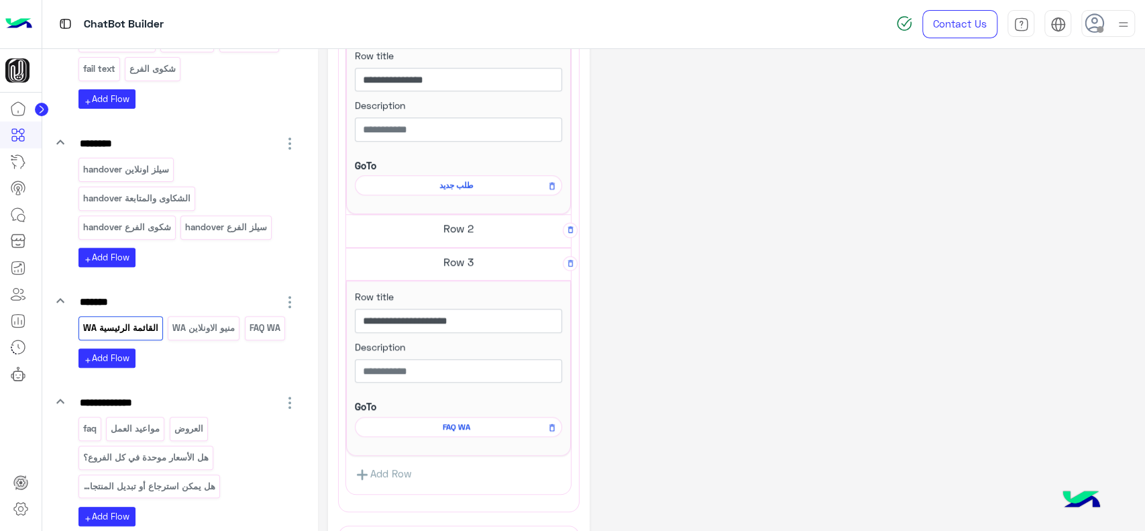
scroll to position [558, 0]
click at [499, 318] on input "**********" at bounding box center [458, 317] width 207 height 24
paste input "**"
type input "**********"
click at [672, 311] on div "**********" at bounding box center [731, 86] width 807 height 1170
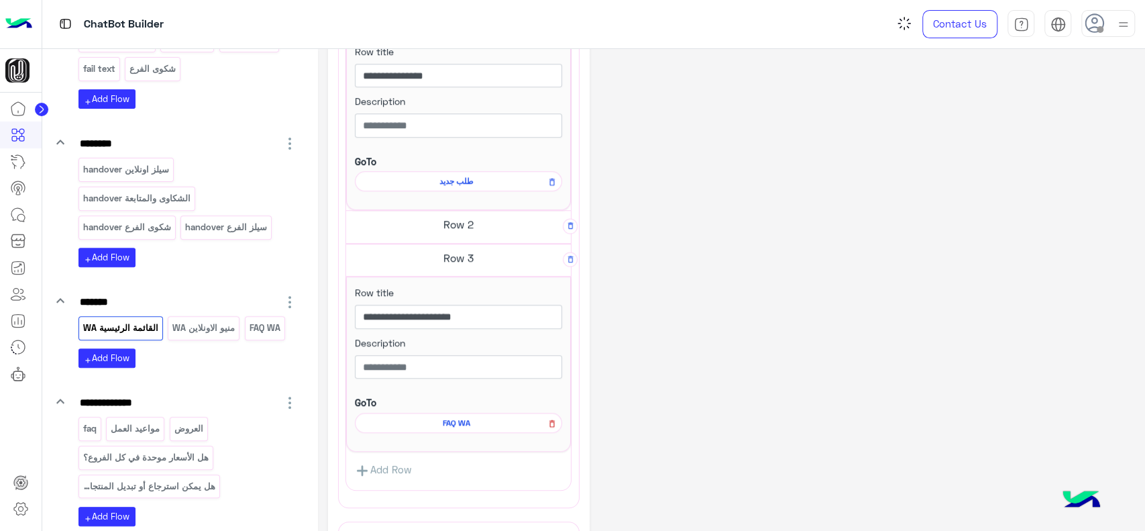
click at [552, 420] on icon at bounding box center [552, 423] width 9 height 16
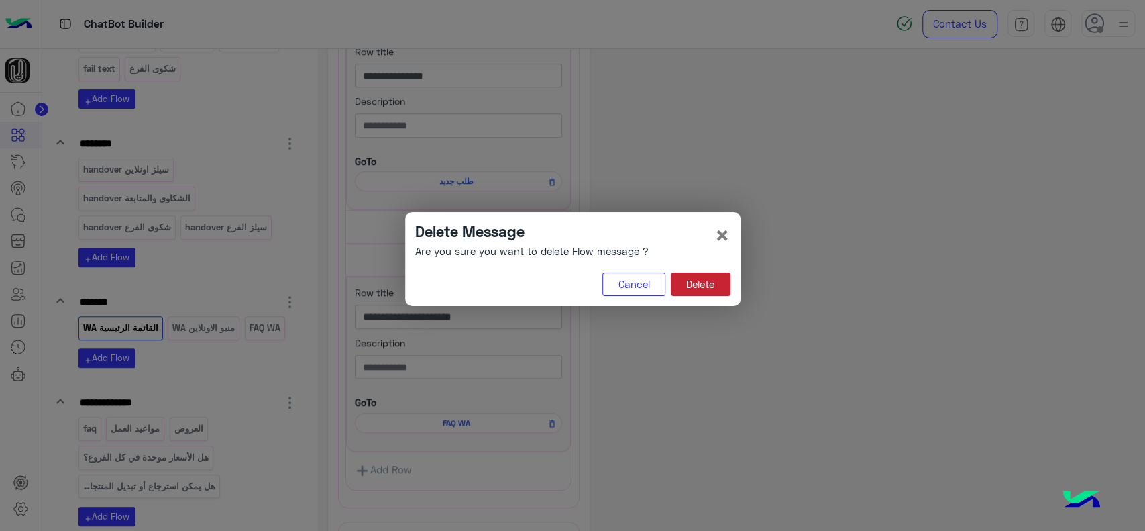
click at [690, 287] on button "Delete" at bounding box center [701, 284] width 60 height 24
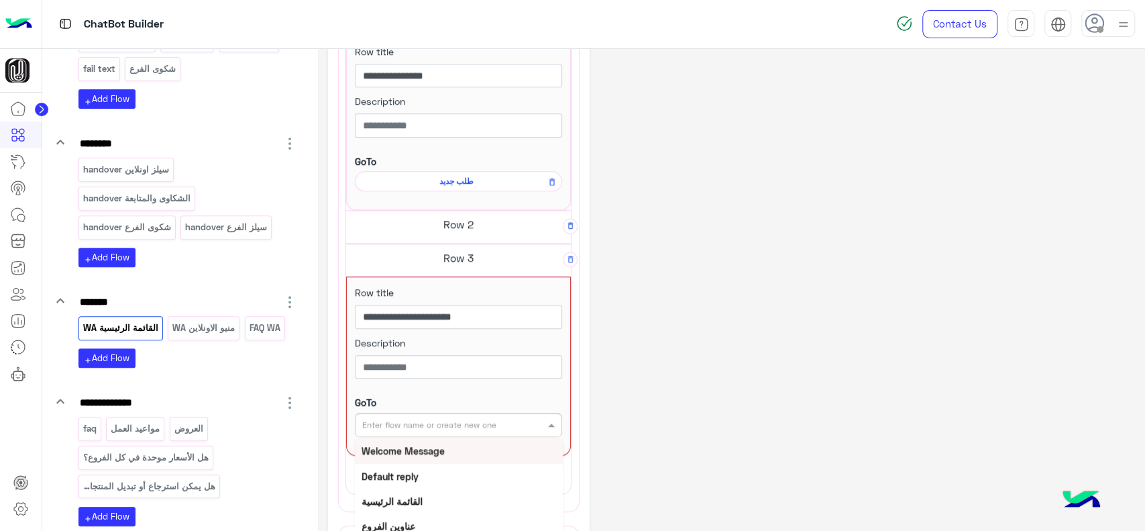
click at [521, 422] on div at bounding box center [459, 423] width 206 height 13
type input "****"
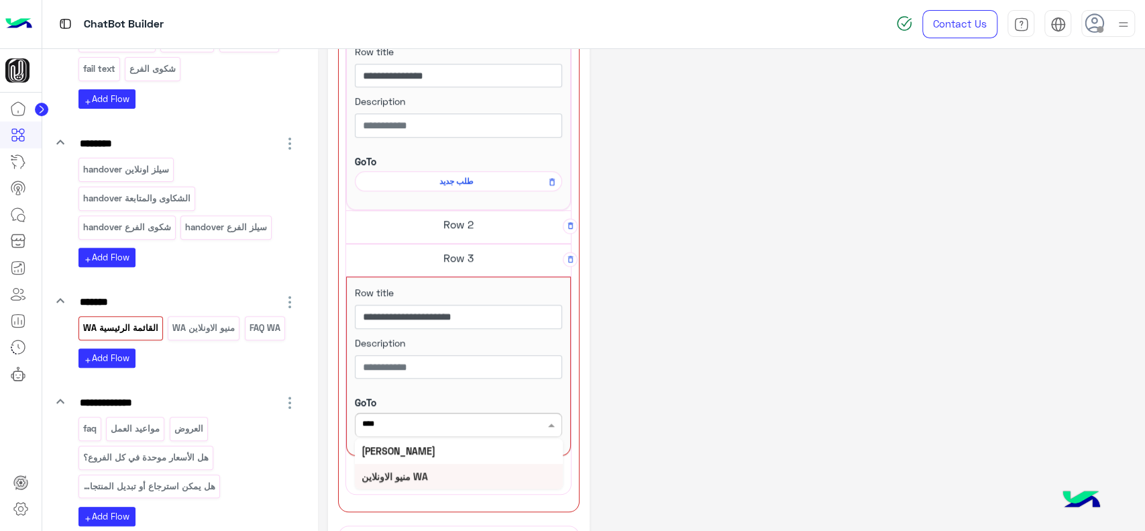
click at [468, 476] on div "منيو الاونلاين WA" at bounding box center [459, 476] width 208 height 25
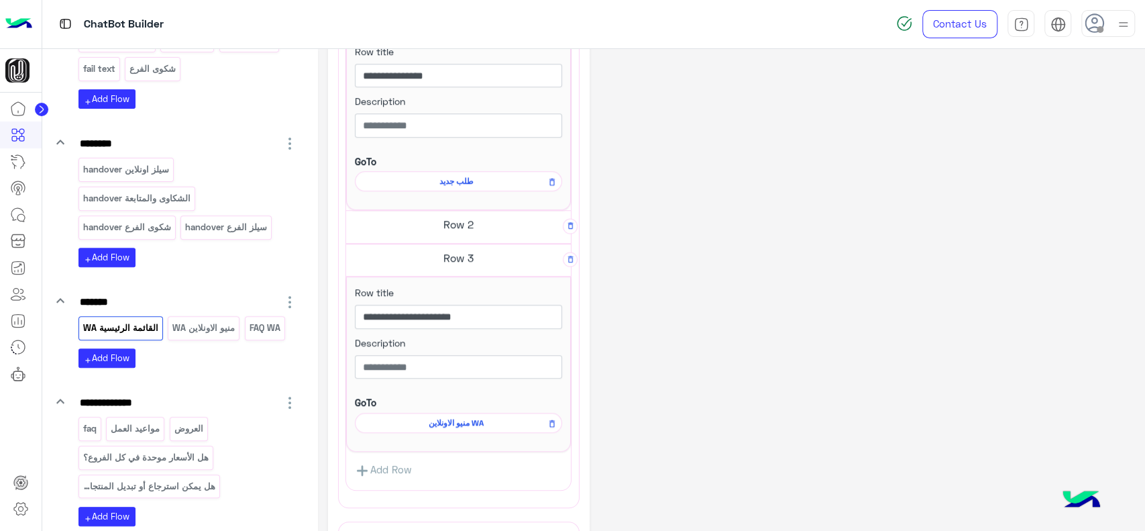
click at [470, 419] on span "منيو الاونلاين WA" at bounding box center [456, 423] width 188 height 12
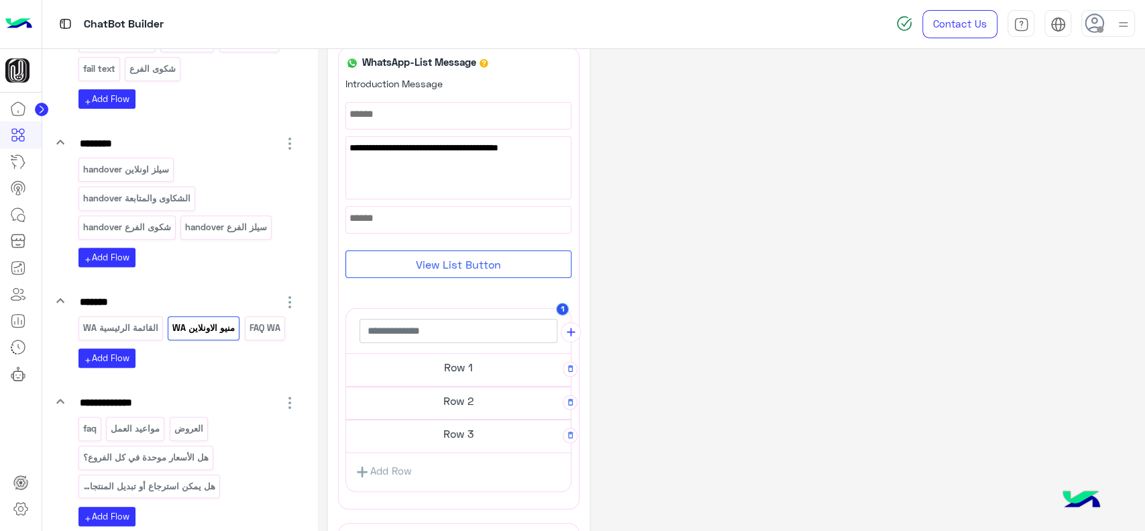
scroll to position [64, 0]
click at [573, 366] on icon "button" at bounding box center [570, 366] width 9 height 9
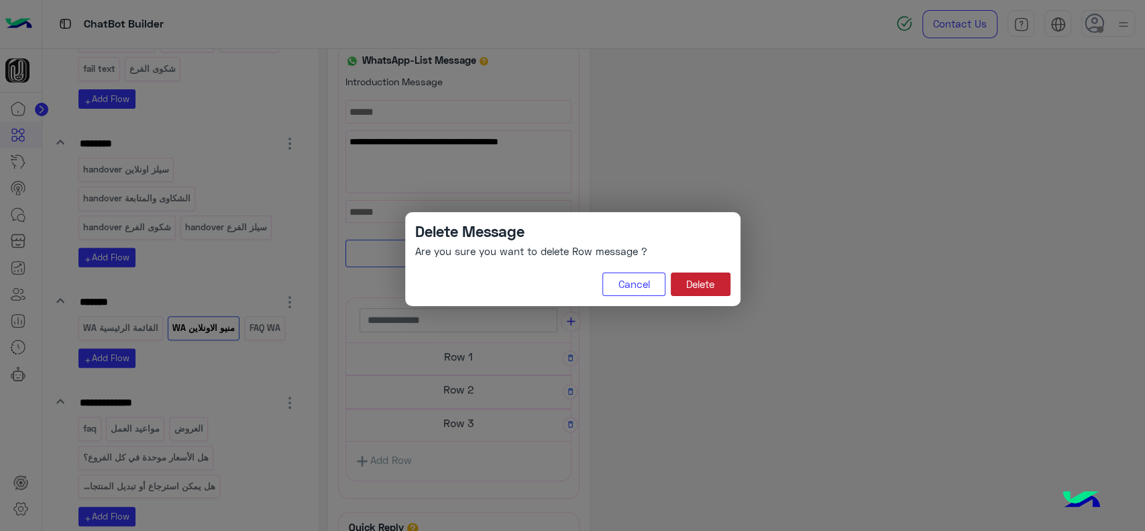
click at [687, 282] on button "Delete" at bounding box center [701, 284] width 60 height 24
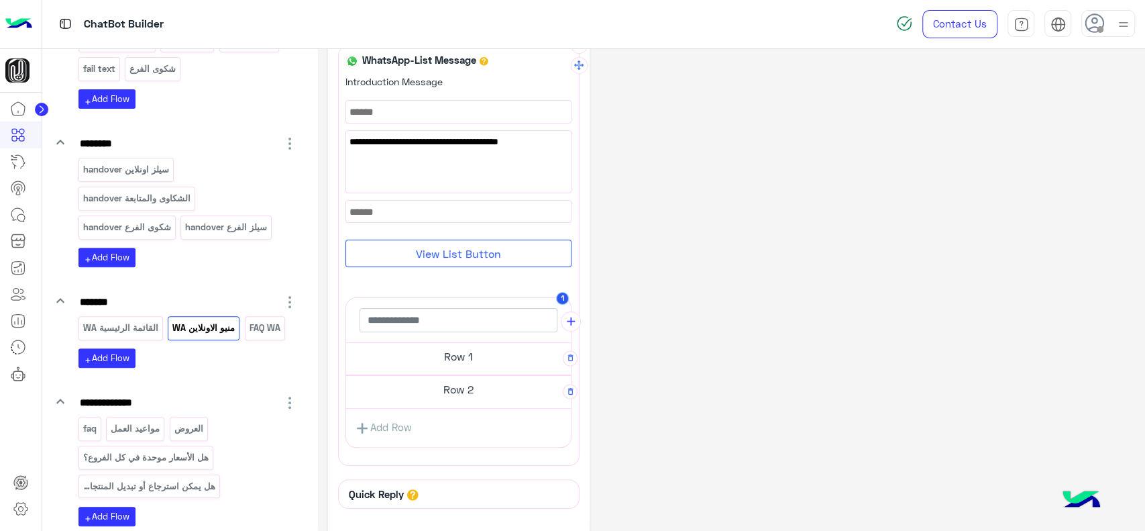
click at [492, 350] on h5 "Row 1" at bounding box center [458, 356] width 225 height 27
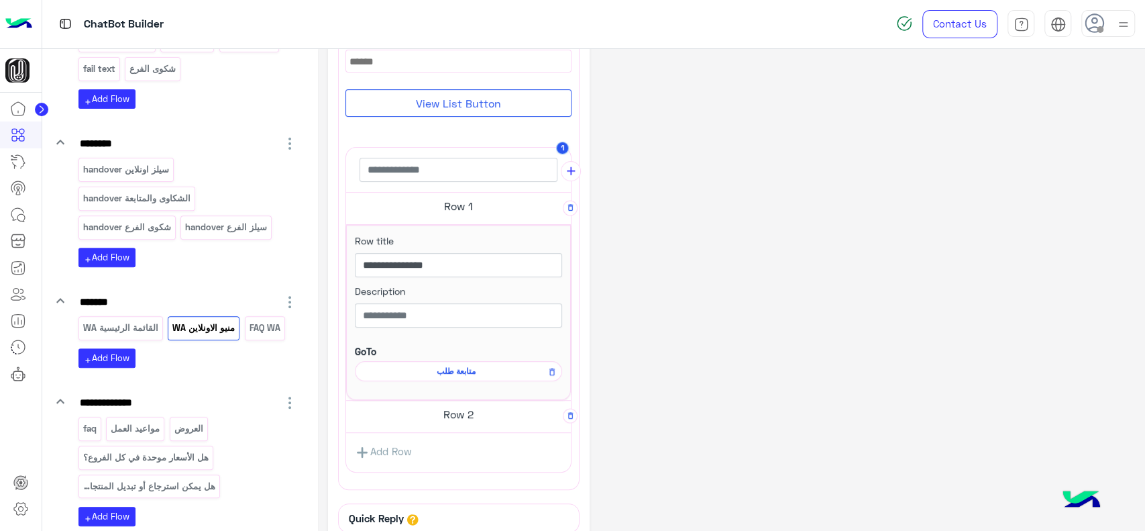
scroll to position [205, 0]
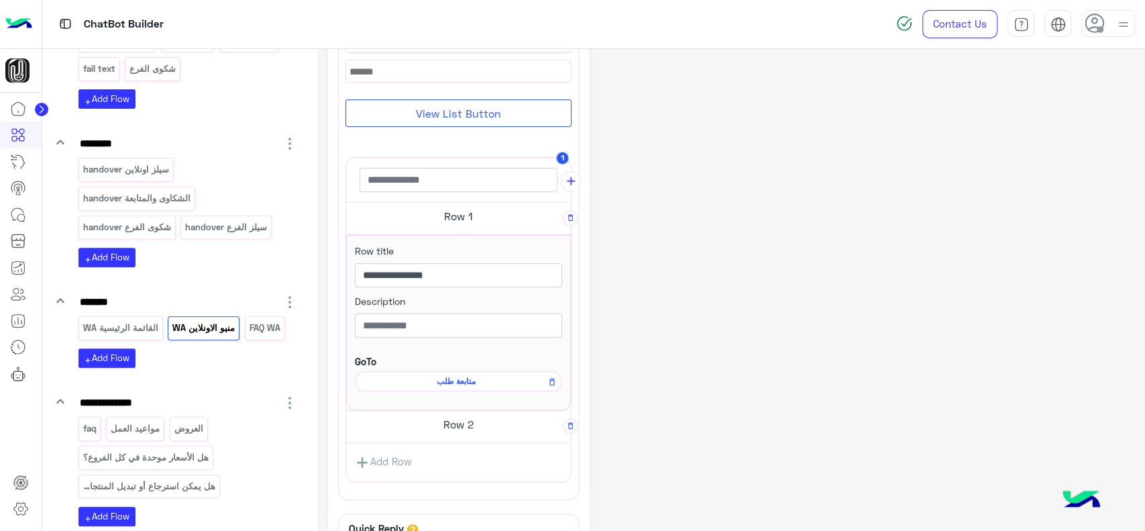
click at [475, 424] on h5 "Row 2" at bounding box center [458, 424] width 225 height 27
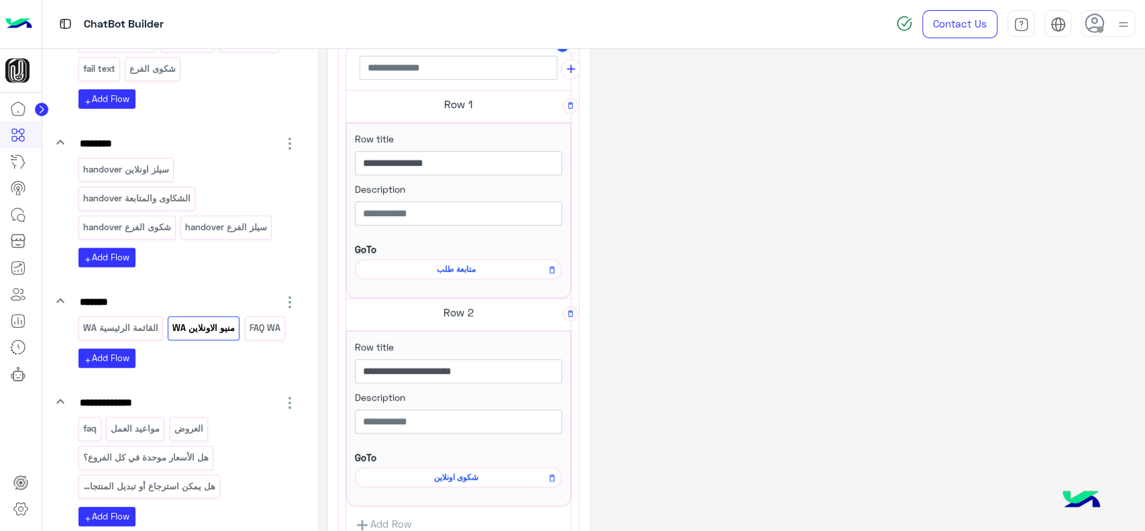
scroll to position [325, 0]
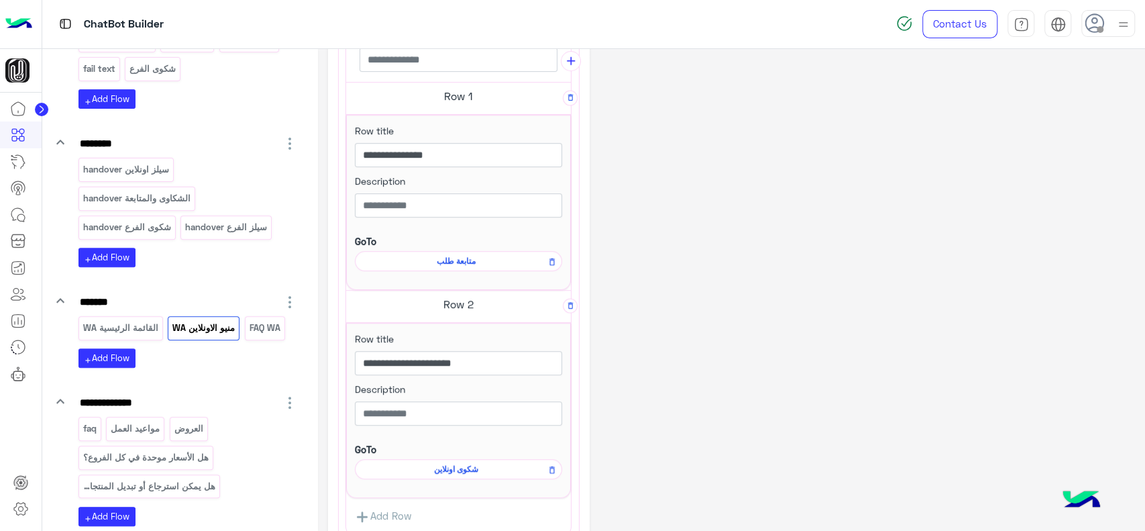
click at [614, 350] on div "**********" at bounding box center [731, 225] width 807 height 983
click at [16, 27] on img at bounding box center [18, 24] width 27 height 28
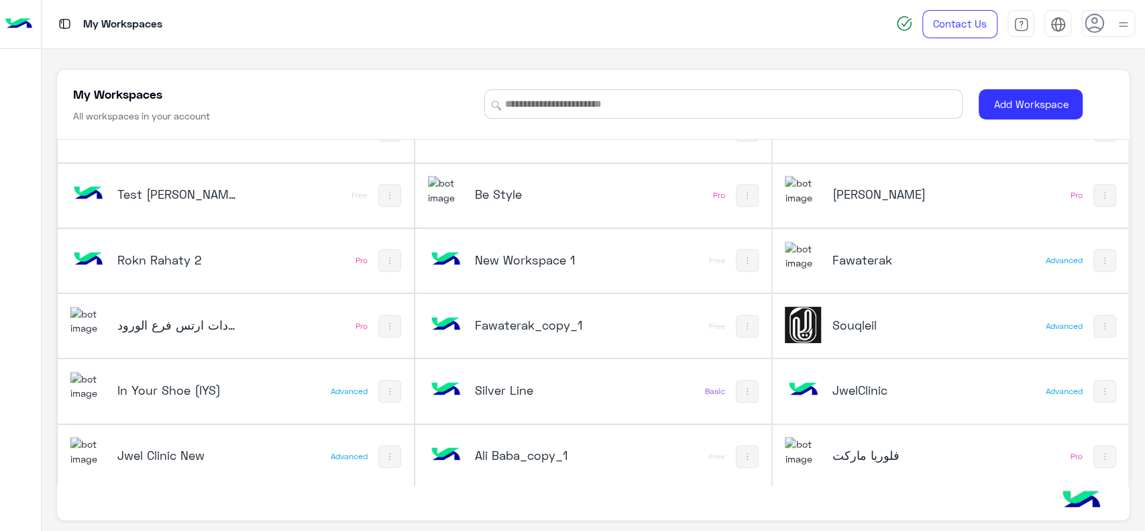
scroll to position [5, 0]
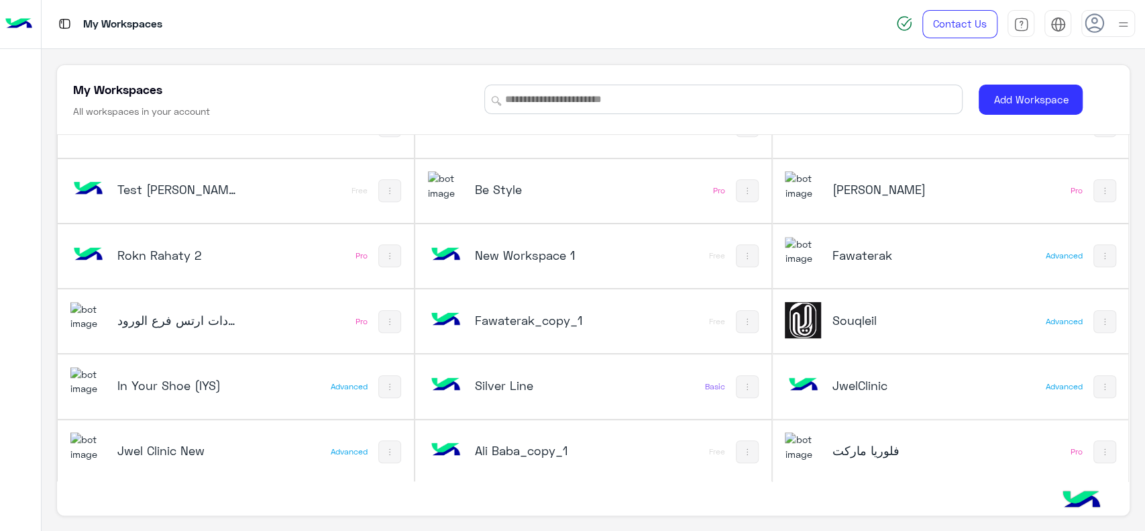
click at [854, 330] on div "Souqleil" at bounding box center [884, 321] width 199 height 39
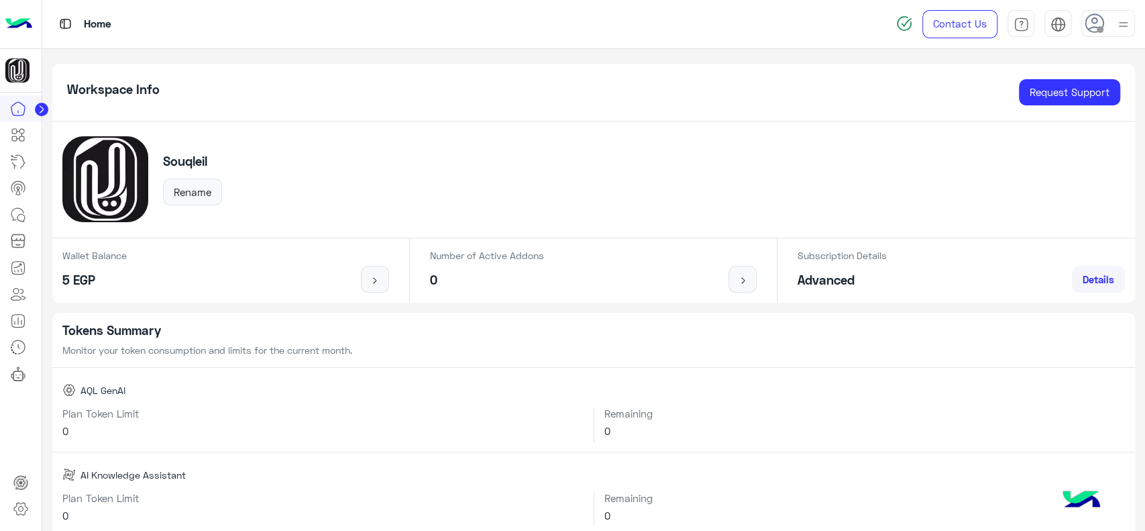
click at [44, 109] on circle at bounding box center [41, 109] width 13 height 13
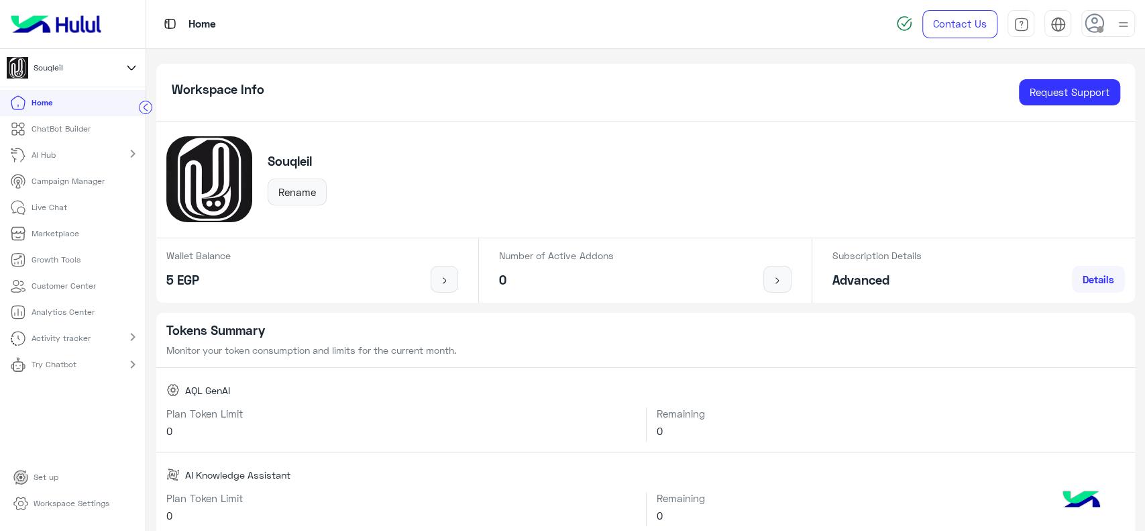
click at [73, 25] on img at bounding box center [55, 24] width 101 height 28
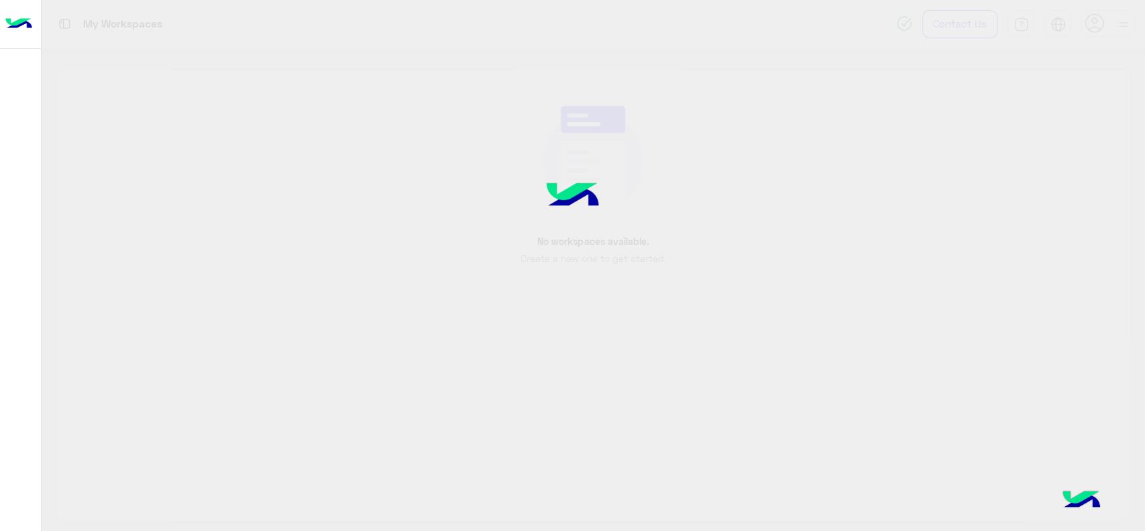
click at [32, 25] on img at bounding box center [18, 24] width 27 height 28
